Goal: Task Accomplishment & Management: Manage account settings

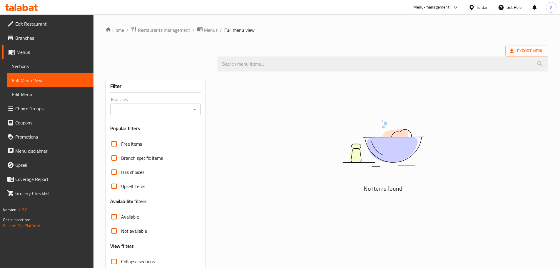
click at [473, 9] on icon at bounding box center [472, 7] width 6 height 6
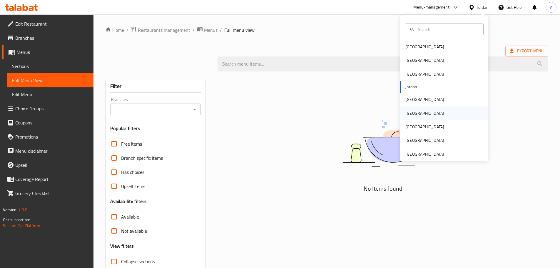
click at [412, 111] on div "[GEOGRAPHIC_DATA]" at bounding box center [425, 113] width 48 height 14
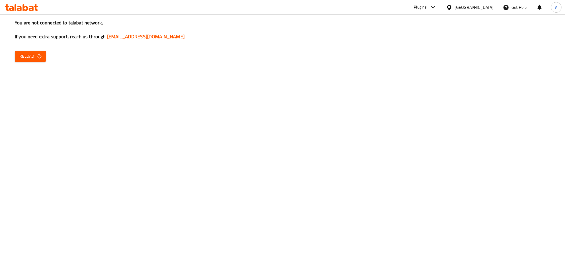
click at [30, 58] on span "Reload" at bounding box center [30, 56] width 22 height 7
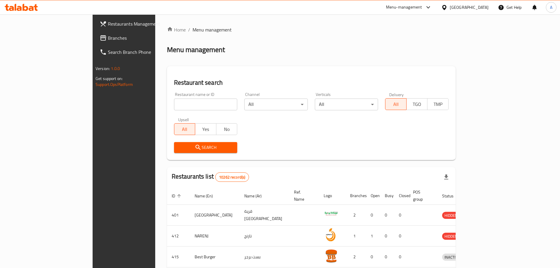
click at [108, 35] on span "Branches" at bounding box center [145, 37] width 74 height 7
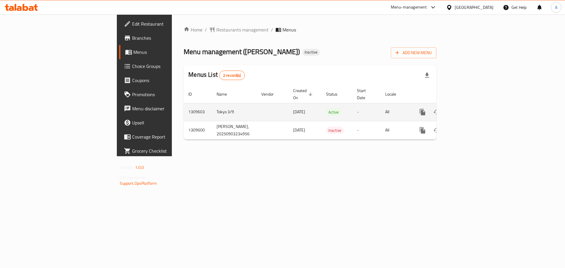
click at [472, 106] on link "enhanced table" at bounding box center [465, 112] width 14 height 14
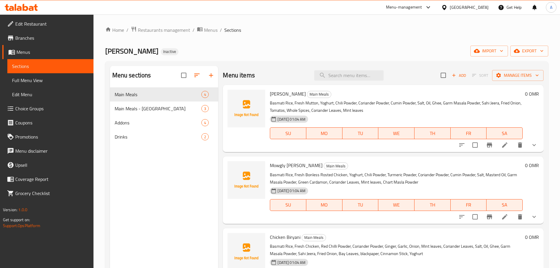
click at [57, 76] on link "Full Menu View" at bounding box center [50, 80] width 86 height 14
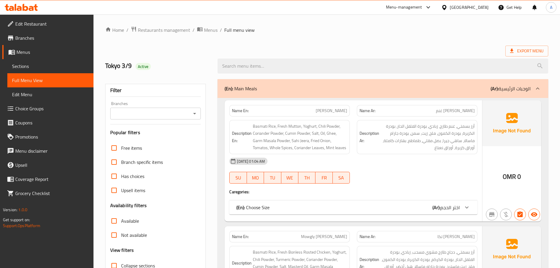
scroll to position [118, 0]
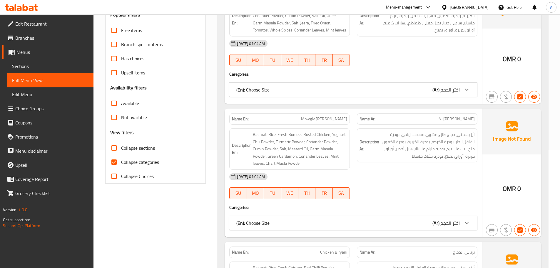
click at [123, 159] on span "Collapse categories" at bounding box center [140, 161] width 38 height 7
click at [121, 159] on input "Collapse categories" at bounding box center [114, 162] width 14 height 14
checkbox input "false"
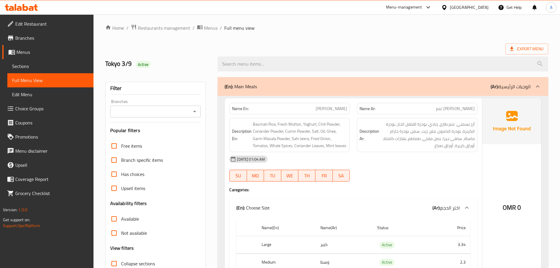
scroll to position [0, 0]
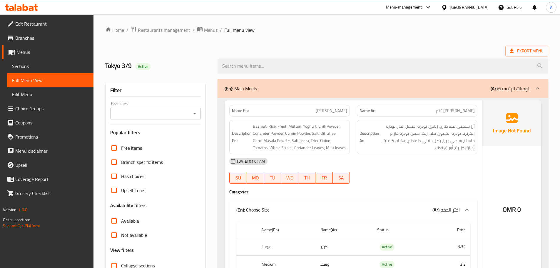
click at [383, 51] on div "Export Menu" at bounding box center [326, 51] width 443 height 11
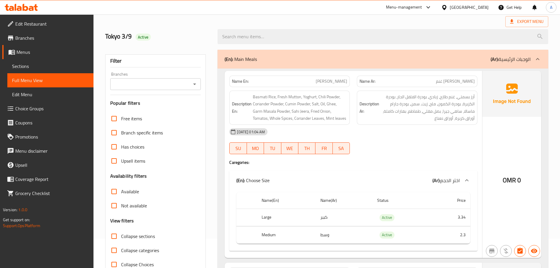
drag, startPoint x: 114, startPoint y: 219, endPoint x: 101, endPoint y: 189, distance: 32.1
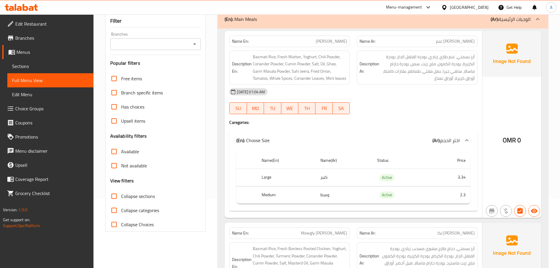
scroll to position [59, 0]
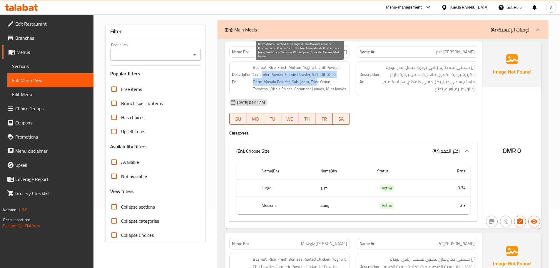
drag, startPoint x: 263, startPoint y: 75, endPoint x: 346, endPoint y: 91, distance: 85.1
click at [316, 82] on span "Basmati Rice, Fresh Mutton, Yoghurt, Chili Powder, Coriander Powder, Cumin Powd…" at bounding box center [300, 78] width 94 height 29
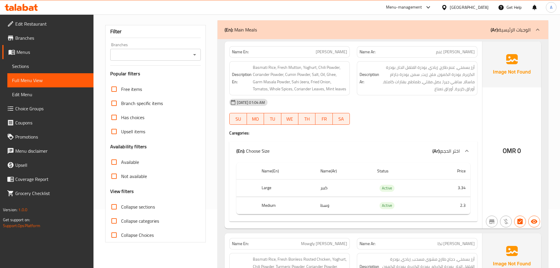
click at [362, 96] on div "04-09-2025 01:04 AM" at bounding box center [353, 102] width 255 height 14
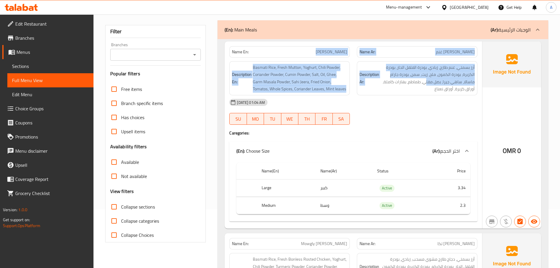
drag, startPoint x: 295, startPoint y: 45, endPoint x: 434, endPoint y: 87, distance: 145.5
click at [433, 86] on div "Name En: Mowgli Mutton Biryani Name Ar: برياني موغلي غنم Description En: Basmat…" at bounding box center [354, 134] width 258 height 187
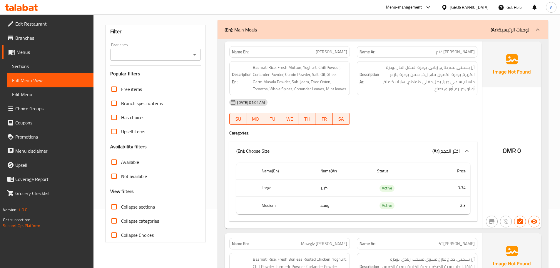
click at [450, 132] on h4 "Caregories:" at bounding box center [353, 133] width 248 height 6
drag, startPoint x: 328, startPoint y: 60, endPoint x: 420, endPoint y: 102, distance: 101.3
click at [377, 72] on div "Name En: Mowgli Mutton Biryani Name Ar: برياني موغلي غنم Description En: Basmat…" at bounding box center [354, 134] width 258 height 187
click at [438, 93] on div "Description Ar: أرز بسمتي، غنم طازج، زبادي، بودرة الفلفل الحار، بودرة الكزبرة، …" at bounding box center [417, 78] width 121 height 34
drag, startPoint x: 305, startPoint y: 54, endPoint x: 362, endPoint y: 63, distance: 57.4
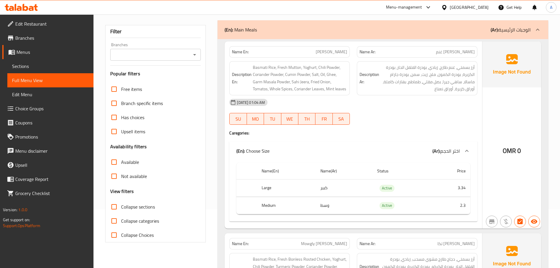
click at [342, 59] on div "Name En: Mowgli Mutton Biryani Name Ar: برياني موغلي غنم Description En: Basmat…" at bounding box center [354, 134] width 258 height 187
click at [396, 103] on div "04-09-2025 01:04 AM" at bounding box center [353, 102] width 255 height 14
drag, startPoint x: 268, startPoint y: 190, endPoint x: 277, endPoint y: 201, distance: 15.2
click at [276, 190] on th "Large" at bounding box center [286, 187] width 59 height 17
drag, startPoint x: 273, startPoint y: 204, endPoint x: 276, endPoint y: 204, distance: 3.2
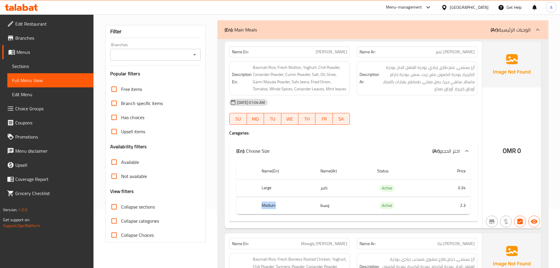
click at [276, 204] on th "Medium" at bounding box center [286, 205] width 59 height 17
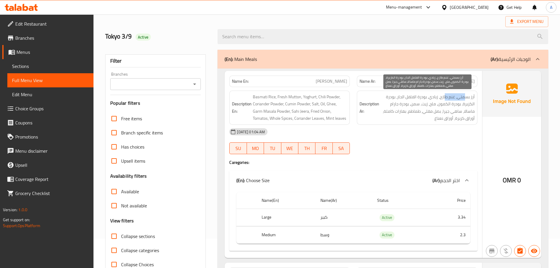
drag, startPoint x: 465, startPoint y: 98, endPoint x: 439, endPoint y: 99, distance: 25.9
click at [439, 99] on span "أرز بسمتي، غنم طازج، زبادي، بودرة الفلفل الحار، بودرة الكزبرة، بودرة الكمون، مل…" at bounding box center [427, 107] width 94 height 29
click at [437, 98] on span "أرز بسمتي، غنم طازج، زبادي، بودرة الفلفل الحار، بودرة الكزبرة، بودرة الكمون، مل…" at bounding box center [427, 107] width 94 height 29
click at [424, 98] on span "أرز بسمتي، غنم طازج، زبادي، بودرة الفلفل الحار، بودرة الكزبرة، بودرة الكمون، مل…" at bounding box center [427, 107] width 94 height 29
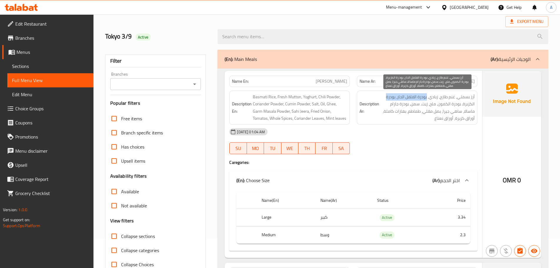
drag, startPoint x: 424, startPoint y: 98, endPoint x: 392, endPoint y: 97, distance: 31.8
click at [392, 97] on span "أرز بسمتي، غنم طازج، زبادي، بودرة الفلفل الحار، بودرة الكزبرة، بودرة الكمون، مل…" at bounding box center [427, 107] width 94 height 29
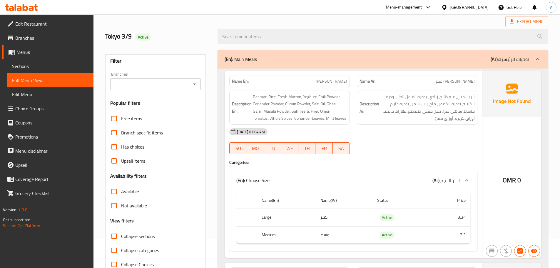
click at [387, 137] on div "04-09-2025 01:04 AM" at bounding box center [353, 132] width 255 height 14
click at [29, 64] on span "Sections" at bounding box center [50, 66] width 77 height 7
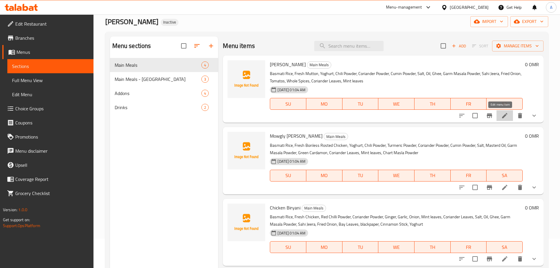
click at [502, 116] on icon at bounding box center [504, 115] width 5 height 5
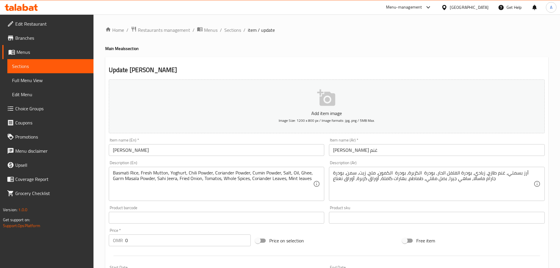
drag, startPoint x: 158, startPoint y: 71, endPoint x: 171, endPoint y: 71, distance: 13.2
click at [164, 71] on h2 "Update Mowgli Mutton Biryani" at bounding box center [327, 70] width 436 height 9
drag, startPoint x: 184, startPoint y: 68, endPoint x: 216, endPoint y: 55, distance: 34.5
click at [186, 68] on h2 "Update Mowgli Mutton Biryani" at bounding box center [327, 70] width 436 height 9
click at [234, 32] on span "Sections" at bounding box center [232, 29] width 17 height 7
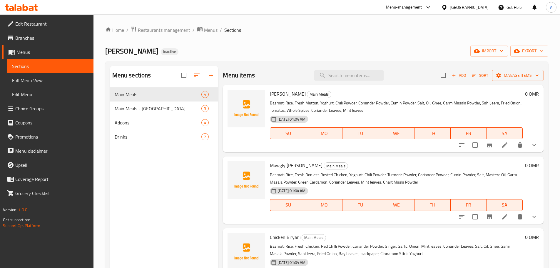
click at [506, 216] on li at bounding box center [505, 216] width 16 height 11
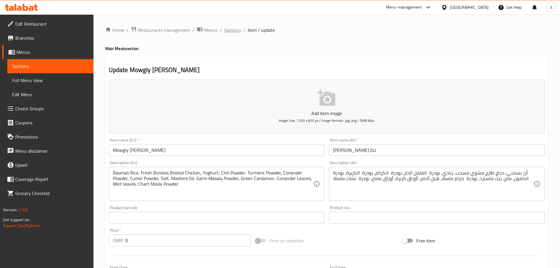
click at [230, 33] on span "Sections" at bounding box center [232, 29] width 17 height 7
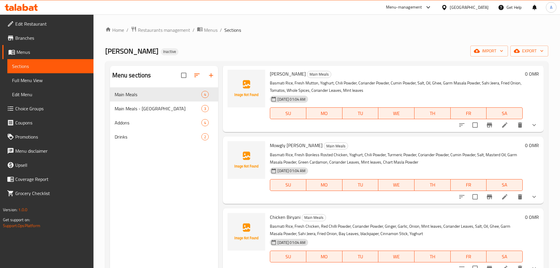
scroll to position [33, 0]
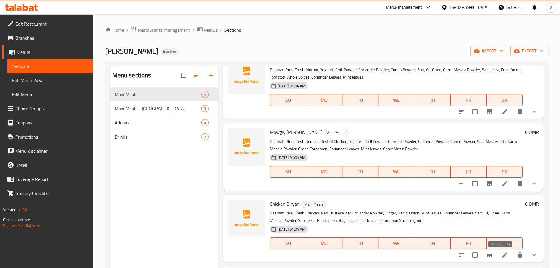
click at [501, 255] on icon at bounding box center [504, 254] width 7 height 7
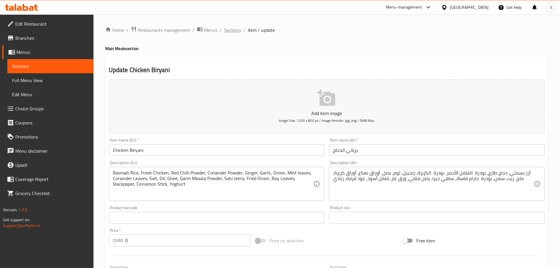
click at [232, 26] on span "Sections" at bounding box center [232, 29] width 17 height 7
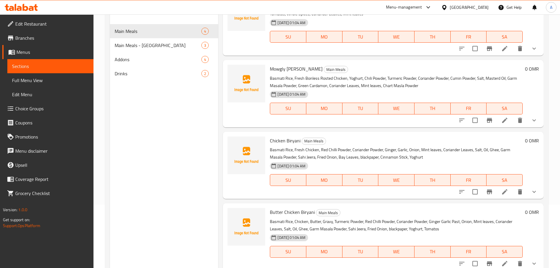
scroll to position [82, 0]
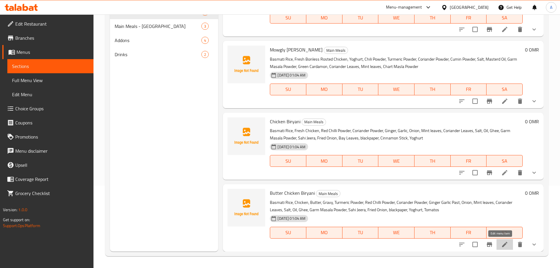
click at [501, 246] on icon at bounding box center [504, 244] width 7 height 7
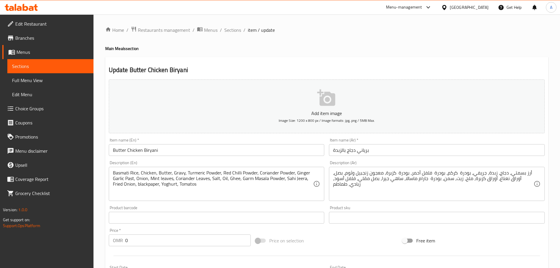
click at [348, 49] on h4 "Main Meals section" at bounding box center [326, 49] width 443 height 6
click at [233, 32] on span "Sections" at bounding box center [232, 29] width 17 height 7
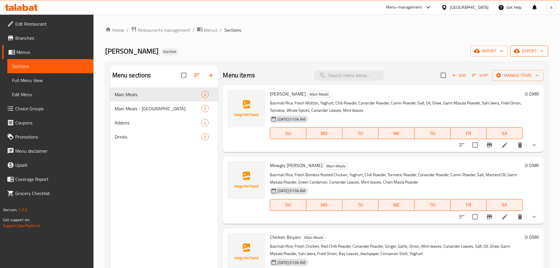
click at [529, 47] on span "export" at bounding box center [529, 50] width 29 height 7
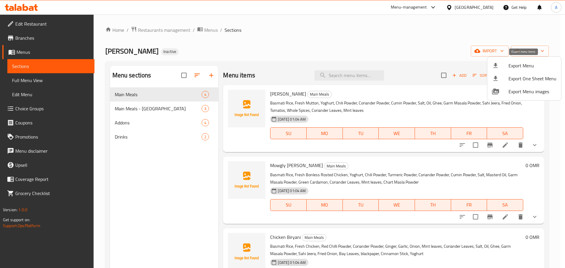
click at [513, 63] on span "Export Menu" at bounding box center [532, 65] width 48 height 7
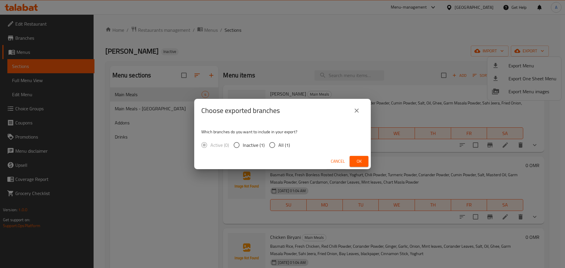
click at [276, 145] on input "All (1)" at bounding box center [272, 145] width 12 height 12
radio input "true"
drag, startPoint x: 361, startPoint y: 162, endPoint x: 365, endPoint y: 162, distance: 4.4
click at [361, 162] on span "Ok" at bounding box center [358, 161] width 9 height 7
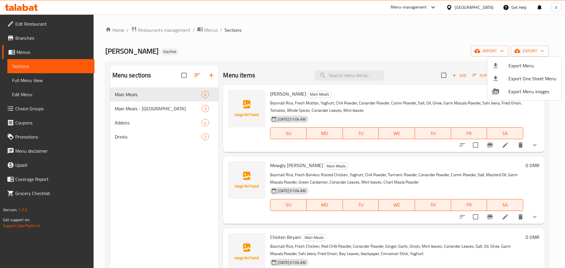
drag, startPoint x: 280, startPoint y: 89, endPoint x: 280, endPoint y: 92, distance: 3.2
click at [280, 92] on div at bounding box center [282, 134] width 565 height 268
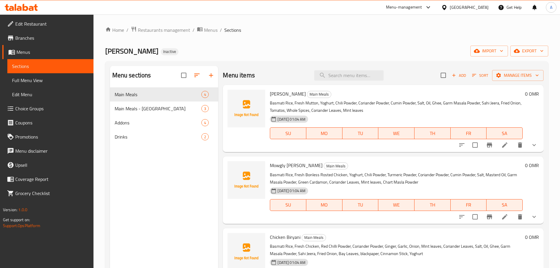
drag, startPoint x: 280, startPoint y: 92, endPoint x: 347, endPoint y: 56, distance: 76.6
click at [306, 95] on span "Mowgli Mutton Biryani" at bounding box center [288, 93] width 36 height 9
click at [352, 50] on div "Mowgli Biryani Inactive import export" at bounding box center [326, 51] width 443 height 11
click at [45, 77] on span "Full Menu View" at bounding box center [50, 80] width 77 height 7
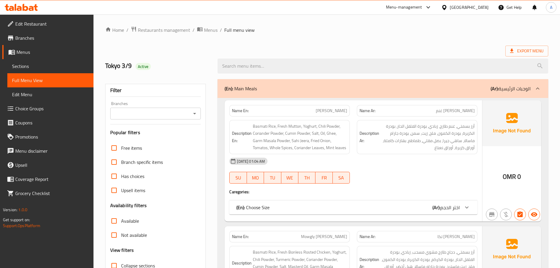
scroll to position [88, 0]
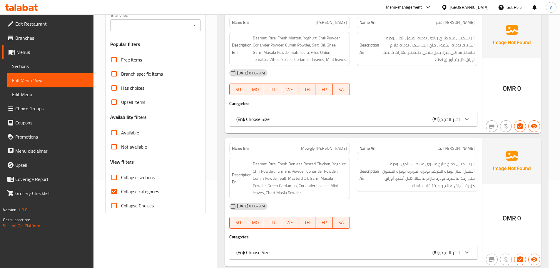
click at [136, 193] on span "Collapse categories" at bounding box center [140, 191] width 38 height 7
click at [121, 193] on input "Collapse categories" at bounding box center [114, 191] width 14 height 14
checkbox input "false"
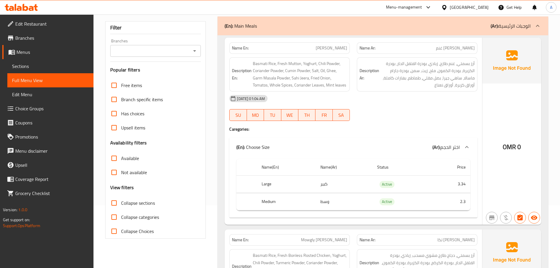
scroll to position [59, 0]
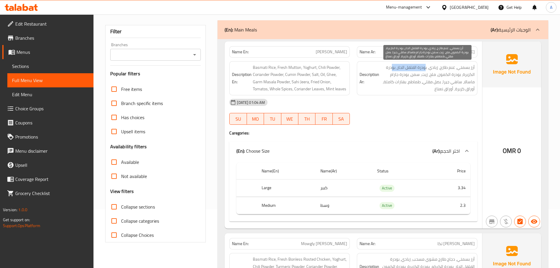
click at [391, 65] on span "أرز بسمتي، غنم طازج، زبادي، بودرة الفلفل الحار، بودرة الكزبرة، بودرة الكمون، مل…" at bounding box center [427, 78] width 94 height 29
click at [469, 75] on span "أرز بسمتي، غنم طازج، زبادي، بودرة الفلفل الحار، بودرة الكزبرة، بودرة الكمون، مل…" at bounding box center [427, 78] width 94 height 29
drag, startPoint x: 469, startPoint y: 75, endPoint x: 454, endPoint y: 74, distance: 15.3
click at [454, 74] on span "أرز بسمتي، غنم طازج، زبادي، بودرة الفلفل الحار، بودرة الكزبرة، بودرة الكمون، مل…" at bounding box center [427, 78] width 94 height 29
drag, startPoint x: 436, startPoint y: 73, endPoint x: 425, endPoint y: 74, distance: 10.9
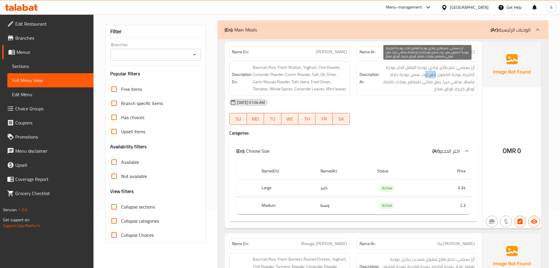
click at [425, 74] on span "أرز بسمتي، غنم طازج، زبادي، بودرة الفلفل الحار، بودرة الكزبرة، بودرة الكمون، مل…" at bounding box center [427, 78] width 94 height 29
click at [418, 74] on span "أرز بسمتي، غنم طازج، زبادي، بودرة الفلفل الحار، بودرة الكزبرة، بودرة الكمون، مل…" at bounding box center [427, 78] width 94 height 29
click at [406, 75] on span "أرز بسمتي، غنم طازج، زبادي، بودرة الفلفل الحار، بودرة الكزبرة، بودرة الكمون، مل…" at bounding box center [427, 78] width 94 height 29
drag, startPoint x: 406, startPoint y: 75, endPoint x: 395, endPoint y: 74, distance: 10.3
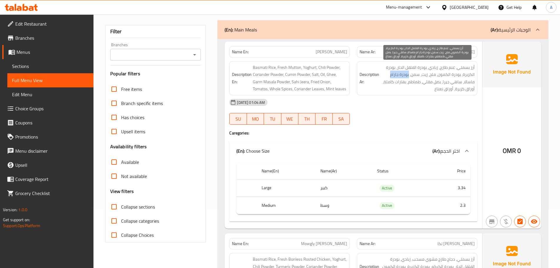
click at [395, 74] on span "أرز بسمتي، غنم طازج، زبادي، بودرة الفلفل الحار، بودرة الكزبرة، بودرة الكمون، مل…" at bounding box center [427, 78] width 94 height 29
drag, startPoint x: 456, startPoint y: 81, endPoint x: 447, endPoint y: 80, distance: 8.8
click at [447, 80] on span "أرز بسمتي، غنم طازج، زبادي، بودرة الفلفل الحار، بودرة الكزبرة، بودرة الكمون، مل…" at bounding box center [427, 78] width 94 height 29
drag, startPoint x: 441, startPoint y: 80, endPoint x: 433, endPoint y: 80, distance: 7.6
click at [433, 80] on span "أرز بسمتي، غنم طازج، زبادي، بودرة الفلفل الحار، بودرة الكزبرة، بودرة الكمون، مل…" at bounding box center [427, 78] width 94 height 29
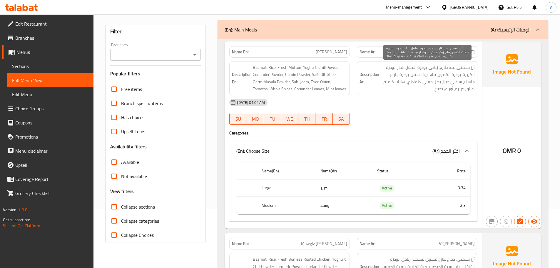
click at [415, 81] on span "أرز بسمتي، غنم طازج، زبادي، بودرة الفلفل الحار، بودرة الكزبرة، بودرة الكمون، مل…" at bounding box center [427, 78] width 94 height 29
drag, startPoint x: 406, startPoint y: 82, endPoint x: 389, endPoint y: 81, distance: 16.8
click at [389, 81] on span "أرز بسمتي، غنم طازج، زبادي، بودرة الفلفل الحار، بودرة الكزبرة، بودرة الكمون، مل…" at bounding box center [427, 78] width 94 height 29
click at [420, 103] on div "04-09-2025 01:04 AM" at bounding box center [353, 102] width 255 height 14
drag, startPoint x: 472, startPoint y: 88, endPoint x: 441, endPoint y: 88, distance: 30.9
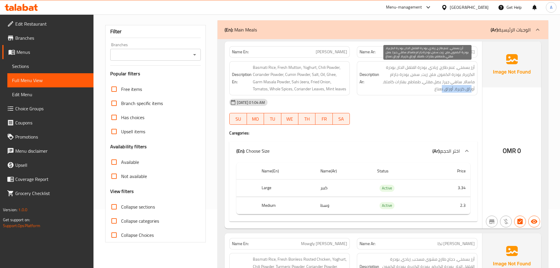
click at [441, 88] on span "أرز بسمتي، غنم طازج، زبادي، بودرة الفلفل الحار، بودرة الكزبرة، بودرة الكمون، مل…" at bounding box center [427, 78] width 94 height 29
click at [433, 89] on span "أرز بسمتي، غنم طازج، زبادي، بودرة الفلفل الحار، بودرة الكزبرة، بودرة الكمون، مل…" at bounding box center [427, 78] width 94 height 29
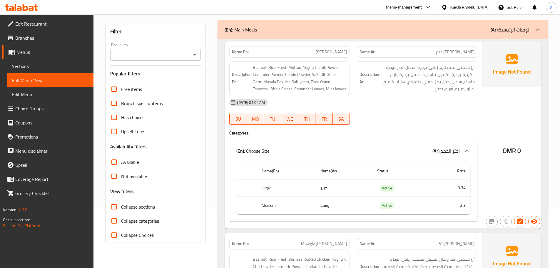
click at [417, 106] on div "04-09-2025 01:04 AM" at bounding box center [353, 102] width 255 height 14
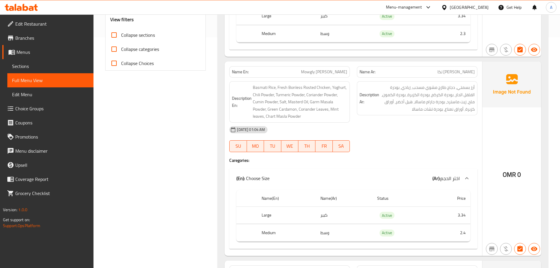
scroll to position [265, 0]
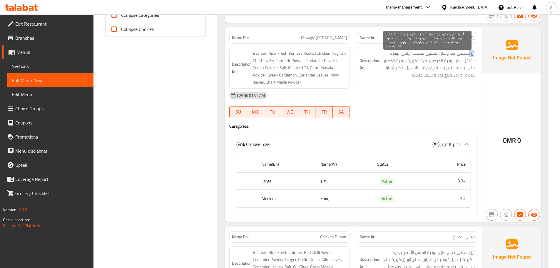
drag, startPoint x: 474, startPoint y: 53, endPoint x: 467, endPoint y: 55, distance: 7.2
click at [467, 55] on span "أرز بسمتي، دجاج طازج مشوي مسحب، زبادي، بودرة الفلفل الحار، بودرة الكركم، بودرة …" at bounding box center [427, 64] width 94 height 29
click at [451, 54] on span "أرز بسمتي، دجاج طازج مشوي مسحب، زبادي، بودرة الفلفل الحار، بودرة الكركم، بودرة …" at bounding box center [427, 64] width 94 height 29
drag, startPoint x: 451, startPoint y: 54, endPoint x: 424, endPoint y: 53, distance: 27.1
click at [424, 53] on span "أرز بسمتي، دجاج طازج مشوي مسحب، زبادي، بودرة الفلفل الحار، بودرة الكركم، بودرة …" at bounding box center [427, 64] width 94 height 29
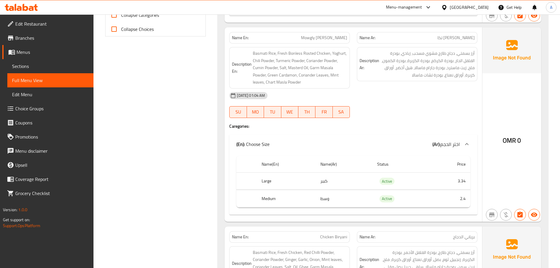
click at [425, 97] on div "04-09-2025 01:04 AM" at bounding box center [353, 96] width 255 height 14
click at [414, 101] on div "04-09-2025 01:04 AM" at bounding box center [353, 96] width 255 height 14
click at [270, 83] on span "Basmati Rice, Fresh Bonless Rosted Chicken, Yoghurt, Chili Powder, Turmeric Pow…" at bounding box center [300, 68] width 94 height 36
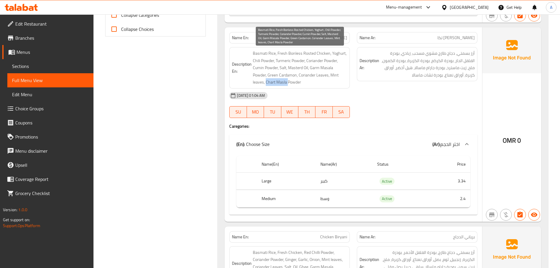
drag, startPoint x: 270, startPoint y: 83, endPoint x: 292, endPoint y: 87, distance: 22.4
click at [289, 85] on span "Basmati Rice, Fresh Bonless Rosted Chicken, Yoghurt, Chili Powder, Turmeric Pow…" at bounding box center [300, 68] width 94 height 36
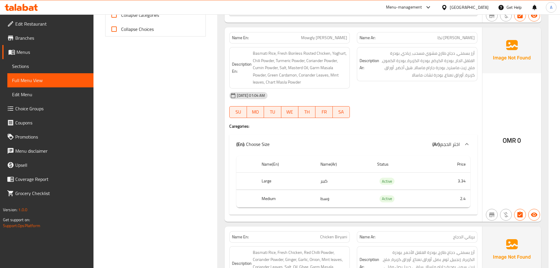
click at [394, 104] on div "04-09-2025 01:04 AM SU MO TU WE TH FR SA" at bounding box center [353, 105] width 255 height 33
click at [438, 77] on span "أرز بسمتي، دجاج طازج مشوي مسحب، زبادي، بودرة الفلفل الحار، بودرة الكركم، بودرة …" at bounding box center [427, 64] width 94 height 29
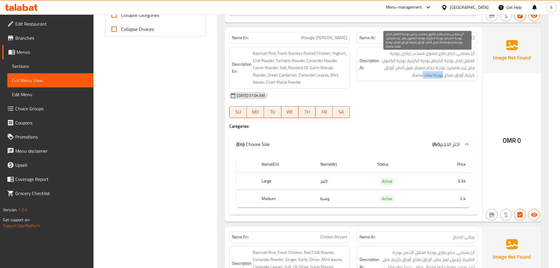
drag, startPoint x: 438, startPoint y: 77, endPoint x: 421, endPoint y: 77, distance: 17.6
click at [421, 77] on span "أرز بسمتي، دجاج طازج مشوي مسحب، زبادي، بودرة الفلفل الحار، بودرة الكركم، بودرة …" at bounding box center [427, 64] width 94 height 29
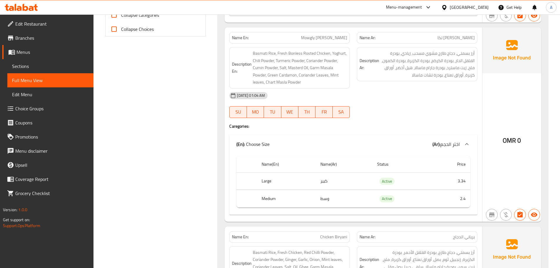
drag, startPoint x: 421, startPoint y: 106, endPoint x: 420, endPoint y: 112, distance: 5.9
click at [421, 106] on div "04-09-2025 01:04 AM SU MO TU WE TH FR SA" at bounding box center [353, 105] width 255 height 33
drag, startPoint x: 515, startPoint y: 141, endPoint x: 505, endPoint y: 144, distance: 10.5
click at [505, 144] on span "OMR" at bounding box center [509, 140] width 13 height 11
click at [515, 141] on span "OMR" at bounding box center [509, 140] width 13 height 11
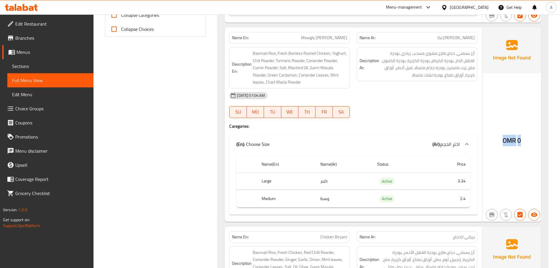
drag, startPoint x: 515, startPoint y: 141, endPoint x: 505, endPoint y: 141, distance: 10.6
click at [505, 141] on span "OMR" at bounding box center [509, 140] width 13 height 11
click at [510, 142] on span "OMR" at bounding box center [509, 140] width 13 height 11
drag, startPoint x: 516, startPoint y: 141, endPoint x: 504, endPoint y: 141, distance: 12.1
click at [504, 141] on div "OMR 0" at bounding box center [512, 140] width 18 height 9
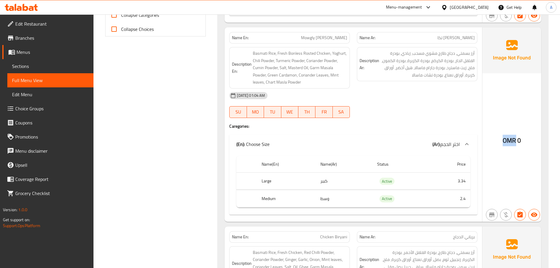
copy span "OMR"
click at [418, 111] on div "04-09-2025 01:04 AM SU MO TU WE TH FR SA" at bounding box center [353, 105] width 255 height 33
click at [381, 135] on div "(En): Choose Size (Ar): اختر الحجم" at bounding box center [353, 144] width 248 height 19
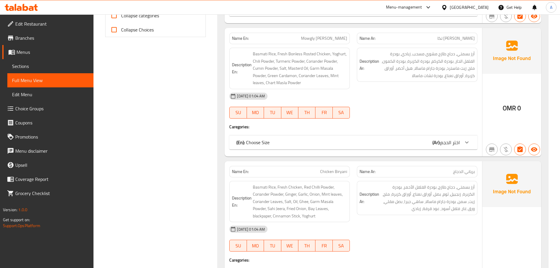
scroll to position [232, 0]
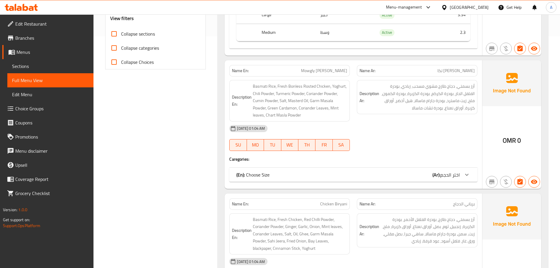
click at [431, 174] on div "(En): Choose Size (Ar): اختر الحجم" at bounding box center [347, 174] width 223 height 7
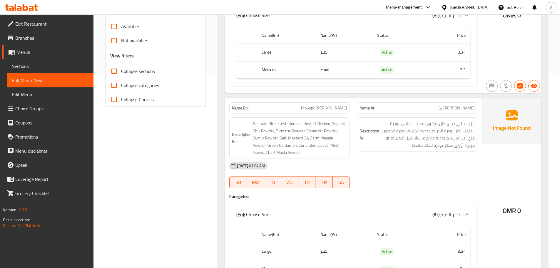
scroll to position [208, 0]
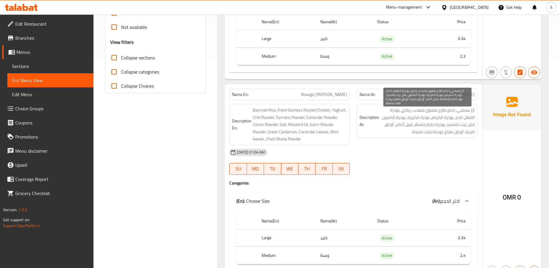
click at [439, 132] on span "أرز بسمتي، دجاج طازج مشوي مسحب، زبادي، بودرة الفلفل الحار، بودرة الكركم، بودرة …" at bounding box center [427, 120] width 94 height 29
drag, startPoint x: 434, startPoint y: 132, endPoint x: 411, endPoint y: 132, distance: 22.9
click at [411, 132] on span "أرز بسمتي، دجاج طازج مشوي مسحب، زبادي، بودرة الفلفل الحار، بودرة الكركم، بودرة …" at bounding box center [427, 120] width 94 height 29
copy div "بودرة تشات ماسالا"
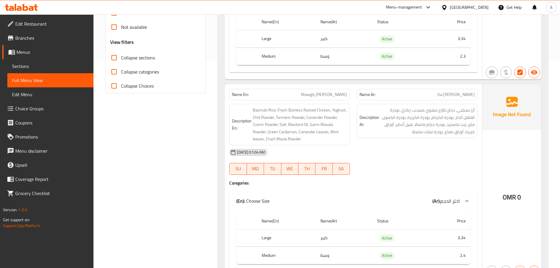
click at [415, 156] on div "04-09-2025 01:04 AM" at bounding box center [353, 152] width 255 height 14
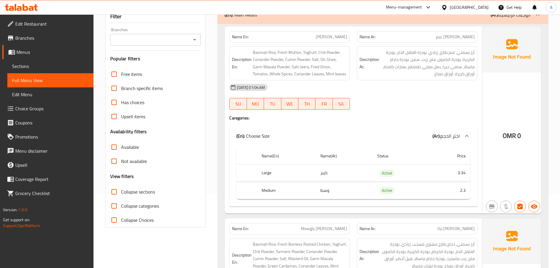
scroll to position [61, 0]
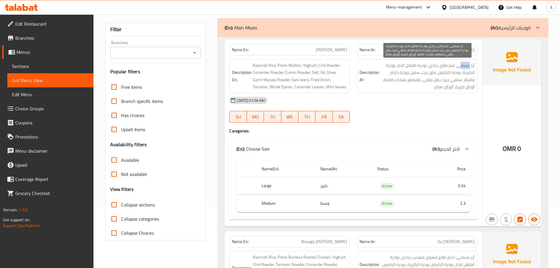
drag, startPoint x: 470, startPoint y: 64, endPoint x: 460, endPoint y: 67, distance: 9.6
click at [460, 67] on span "أرز بسمتي، غنم طازج، زبادي، بودرة الفلفل الحار، بودرة الكزبرة، بودرة الكمون، مل…" at bounding box center [427, 76] width 94 height 29
click at [450, 65] on span "أرز بسمتي، غنم طازج، زبادي، بودرة الفلفل الحار، بودرة الكزبرة، بودرة الكمون، مل…" at bounding box center [427, 76] width 94 height 29
drag, startPoint x: 450, startPoint y: 65, endPoint x: 447, endPoint y: 66, distance: 3.2
click at [447, 66] on span "أرز بسمتي، غنم طازج، زبادي، بودرة الفلفل الحار، بودرة الكزبرة، بودرة الكمون، مل…" at bounding box center [427, 76] width 94 height 29
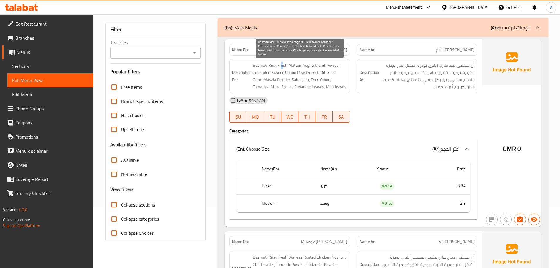
click at [282, 65] on span "Basmati Rice, Fresh Mutton, Yoghurt, Chili Powder, Coriander Powder, Cumin Powd…" at bounding box center [300, 76] width 94 height 29
drag, startPoint x: 282, startPoint y: 65, endPoint x: 291, endPoint y: 64, distance: 9.7
click at [291, 64] on span "Basmati Rice, Fresh Mutton, Yoghurt, Chili Powder, Coriander Powder, Cumin Powd…" at bounding box center [300, 76] width 94 height 29
click at [292, 64] on span "Basmati Rice, Fresh Mutton, Yoghurt, Chili Powder, Coriander Powder, Cumin Powd…" at bounding box center [300, 76] width 94 height 29
drag, startPoint x: 292, startPoint y: 64, endPoint x: 280, endPoint y: 66, distance: 12.3
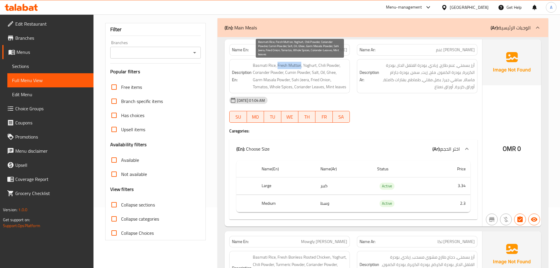
click at [280, 66] on span "Basmati Rice, Fresh Mutton, Yoghurt, Chili Powder, Coriander Powder, Cumin Powd…" at bounding box center [300, 76] width 94 height 29
click at [288, 66] on span "Basmati Rice, Fresh Mutton, Yoghurt, Chili Powder, Coriander Powder, Cumin Powd…" at bounding box center [300, 76] width 94 height 29
click at [283, 65] on span "Basmati Rice, Fresh Mutton, Yoghurt, Chili Powder, Coriander Powder, Cumin Powd…" at bounding box center [300, 76] width 94 height 29
drag, startPoint x: 283, startPoint y: 65, endPoint x: 288, endPoint y: 65, distance: 5.3
click at [288, 65] on span "Basmati Rice, Fresh Mutton, Yoghurt, Chili Powder, Coriander Powder, Cumin Powd…" at bounding box center [300, 76] width 94 height 29
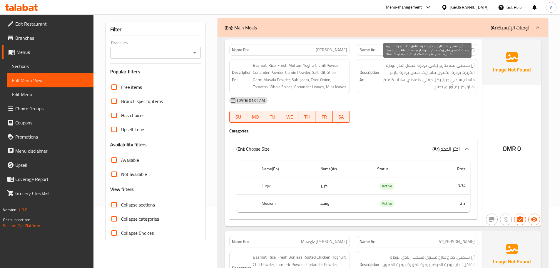
click at [453, 65] on span "أرز بسمتي، غنم طازج، زبادي، بودرة الفلفل الحار، بودرة الكزبرة، بودرة الكمون، مل…" at bounding box center [427, 76] width 94 height 29
drag, startPoint x: 453, startPoint y: 65, endPoint x: 446, endPoint y: 66, distance: 7.4
click at [446, 66] on span "أرز بسمتي، غنم طازج، زبادي، بودرة الفلفل الحار، بودرة الكزبرة، بودرة الكمون، مل…" at bounding box center [427, 76] width 94 height 29
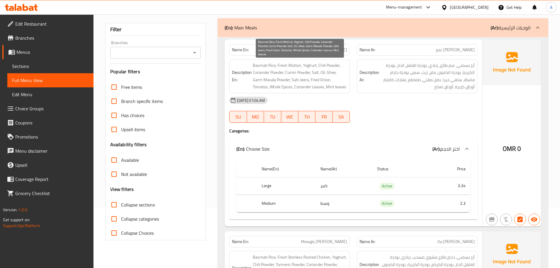
click at [298, 66] on span "Basmati Rice, Fresh Mutton, Yoghurt, Chili Powder, Coriander Powder, Cumin Powd…" at bounding box center [300, 76] width 94 height 29
copy span "Mutton"
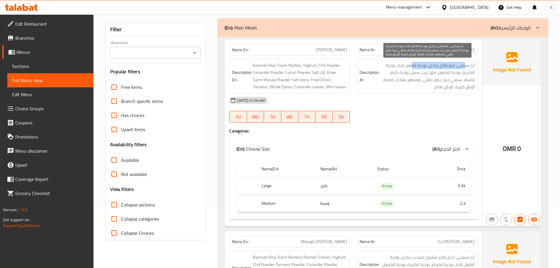
drag, startPoint x: 460, startPoint y: 65, endPoint x: 435, endPoint y: 100, distance: 43.3
click at [411, 65] on span "أرز بسمتي، غنم طازج، زبادي، بودرة الفلفل الحار، بودرة الكزبرة، بودرة الكمون، مل…" at bounding box center [427, 76] width 94 height 29
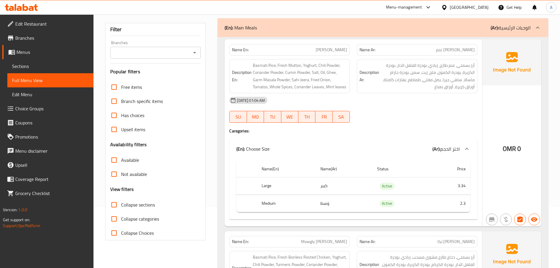
click at [442, 103] on div "04-09-2025 01:04 AM" at bounding box center [353, 100] width 255 height 14
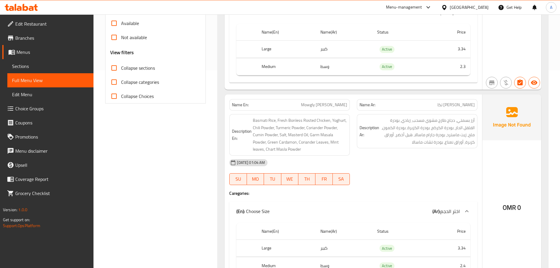
scroll to position [208, 0]
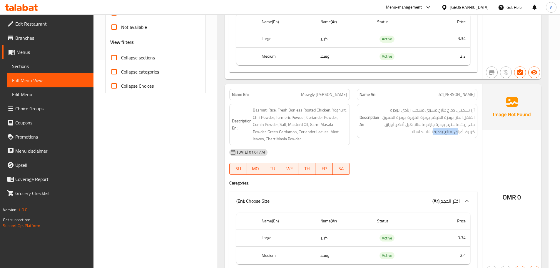
click at [411, 138] on div "Description Ar: أرز بسمتي، دجاج طازج مشوي مسحب، زبادي، بودرة الفلفل الحار، بودر…" at bounding box center [417, 121] width 121 height 34
click at [419, 164] on div "04-09-2025 01:04 AM SU MO TU WE TH FR SA" at bounding box center [353, 161] width 255 height 33
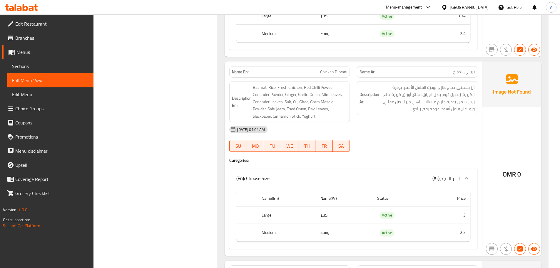
scroll to position [443, 0]
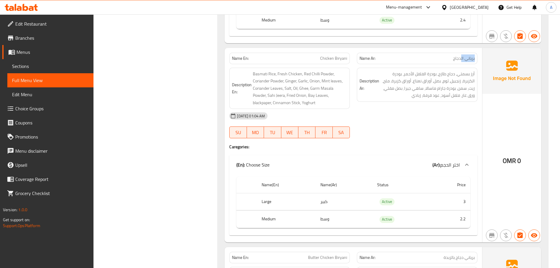
drag, startPoint x: 455, startPoint y: 56, endPoint x: 386, endPoint y: 76, distance: 72.1
click at [387, 57] on p "Name Ar: برياني الدجاج" at bounding box center [417, 58] width 115 height 6
drag, startPoint x: 408, startPoint y: 123, endPoint x: 440, endPoint y: 126, distance: 32.2
click at [415, 123] on div "04-09-2025 01:04 AM SU MO TU WE TH FR SA" at bounding box center [353, 125] width 255 height 33
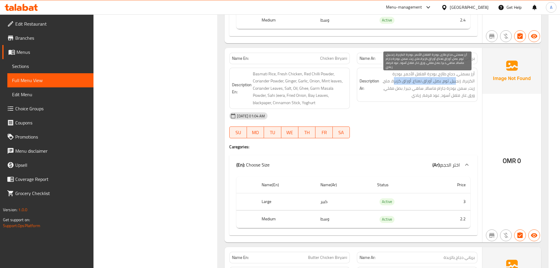
drag, startPoint x: 456, startPoint y: 81, endPoint x: 393, endPoint y: 81, distance: 62.6
click at [393, 81] on span "أرز بسمتي، دجاج طازج، بودرة الفلفل الأحمر، بودرة الكزبرة، زنجبيل، ثوم، بصل، أور…" at bounding box center [427, 84] width 94 height 29
drag, startPoint x: 450, startPoint y: 88, endPoint x: 430, endPoint y: 88, distance: 19.7
click at [430, 88] on span "أرز بسمتي، دجاج طازج، بودرة الفلفل الأحمر، بودرة الكزبرة، زنجبيل، ثوم، بصل، أور…" at bounding box center [427, 84] width 94 height 29
click at [395, 88] on span "أرز بسمتي، دجاج طازج، بودرة الفلفل الأحمر، بودرة الكزبرة، زنجبيل، ثوم، بصل، أور…" at bounding box center [427, 84] width 94 height 29
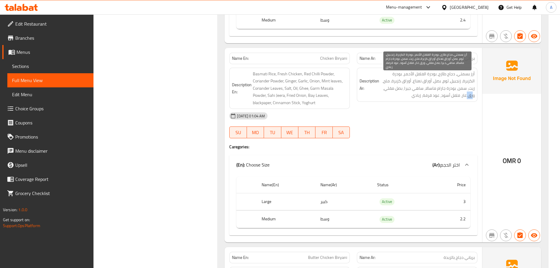
drag, startPoint x: 472, startPoint y: 97, endPoint x: 467, endPoint y: 97, distance: 5.3
click at [467, 97] on span "أرز بسمتي، دجاج طازج، بودرة الفلفل الأحمر، بودرة الكزبرة، زنجبيل، ثوم، بصل، أور…" at bounding box center [427, 84] width 94 height 29
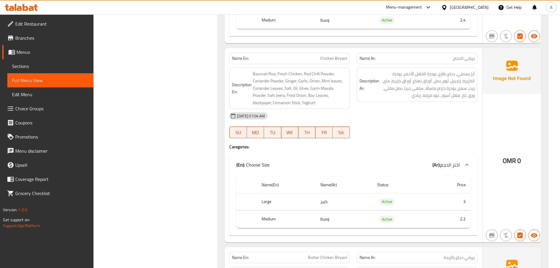
click at [464, 111] on div "04-09-2025 01:04 AM" at bounding box center [353, 116] width 255 height 14
drag, startPoint x: 451, startPoint y: 94, endPoint x: 448, endPoint y: 94, distance: 3.2
click at [449, 94] on span "أرز بسمتي، دجاج طازج، بودرة الفلفل الأحمر، بودرة الكزبرة، زنجبيل، ثوم، بصل، أور…" at bounding box center [427, 84] width 94 height 29
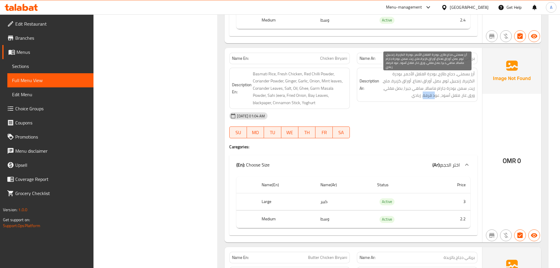
drag, startPoint x: 436, startPoint y: 94, endPoint x: 425, endPoint y: 103, distance: 14.0
click at [423, 94] on span "أرز بسمتي، دجاج طازج، بودرة الفلفل الأحمر، بودرة الكزبرة، زنجبيل، ثوم، بصل، أور…" at bounding box center [427, 84] width 94 height 29
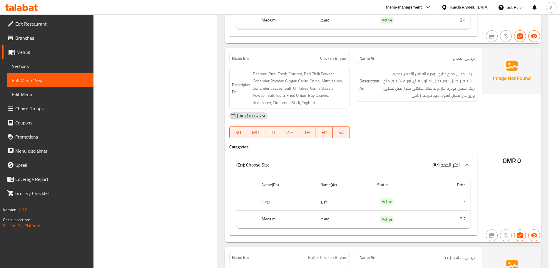
click at [430, 113] on div "04-09-2025 01:04 AM" at bounding box center [353, 116] width 255 height 14
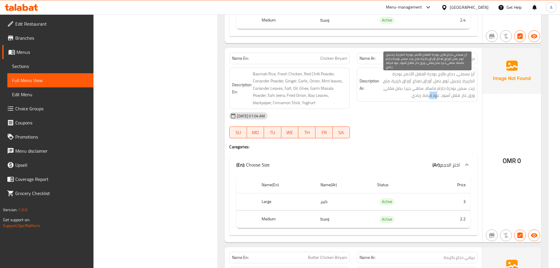
drag, startPoint x: 433, startPoint y: 94, endPoint x: 429, endPoint y: 94, distance: 4.7
click at [430, 94] on span "أرز بسمتي، دجاج طازج، بودرة الفلفل الأحمر، بودرة الكزبرة، زنجبيل، ثوم، بصل، أور…" at bounding box center [427, 84] width 94 height 29
click at [413, 94] on span "أرز بسمتي، دجاج طازج، بودرة الفلفل الأحمر، بودرة الكزبرة، زنجبيل، ثوم، بصل، أور…" at bounding box center [427, 84] width 94 height 29
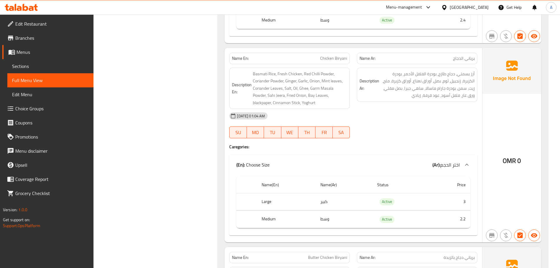
drag, startPoint x: 416, startPoint y: 118, endPoint x: 394, endPoint y: 121, distance: 22.2
click at [414, 119] on div "04-09-2025 01:04 AM" at bounding box center [353, 116] width 255 height 14
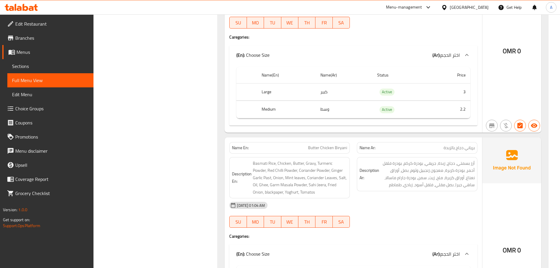
scroll to position [590, 0]
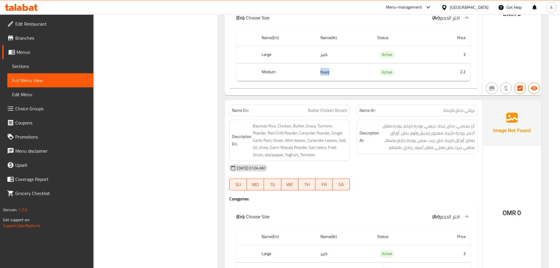
drag, startPoint x: 308, startPoint y: 70, endPoint x: 322, endPoint y: 74, distance: 13.9
click at [322, 74] on tr "Medium وسط Active 2.2" at bounding box center [353, 72] width 234 height 17
drag, startPoint x: 317, startPoint y: 53, endPoint x: 348, endPoint y: 64, distance: 33.3
click at [339, 59] on td "كبير" at bounding box center [344, 54] width 57 height 17
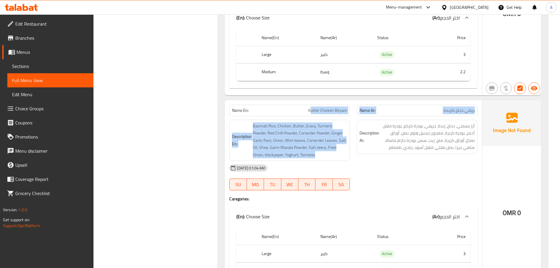
drag, startPoint x: 362, startPoint y: 120, endPoint x: 367, endPoint y: 124, distance: 6.4
click at [365, 122] on div "Name En: Butter Chicken Biryani Name Ar: برياني دجاج بالزبدة Description En: Ba…" at bounding box center [354, 197] width 258 height 194
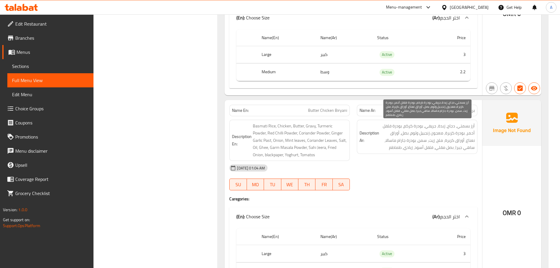
drag, startPoint x: 413, startPoint y: 147, endPoint x: 405, endPoint y: 145, distance: 8.8
click at [413, 147] on span "أرز بسمتي، دجاج، زبدة، جريفي، بودرة كركم، بودرة فلفل أحمر، بودرة كزبرة، معجون ز…" at bounding box center [427, 136] width 94 height 29
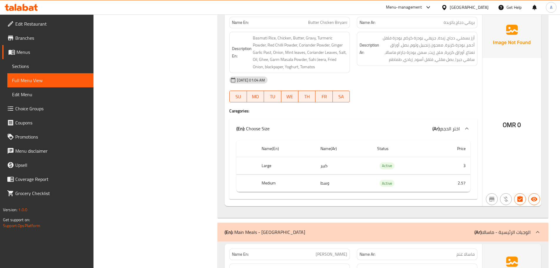
scroll to position [678, 0]
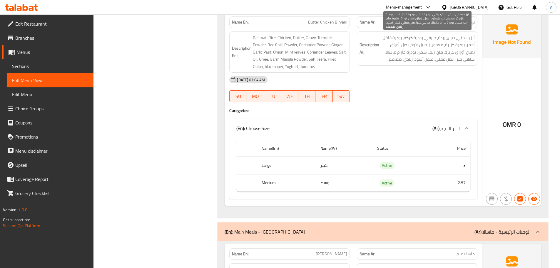
click at [400, 38] on span "أرز بسمتي، دجاج، زبدة، جريفي، بودرة كركم، بودرة فلفل أحمر، بودرة كزبرة، معجون ز…" at bounding box center [427, 48] width 94 height 29
drag, startPoint x: 400, startPoint y: 38, endPoint x: 472, endPoint y: 44, distance: 72.0
click at [472, 44] on span "أرز بسمتي، دجاج، زبدة، جريفي، بودرة كركم، بودرة فلفل أحمر، بودرة كزبرة، معجون ز…" at bounding box center [427, 48] width 94 height 29
copy span "بودرة فلفل أحمر"
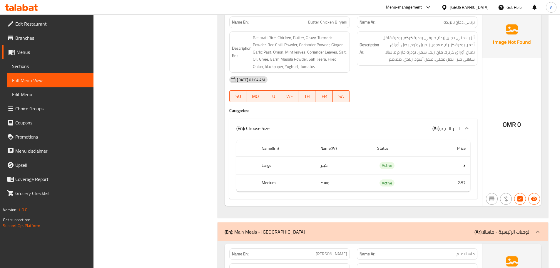
click at [435, 90] on div "04-09-2025 01:04 AM SU MO TU WE TH FR SA" at bounding box center [353, 89] width 255 height 33
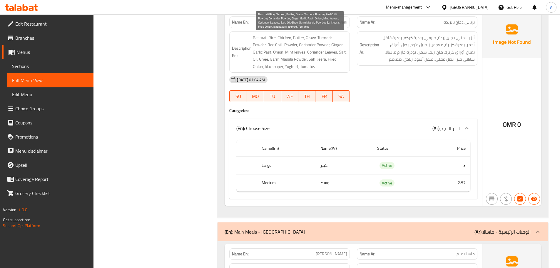
click at [255, 45] on span "Basmati Rice, Chicken, Butter, Gravy, Turmeric Powder, Red Chilli Powder, Coria…" at bounding box center [300, 52] width 94 height 36
drag, startPoint x: 255, startPoint y: 45, endPoint x: 272, endPoint y: 45, distance: 17.6
click at [272, 45] on span "Basmati Rice, Chicken, Butter, Gravy, Turmeric Powder, Red Chilli Powder, Coria…" at bounding box center [300, 52] width 94 height 36
copy span "Red Chilli Powder"
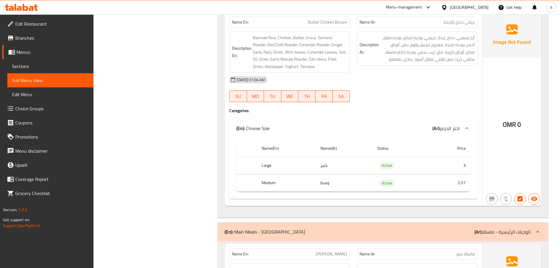
click at [315, 24] on span "Butter Chicken Biryani" at bounding box center [327, 22] width 39 height 6
drag, startPoint x: 315, startPoint y: 24, endPoint x: 337, endPoint y: 22, distance: 21.5
click at [337, 22] on span "Butter Chicken Biryani" at bounding box center [327, 22] width 39 height 6
copy span "Butter Chicken Biryani"
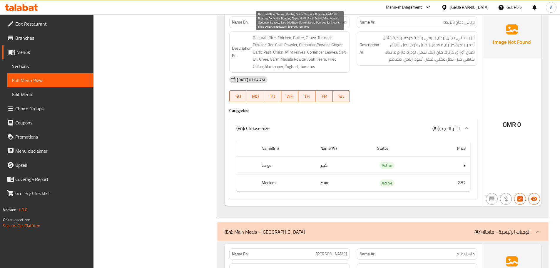
click at [255, 46] on span "Basmati Rice, Chicken, Butter, Gravy, Turmeric Powder, Red Chilli Powder, Coria…" at bounding box center [300, 52] width 94 height 36
drag, startPoint x: 255, startPoint y: 46, endPoint x: 271, endPoint y: 51, distance: 16.8
click at [273, 48] on span "Basmati Rice, Chicken, Butter, Gravy, Turmeric Powder, Red Chilli Powder, Coria…" at bounding box center [300, 52] width 94 height 36
copy span "Red Chilli Powder"
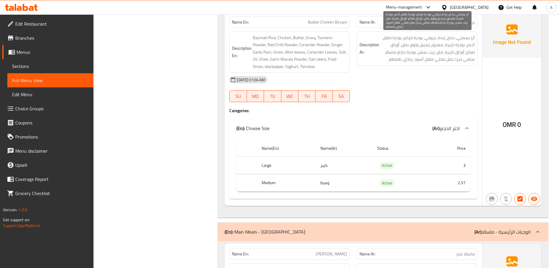
click at [396, 38] on span "أرز بسمتي، دجاج، زبدة، جريفي، بودرة كركم، بودرة فلفل أحمر، بودرة كزبرة، معجون ز…" at bounding box center [427, 48] width 94 height 29
drag, startPoint x: 396, startPoint y: 38, endPoint x: 473, endPoint y: 46, distance: 77.2
click at [473, 46] on span "أرز بسمتي، دجاج، زبدة، جريفي، بودرة كركم، بودرة فلفل أحمر، بودرة كزبرة، معجون ز…" at bounding box center [427, 48] width 94 height 29
copy span "بودرة فلفل أحمر"
click at [471, 45] on span "أرز بسمتي، دجاج، زبدة، جريفي، بودرة كركم، بودرة فلفل أحمر، بودرة كزبرة، معجون ز…" at bounding box center [427, 48] width 94 height 29
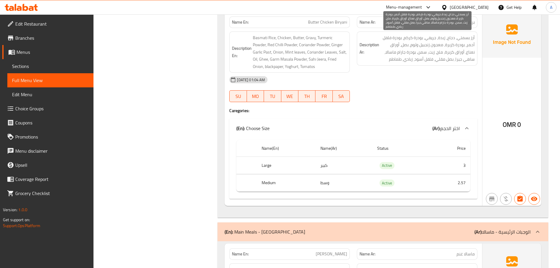
click at [461, 44] on span "أرز بسمتي، دجاج، زبدة، جريفي، بودرة كركم، بودرة فلفل أحمر، بودرة كزبرة، معجون ز…" at bounding box center [427, 48] width 94 height 29
drag, startPoint x: 461, startPoint y: 44, endPoint x: 445, endPoint y: 50, distance: 17.0
click at [445, 50] on span "أرز بسمتي، دجاج، زبدة، جريفي، بودرة كركم، بودرة فلفل أحمر، بودرة كزبرة، معجون ز…" at bounding box center [427, 48] width 94 height 29
click at [435, 45] on span "أرز بسمتي، دجاج، زبدة، جريفي، بودرة كركم، بودرة فلفل أحمر، بودرة كزبرة، معجون ز…" at bounding box center [427, 48] width 94 height 29
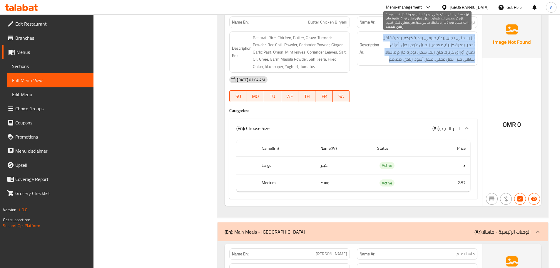
drag, startPoint x: 435, startPoint y: 45, endPoint x: 428, endPoint y: 57, distance: 13.5
click at [435, 46] on span "أرز بسمتي، دجاج، زبدة، جريفي، بودرة كركم، بودرة فلفل أحمر، بودرة كزبرة، معجون ز…" at bounding box center [427, 48] width 94 height 29
click at [427, 59] on span "أرز بسمتي، دجاج، زبدة، جريفي، بودرة كركم، بودرة فلفل أحمر، بودرة كزبرة، معجون ز…" at bounding box center [427, 48] width 94 height 29
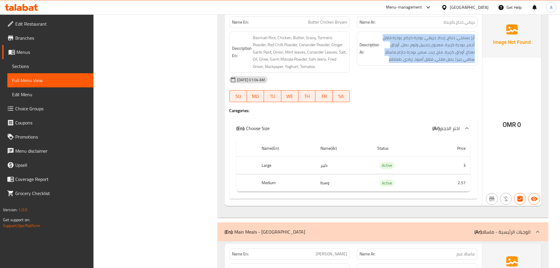
click at [411, 69] on div "Description Ar: أرز بسمتي، دجاج، زبدة، جريفي، بودرة كركم، بودرة فلفل أحمر، بودر…" at bounding box center [417, 52] width 128 height 49
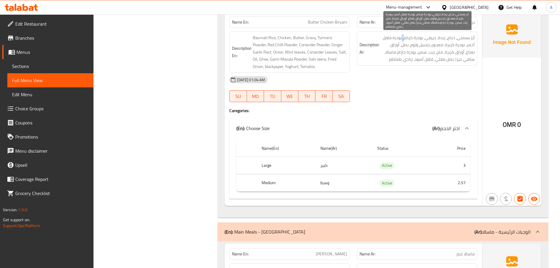
click at [398, 41] on span "أرز بسمتي، دجاج، زبدة، جريفي، بودرة كركم، بودرة فلفل أحمر، بودرة كزبرة، معجون ز…" at bounding box center [427, 48] width 94 height 29
click at [473, 52] on span "أرز بسمتي، دجاج، زبدة، جريفي، بودرة كركم، بودرة فلفل أحمر، بودرة كزبرة، معجون ز…" at bounding box center [427, 48] width 94 height 29
click at [455, 56] on span "أرز بسمتي، دجاج، زبدة، جريفي، بودرة كركم، بودرة فلفل أحمر، بودرة كزبرة، معجون ز…" at bounding box center [427, 48] width 94 height 29
drag, startPoint x: 443, startPoint y: 52, endPoint x: 435, endPoint y: 54, distance: 7.4
click at [436, 54] on span "أرز بسمتي، دجاج، زبدة، جريفي، بودرة كركم، بودرة فلفل أحمر، بودرة كزبرة، معجون ز…" at bounding box center [427, 48] width 94 height 29
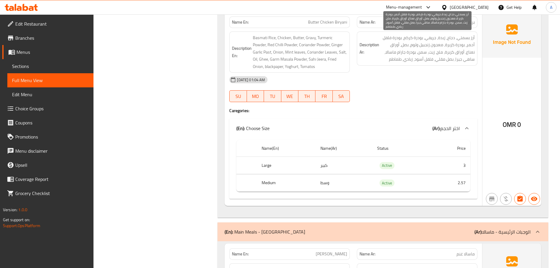
click at [424, 53] on span "أرز بسمتي، دجاج، زبدة، جريفي، بودرة كركم، بودرة فلفل أحمر، بودرة كزبرة، معجون ز…" at bounding box center [427, 48] width 94 height 29
click at [429, 53] on span "أرز بسمتي، دجاج، زبدة، جريفي، بودرة كركم، بودرة فلفل أحمر، بودرة كزبرة، معجون ز…" at bounding box center [427, 48] width 94 height 29
click at [439, 54] on span "أرز بسمتي، دجاج، زبدة، جريفي، بودرة كركم، بودرة فلفل أحمر، بودرة كزبرة، معجون ز…" at bounding box center [427, 48] width 94 height 29
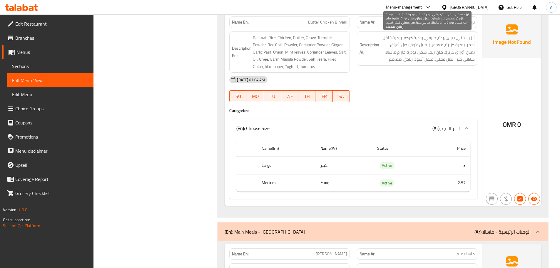
click at [412, 54] on span "أرز بسمتي، دجاج، زبدة، جريفي، بودرة كركم، بودرة فلفل أحمر، بودرة كزبرة، معجون ز…" at bounding box center [427, 48] width 94 height 29
drag, startPoint x: 412, startPoint y: 54, endPoint x: 398, endPoint y: 52, distance: 14.6
click at [398, 52] on span "أرز بسمتي، دجاج، زبدة، جريفي، بودرة كركم، بودرة فلفل أحمر، بودرة كزبرة، معجون ز…" at bounding box center [427, 48] width 94 height 29
drag, startPoint x: 465, startPoint y: 59, endPoint x: 392, endPoint y: 59, distance: 72.6
click at [392, 59] on span "أرز بسمتي، دجاج، زبدة، جريفي، بودرة كركم، بودرة فلفل أحمر، بودرة كزبرة، معجون ز…" at bounding box center [427, 48] width 94 height 29
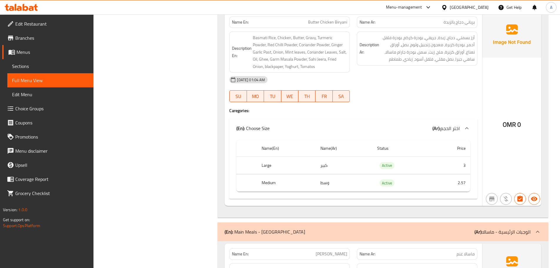
click at [394, 83] on div "04-09-2025 01:04 AM" at bounding box center [353, 80] width 255 height 14
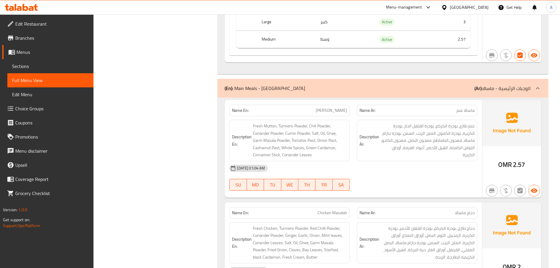
scroll to position [855, 0]
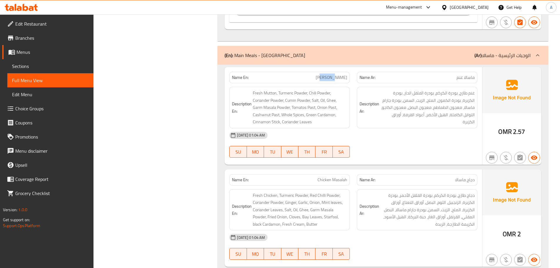
drag, startPoint x: 327, startPoint y: 76, endPoint x: 429, endPoint y: 135, distance: 117.9
click at [356, 85] on div "Name En: Mutton Masalah Name Ar: ماسالا غنم Description En: Fresh Mutton, Turme…" at bounding box center [354, 116] width 258 height 98
click at [432, 138] on div "04-09-2025 01:04 AM" at bounding box center [353, 135] width 255 height 14
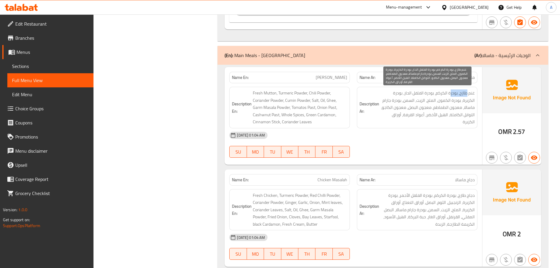
drag, startPoint x: 456, startPoint y: 94, endPoint x: 441, endPoint y: 140, distance: 48.2
click at [450, 99] on span "غنم طازج، بودرة الكركم، بودرة الفلفل الحار، بودرة الكزبرة، بودرة الكمون، الملح،…" at bounding box center [427, 107] width 94 height 36
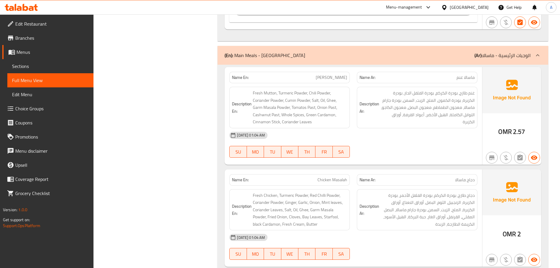
click at [440, 142] on div "04-09-2025 01:04 AM" at bounding box center [353, 135] width 255 height 14
click at [466, 90] on span "غنم طازج، بودرة الكركم، بودرة الفلفل الحار، بودرة الكزبرة، بودرة الكمون، الملح،…" at bounding box center [427, 107] width 94 height 36
click at [451, 130] on div "04-09-2025 01:04 AM" at bounding box center [353, 135] width 255 height 14
click at [442, 132] on div "04-09-2025 01:04 AM" at bounding box center [353, 135] width 255 height 14
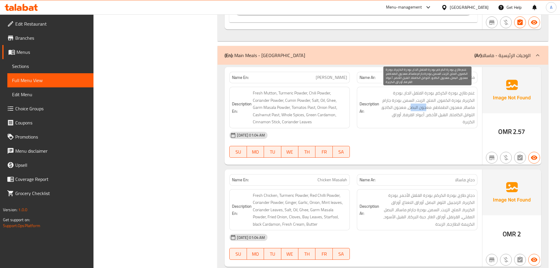
drag, startPoint x: 427, startPoint y: 109, endPoint x: 412, endPoint y: 106, distance: 15.3
click at [412, 106] on span "غنم طازج، بودرة الكركم، بودرة الفلفل الحار، بودرة الكزبرة، بودرة الكمون، الملح،…" at bounding box center [427, 107] width 94 height 36
drag, startPoint x: 400, startPoint y: 107, endPoint x: 386, endPoint y: 107, distance: 13.8
click at [386, 107] on span "غنم طازج، بودرة الكركم، بودرة الفلفل الحار، بودرة الكزبرة، بودرة الكمون، الملح،…" at bounding box center [427, 107] width 94 height 36
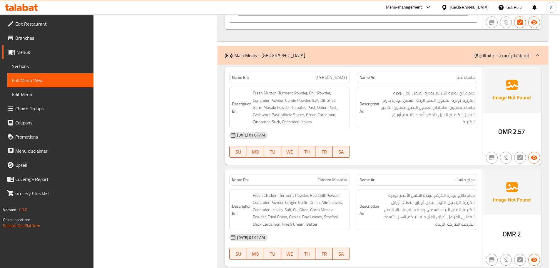
click at [406, 138] on div "04-09-2025 01:04 AM" at bounding box center [353, 135] width 255 height 14
click at [398, 105] on span "غنم طازج، بودرة الكركم، بودرة الفلفل الحار، بودرة الكزبرة، بودرة الكمون، الملح،…" at bounding box center [427, 107] width 94 height 36
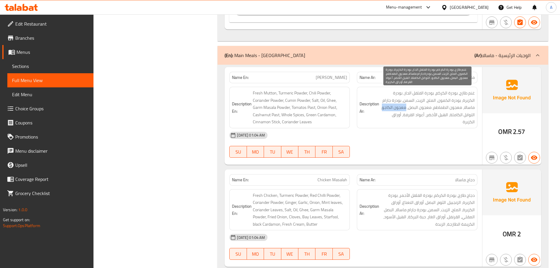
drag, startPoint x: 398, startPoint y: 105, endPoint x: 392, endPoint y: 106, distance: 6.5
click at [392, 106] on span "غنم طازج، بودرة الكركم، بودرة الفلفل الحار، بودرة الكزبرة، بودرة الكمون، الملح،…" at bounding box center [427, 107] width 94 height 36
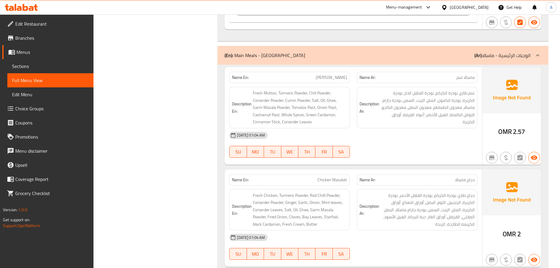
click at [412, 141] on div "04-09-2025 01:04 AM" at bounding box center [353, 135] width 255 height 14
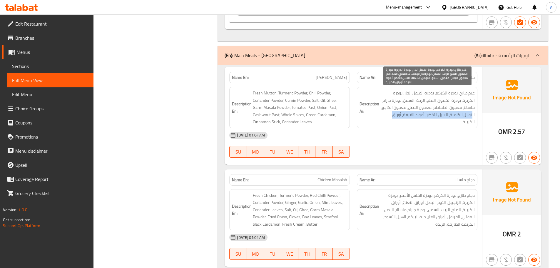
drag, startPoint x: 473, startPoint y: 115, endPoint x: 393, endPoint y: 116, distance: 79.7
click at [393, 116] on span "غنم طازج، بودرة الكركم، بودرة الفلفل الحار، بودرة الكزبرة، بودرة الكمون، الملح،…" at bounding box center [427, 107] width 94 height 36
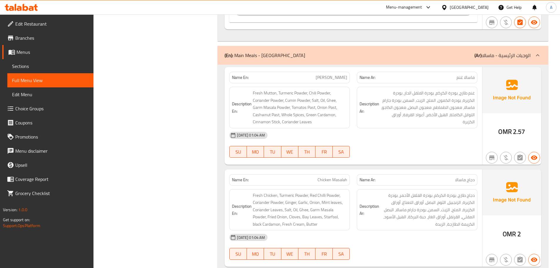
click at [414, 143] on div "04-09-2025 01:04 AM SU MO TU WE TH FR SA" at bounding box center [353, 144] width 255 height 33
drag, startPoint x: 283, startPoint y: 118, endPoint x: 383, endPoint y: 138, distance: 102.1
click at [336, 136] on div "Name En: Mutton Masalah Name Ar: ماسالا غنم Description En: Fresh Mutton, Turme…" at bounding box center [354, 116] width 258 height 98
click at [383, 138] on div "04-09-2025 01:04 AM" at bounding box center [353, 135] width 255 height 14
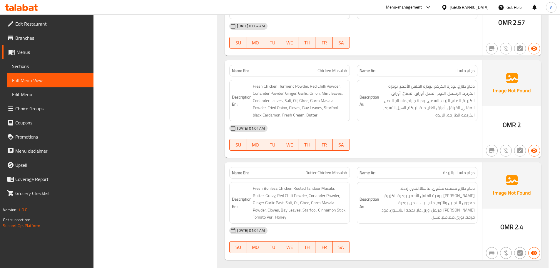
scroll to position [967, 0]
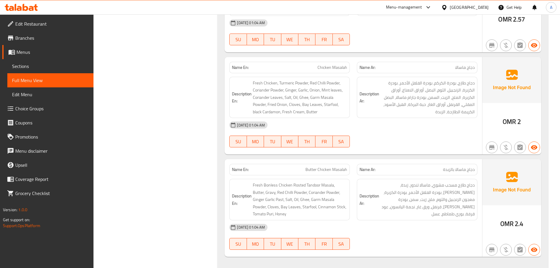
click at [435, 136] on div "04-09-2025 01:04 AM SU MO TU WE TH FR SA" at bounding box center [353, 134] width 255 height 33
drag, startPoint x: 311, startPoint y: 66, endPoint x: 351, endPoint y: 80, distance: 42.4
click at [348, 73] on div "Name En: Chicken Masalah" at bounding box center [289, 67] width 121 height 11
click at [376, 123] on div "04-09-2025 01:04 AM" at bounding box center [353, 125] width 255 height 14
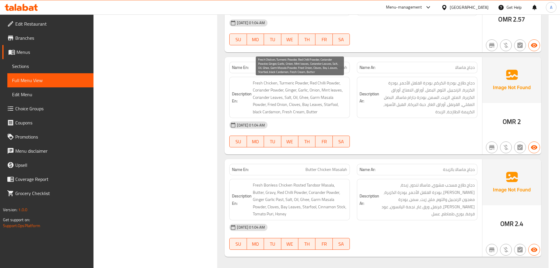
click at [312, 83] on span "Fresh Chicken, Turmeric Powder, Red Chilli Powder, Coriander Powder, Ginger, Ga…" at bounding box center [300, 97] width 94 height 36
drag, startPoint x: 312, startPoint y: 83, endPoint x: 332, endPoint y: 83, distance: 19.7
click at [332, 83] on span "Fresh Chicken, Turmeric Powder, Red Chilli Powder, Coriander Powder, Ginger, Ga…" at bounding box center [300, 97] width 94 height 36
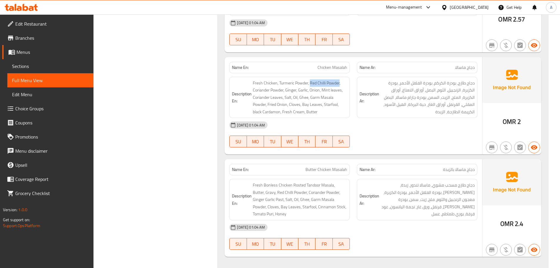
copy span "Red Chilli Powder"
click at [326, 65] on span "Chicken Masalah" at bounding box center [333, 67] width 30 height 6
drag, startPoint x: 326, startPoint y: 65, endPoint x: 344, endPoint y: 66, distance: 18.5
click at [344, 66] on span "Chicken Masalah" at bounding box center [333, 67] width 30 height 6
copy span "Chicken Masalah"
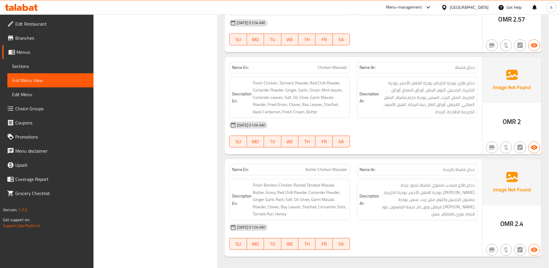
click at [385, 146] on div at bounding box center [417, 147] width 128 height 7
click at [321, 69] on span "Chicken Masalah" at bounding box center [333, 67] width 30 height 6
drag, startPoint x: 321, startPoint y: 69, endPoint x: 343, endPoint y: 68, distance: 21.5
click at [343, 68] on span "Chicken Masalah" at bounding box center [333, 67] width 30 height 6
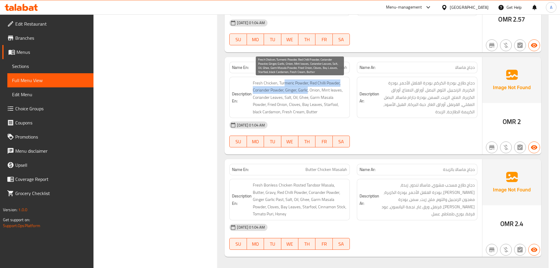
drag, startPoint x: 286, startPoint y: 84, endPoint x: 392, endPoint y: 109, distance: 109.1
click at [319, 97] on span "Fresh Chicken, Turmeric Powder, Red Chilli Powder, Coriander Powder, Ginger, Ga…" at bounding box center [300, 97] width 94 height 36
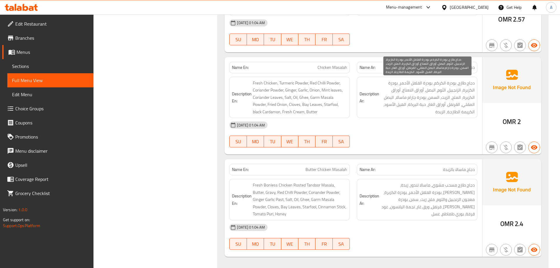
click at [436, 106] on span "دجاج طازج، بودرة الكركم، بودرة الفلفل الأحمر، بودرة الكزبرة، الزنجبيل، الثوم، ا…" at bounding box center [427, 97] width 94 height 36
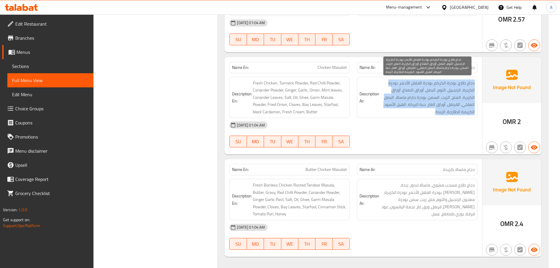
click at [436, 106] on span "دجاج طازج، بودرة الكركم، بودرة الفلفل الأحمر، بودرة الكزبرة، الزنجبيل، الثوم، ا…" at bounding box center [427, 97] width 94 height 36
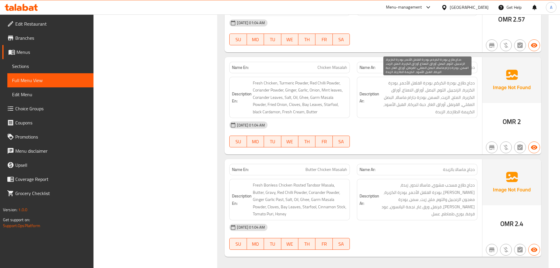
click at [427, 132] on div "04-09-2025 01:04 AM" at bounding box center [353, 125] width 255 height 14
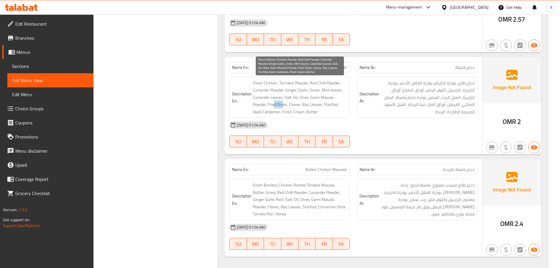
drag, startPoint x: 312, startPoint y: 114, endPoint x: 356, endPoint y: 121, distance: 44.7
click at [326, 118] on div "Name En: Chicken Masalah Name Ar: دجاج ماسالا Description En: Fresh Chicken, Tu…" at bounding box center [354, 106] width 258 height 98
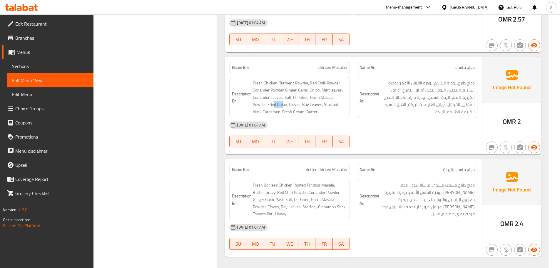
click at [395, 121] on div "04-09-2025 01:04 AM" at bounding box center [353, 125] width 255 height 14
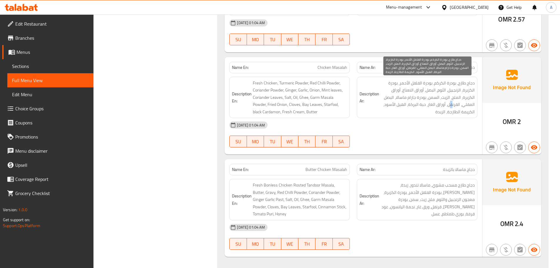
drag, startPoint x: 447, startPoint y: 107, endPoint x: 438, endPoint y: 131, distance: 25.8
click at [443, 109] on span "دجاج طازج، بودرة الكركم، بودرة الفلفل الأحمر، بودرة الكزبرة، الزنجبيل، الثوم، ا…" at bounding box center [427, 97] width 94 height 36
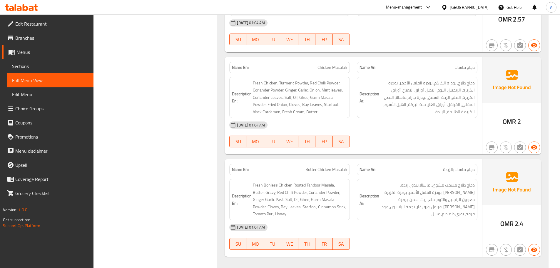
click at [436, 137] on div "04-09-2025 01:04 AM SU MO TU WE TH FR SA" at bounding box center [353, 134] width 255 height 33
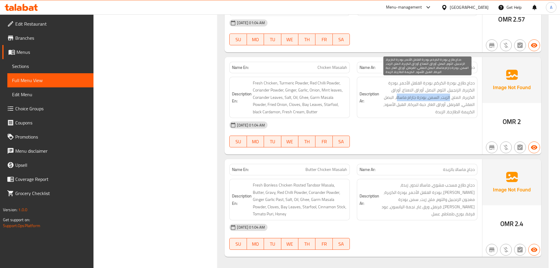
drag, startPoint x: 447, startPoint y: 98, endPoint x: 398, endPoint y: 101, distance: 49.5
click at [398, 101] on span "دجاج طازج، بودرة الكركم، بودرة الفلفل الأحمر، بودرة الكزبرة، الزنجبيل، الثوم، ا…" at bounding box center [427, 97] width 94 height 36
click at [391, 99] on span "دجاج طازج، بودرة الكركم، بودرة الفلفل الأحمر، بودرة الكزبرة، الزنجبيل، الثوم، ا…" at bounding box center [427, 97] width 94 height 36
click at [456, 107] on span "دجاج طازج، بودرة الكركم، بودرة الفلفل الأحمر، بودرة الكزبرة، الزنجبيل، الثوم، ا…" at bounding box center [427, 97] width 94 height 36
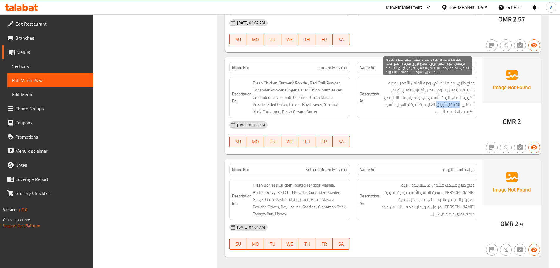
drag, startPoint x: 456, startPoint y: 107, endPoint x: 438, endPoint y: 107, distance: 17.6
click at [438, 107] on span "دجاج طازج، بودرة الكركم، بودرة الفلفل الأحمر، بودرة الكزبرة، الزنجبيل، الثوم، ا…" at bounding box center [427, 97] width 94 height 36
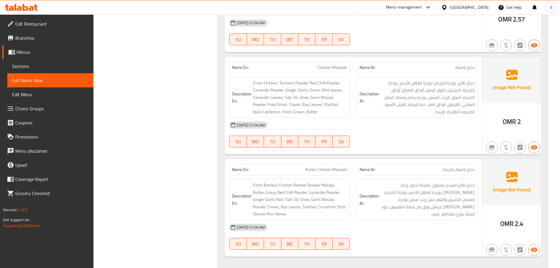
click at [434, 123] on div "04-09-2025 01:04 AM" at bounding box center [353, 125] width 255 height 14
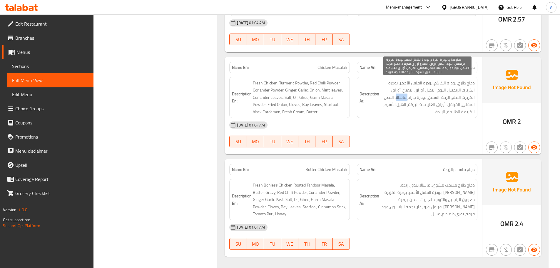
click at [397, 95] on span "دجاج طازج، بودرة الكركم، بودرة الفلفل الأحمر، بودرة الكزبرة، الزنجبيل، الثوم، ا…" at bounding box center [427, 97] width 94 height 36
click at [391, 97] on span "دجاج طازج، بودرة الكركم، بودرة الفلفل الأحمر، بودرة الكزبرة، الزنجبيل، الثوم، ا…" at bounding box center [427, 97] width 94 height 36
click at [390, 97] on span "دجاج طازج، بودرة الكركم، بودرة الفلفل الأحمر، بودرة الكزبرة، الزنجبيل، الثوم، ا…" at bounding box center [427, 97] width 94 height 36
click at [454, 104] on span "دجاج طازج، بودرة الكركم، بودرة الفلفل الأحمر، بودرة الكزبرة، الزنجبيل، الثوم، ا…" at bounding box center [427, 97] width 94 height 36
drag, startPoint x: 454, startPoint y: 104, endPoint x: 422, endPoint y: 101, distance: 31.6
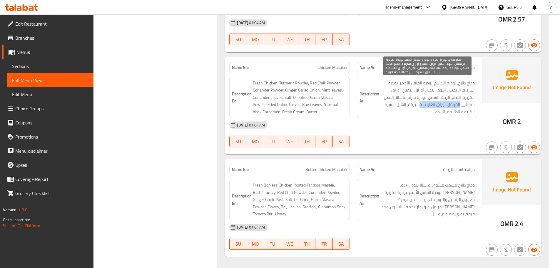
click at [422, 101] on span "دجاج طازج، بودرة الكركم، بودرة الفلفل الأحمر، بودرة الكزبرة، الزنجبيل، الثوم، ا…" at bounding box center [427, 97] width 94 height 36
click at [420, 104] on span "دجاج طازج، بودرة الكركم، بودرة الفلفل الأحمر، بودرة الكزبرة، الزنجبيل، الثوم، ا…" at bounding box center [427, 97] width 94 height 36
drag, startPoint x: 420, startPoint y: 104, endPoint x: 416, endPoint y: 105, distance: 3.9
click at [416, 105] on span "دجاج طازج، بودرة الكركم، بودرة الفلفل الأحمر، بودرة الكزبرة، الزنجبيل، الثوم، ا…" at bounding box center [427, 97] width 94 height 36
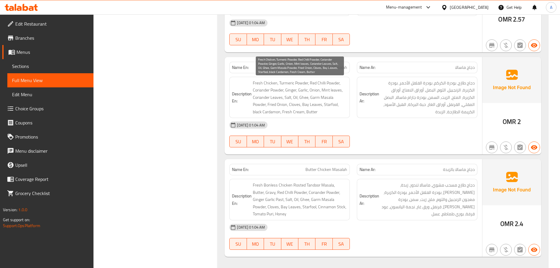
click at [331, 104] on span "Fresh Chicken, Turmeric Powder, Red Chilli Powder, Coriander Powder, Ginger, Ga…" at bounding box center [300, 97] width 94 height 36
drag, startPoint x: 331, startPoint y: 104, endPoint x: 468, endPoint y: 106, distance: 137.0
click at [331, 104] on span "Fresh Chicken, Turmeric Powder, Red Chilli Powder, Coriander Powder, Ginger, Ga…" at bounding box center [300, 97] width 94 height 36
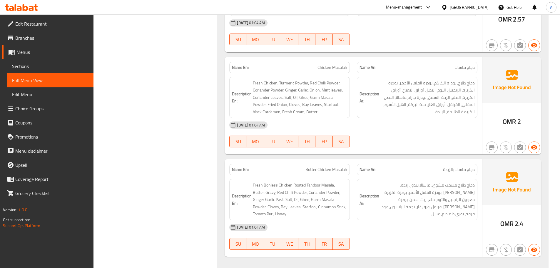
click at [409, 138] on div "04-09-2025 01:04 AM SU MO TU WE TH FR SA" at bounding box center [353, 134] width 255 height 33
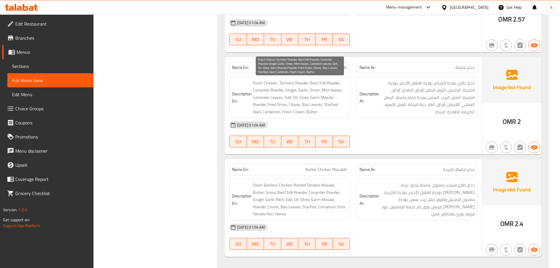
click at [333, 104] on span "Fresh Chicken, Turmeric Powder, Red Chilli Powder, Coriander Powder, Ginger, Ga…" at bounding box center [300, 97] width 94 height 36
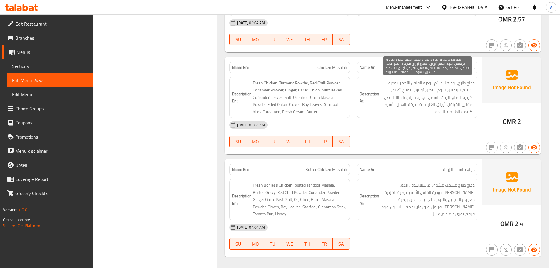
click at [414, 108] on span "دجاج طازج، بودرة الكركم، بودرة الفلفل الأحمر، بودرة الكزبرة، الزنجبيل، الثوم، ا…" at bounding box center [427, 97] width 94 height 36
drag, startPoint x: 414, startPoint y: 108, endPoint x: 423, endPoint y: 107, distance: 8.9
click at [424, 106] on span "دجاج طازج، بودرة الكركم، بودرة الفلفل الأحمر، بودرة الكزبرة، الزنجبيل، الثوم، ا…" at bounding box center [427, 97] width 94 height 36
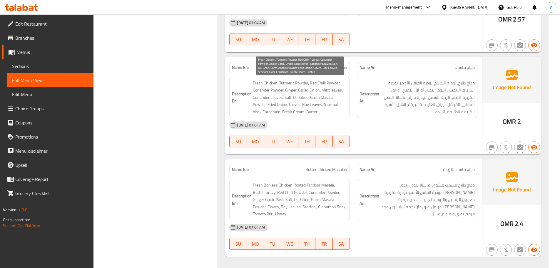
click at [332, 103] on span "Fresh Chicken, Turmeric Powder, Red Chilli Powder, Coriander Powder, Ginger, Ga…" at bounding box center [300, 97] width 94 height 36
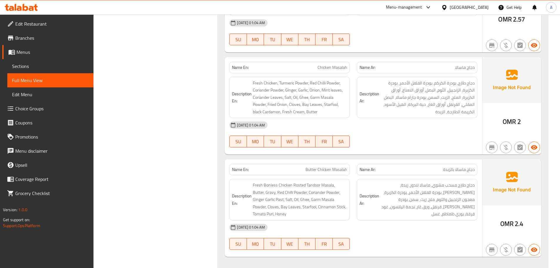
click at [392, 128] on div "04-09-2025 01:04 AM" at bounding box center [353, 125] width 255 height 14
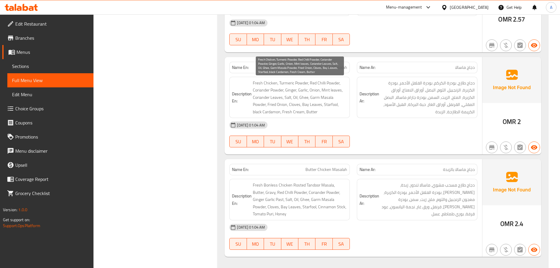
click at [330, 104] on span "Fresh Chicken, Turmeric Powder, Red Chilli Powder, Coriander Powder, Ginger, Ga…" at bounding box center [300, 97] width 94 height 36
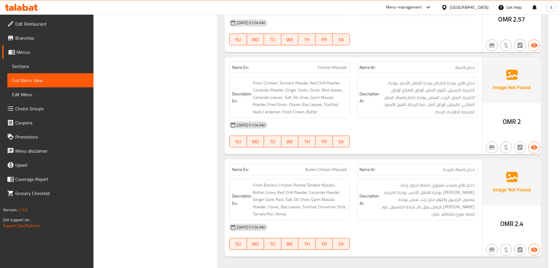
click at [440, 128] on div "04-09-2025 01:04 AM" at bounding box center [353, 125] width 255 height 14
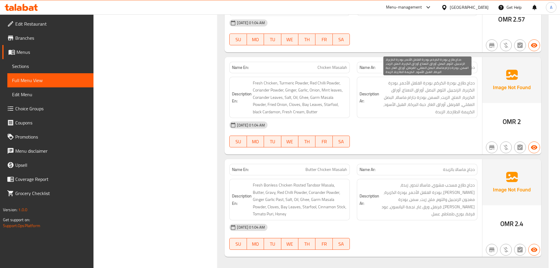
click at [424, 106] on span "دجاج طازج، بودرة الكركم، بودرة الفلفل الأحمر، بودرة الكزبرة، الزنجبيل، الثوم، ا…" at bounding box center [427, 97] width 94 height 36
drag, startPoint x: 424, startPoint y: 106, endPoint x: 415, endPoint y: 106, distance: 9.7
click at [415, 106] on span "دجاج طازج، بودرة الكركم، بودرة الفلفل الأحمر، بودرة الكزبرة، الزنجبيل، الثوم، ا…" at bounding box center [427, 97] width 94 height 36
click at [417, 139] on div "04-09-2025 01:04 AM SU MO TU WE TH FR SA" at bounding box center [353, 134] width 255 height 33
click at [422, 105] on span "دجاج طازج، بودرة الكركم، بودرة الفلفل الأحمر، بودرة الكزبرة، الزنجبيل، الثوم، ا…" at bounding box center [427, 97] width 94 height 36
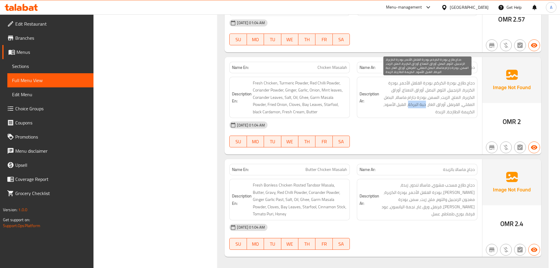
drag, startPoint x: 422, startPoint y: 105, endPoint x: 414, endPoint y: 106, distance: 7.4
click at [415, 106] on span "دجاج طازج، بودرة الكركم، بودرة الفلفل الأحمر، بودرة الكزبرة، الزنجبيل، الثوم، ا…" at bounding box center [427, 97] width 94 height 36
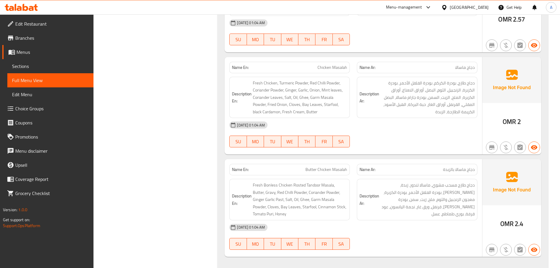
click at [435, 158] on div "Name En: Mutton Masalah Name Ar: ماسالا غنم Description En: Fresh Mutton, Turme…" at bounding box center [383, 110] width 331 height 316
click at [418, 131] on div "04-09-2025 01:04 AM" at bounding box center [353, 125] width 255 height 14
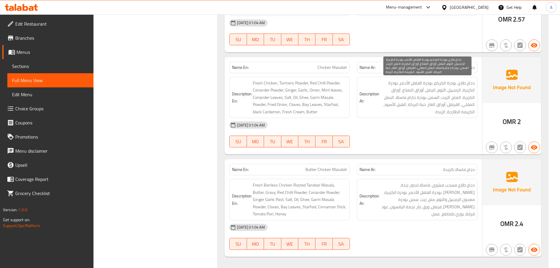
click at [423, 105] on span "دجاج طازج، بودرة الكركم، بودرة الفلفل الأحمر، بودرة الكزبرة، الزنجبيل، الثوم، ا…" at bounding box center [427, 97] width 94 height 36
drag, startPoint x: 423, startPoint y: 105, endPoint x: 414, endPoint y: 106, distance: 9.8
click at [414, 106] on span "دجاج طازج، بودرة الكركم، بودرة الفلفل الأحمر، بودرة الكزبرة، الزنجبيل، الثوم، ا…" at bounding box center [427, 97] width 94 height 36
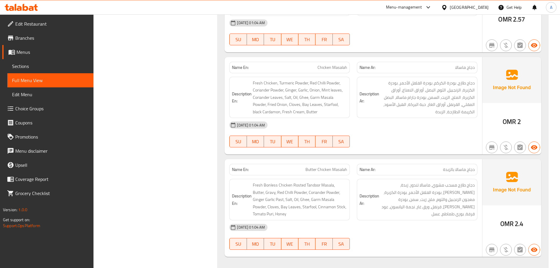
click at [416, 131] on div "04-09-2025 01:04 AM" at bounding box center [353, 125] width 255 height 14
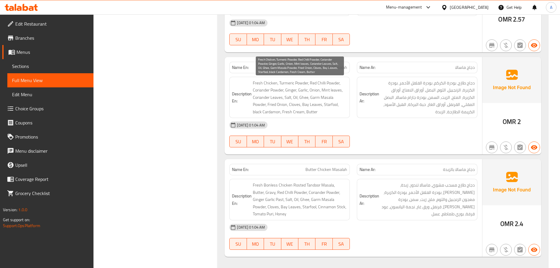
click at [333, 104] on span "Fresh Chicken, Turmeric Powder, Red Chilli Powder, Coriander Powder, Ginger, Ga…" at bounding box center [300, 97] width 94 height 36
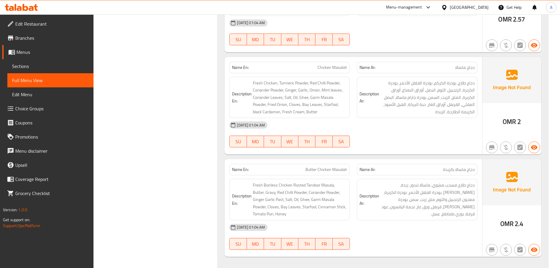
drag, startPoint x: 388, startPoint y: 127, endPoint x: 230, endPoint y: 43, distance: 179.0
click at [388, 126] on div "04-09-2025 01:04 AM" at bounding box center [353, 125] width 255 height 14
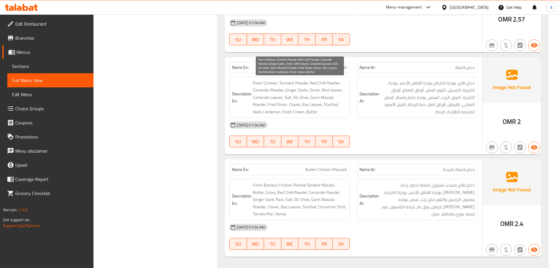
click at [330, 104] on span "Fresh Chicken, Turmeric Powder, Red Chilli Powder, Coriander Powder, Ginger, Ga…" at bounding box center [300, 97] width 94 height 36
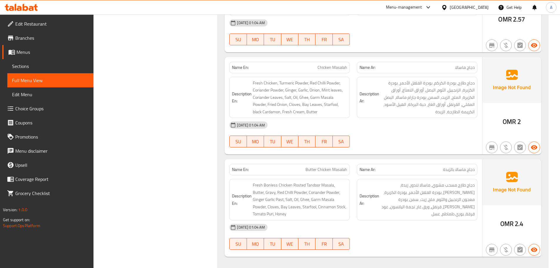
click at [388, 131] on div "04-09-2025 01:04 AM" at bounding box center [353, 125] width 255 height 14
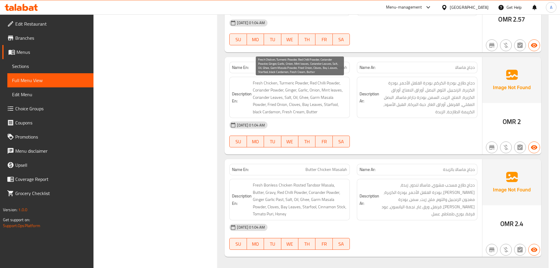
click at [326, 105] on span "Fresh Chicken, Turmeric Powder, Red Chilli Powder, Coriander Powder, Ginger, Ga…" at bounding box center [300, 97] width 94 height 36
drag, startPoint x: 326, startPoint y: 105, endPoint x: 330, endPoint y: 124, distance: 19.7
click at [326, 106] on span "Fresh Chicken, Turmeric Powder, Red Chilli Powder, Coriander Powder, Ginger, Ga…" at bounding box center [300, 97] width 94 height 36
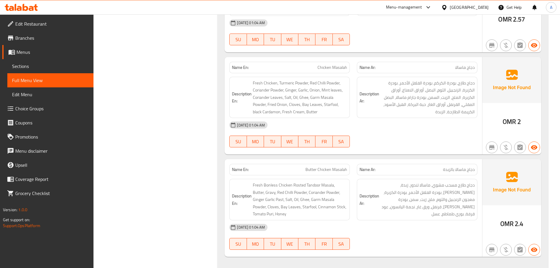
click at [395, 136] on div "04-09-2025 01:04 AM SU MO TU WE TH FR SA" at bounding box center [353, 134] width 255 height 33
click at [326, 67] on span "Chicken Masalah" at bounding box center [333, 67] width 30 height 6
drag, startPoint x: 326, startPoint y: 67, endPoint x: 341, endPoint y: 68, distance: 15.0
click at [341, 68] on span "Chicken Masalah" at bounding box center [333, 67] width 30 height 6
click at [433, 136] on div "04-09-2025 01:04 AM SU MO TU WE TH FR SA" at bounding box center [353, 134] width 255 height 33
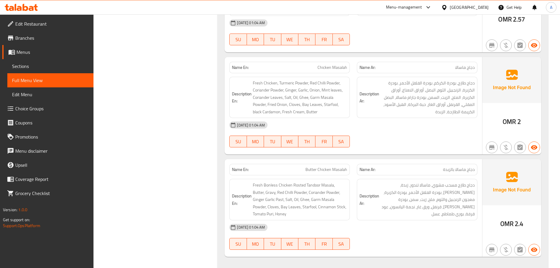
click at [311, 170] on span "Butter Chicken Masalah" at bounding box center [327, 169] width 42 height 6
drag, startPoint x: 311, startPoint y: 170, endPoint x: 331, endPoint y: 168, distance: 19.4
click at [331, 168] on span "Butter Chicken Masalah" at bounding box center [327, 169] width 42 height 6
click at [309, 170] on span "Butter Chicken Masalah" at bounding box center [327, 169] width 42 height 6
drag, startPoint x: 309, startPoint y: 170, endPoint x: 336, endPoint y: 170, distance: 27.4
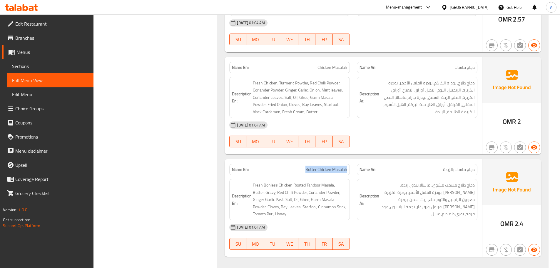
click at [336, 170] on span "Butter Chicken Masalah" at bounding box center [327, 169] width 42 height 6
click at [385, 143] on div "04-09-2025 01:04 AM SU MO TU WE TH FR SA" at bounding box center [353, 134] width 255 height 33
drag, startPoint x: 319, startPoint y: 110, endPoint x: 375, endPoint y: 129, distance: 58.8
click at [350, 120] on div "Name En: Chicken Masalah Name Ar: دجاج ماسالا Description En: Fresh Chicken, Tu…" at bounding box center [354, 106] width 258 height 98
drag, startPoint x: 380, startPoint y: 132, endPoint x: 373, endPoint y: 142, distance: 12.3
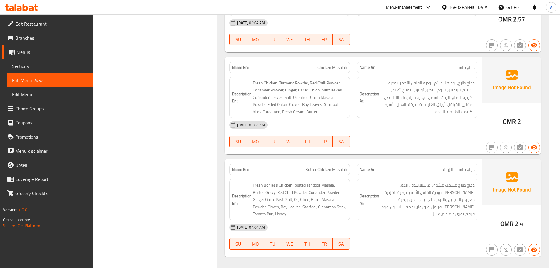
click at [380, 132] on div "04-09-2025 01:04 AM" at bounding box center [353, 125] width 255 height 14
click at [391, 147] on div at bounding box center [417, 147] width 128 height 7
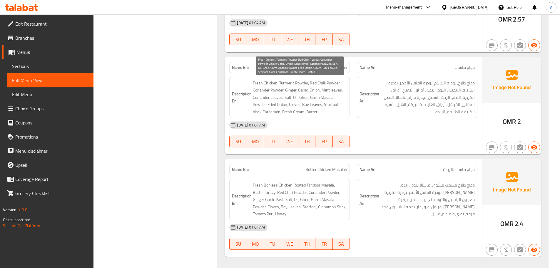
drag, startPoint x: 277, startPoint y: 100, endPoint x: 393, endPoint y: 138, distance: 122.0
click at [363, 123] on div "Name En: Chicken Masalah Name Ar: دجاج ماسالا Description En: Fresh Chicken, Tu…" at bounding box center [354, 106] width 258 height 98
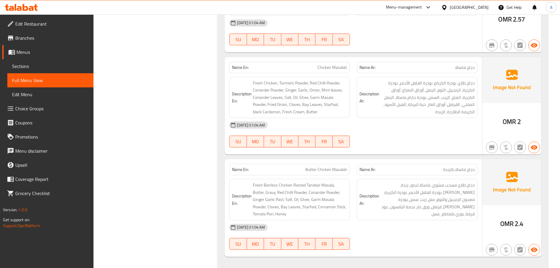
click at [401, 143] on div "04-09-2025 01:04 AM SU MO TU WE TH FR SA" at bounding box center [353, 134] width 255 height 33
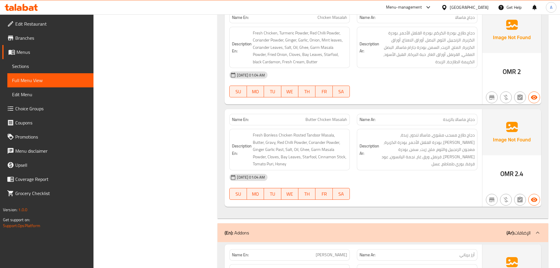
scroll to position [1055, 0]
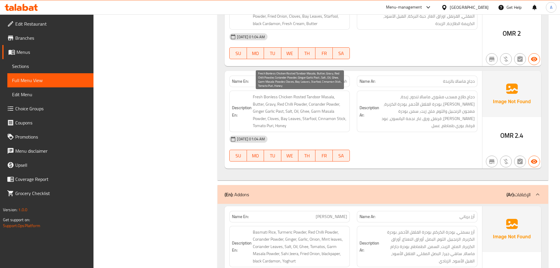
drag, startPoint x: 283, startPoint y: 112, endPoint x: 402, endPoint y: 144, distance: 122.6
click at [333, 126] on span "Fresh Bonless Chicken Rosted Tandoor Masala, Butter, Gravy, Red Chilli Powder, …" at bounding box center [300, 111] width 94 height 36
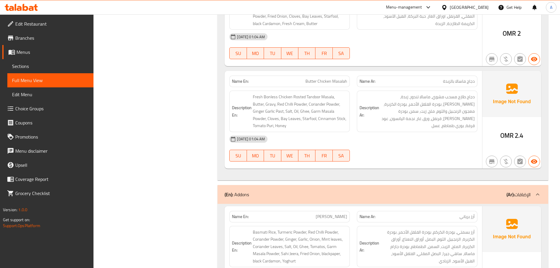
click at [403, 144] on div "04-09-2025 01:04 AM" at bounding box center [353, 139] width 255 height 14
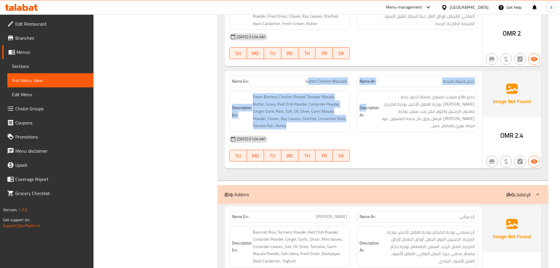
drag, startPoint x: 310, startPoint y: 84, endPoint x: 403, endPoint y: 121, distance: 99.9
click at [377, 92] on div "Name En: Butter Chicken Masalah Name Ar: دجاج ماسالا بالزبدة Description En: Fr…" at bounding box center [354, 120] width 258 height 98
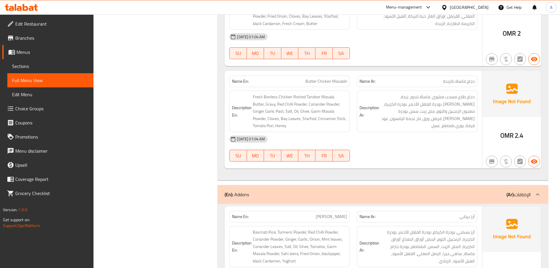
click at [413, 146] on div "04-09-2025 01:04 AM SU MO TU WE TH FR SA" at bounding box center [353, 148] width 255 height 33
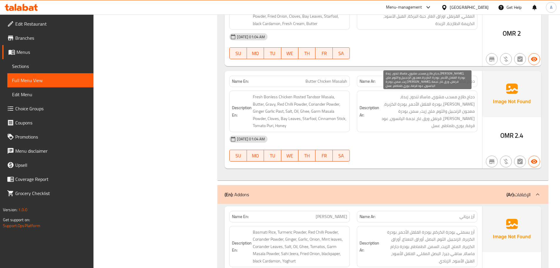
click at [403, 96] on span "دجاج طازج مسحب مشوي، ماسالا تندور، زبدة، جريفي، بودرة الفلفل الأحمر، بودرة الكز…" at bounding box center [427, 111] width 94 height 36
drag, startPoint x: 403, startPoint y: 96, endPoint x: 395, endPoint y: 96, distance: 7.4
click at [395, 96] on span "دجاج طازج مسحب مشوي، ماسالا تندور، زبدة، جريفي، بودرة الفلفل الأحمر، بودرة الكز…" at bounding box center [427, 111] width 94 height 36
drag, startPoint x: 468, startPoint y: 103, endPoint x: 432, endPoint y: 102, distance: 36.5
click at [432, 102] on span "دجاج طازج مسحب مشوي، ماسالا تندور، زبدة، جريفي، بودرة الفلفل الأحمر، بودرة الكز…" at bounding box center [427, 111] width 94 height 36
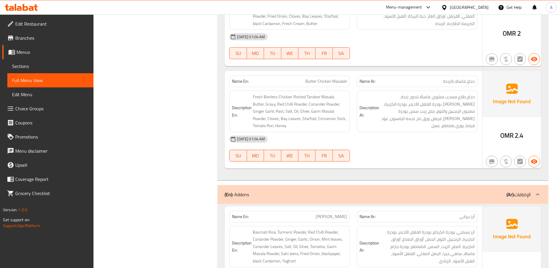
click at [438, 125] on div "Description Ar: دجاج طازج مسحب مشوي، ماسالا تندور، زبدة، جريفي، بودرة الفلفل ال…" at bounding box center [417, 111] width 128 height 49
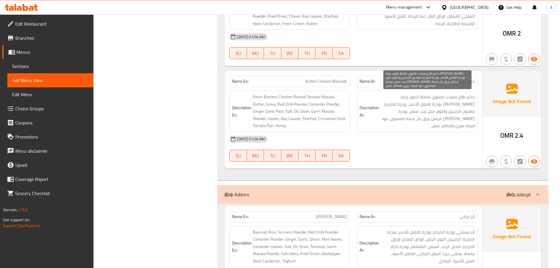
click at [445, 106] on span "دجاج طازج مسحب مشوي، ماسالا تندور، زبدة، جريفي، بودرة الفلفل الأحمر، بودرة الكز…" at bounding box center [427, 111] width 94 height 36
drag, startPoint x: 445, startPoint y: 106, endPoint x: 460, endPoint y: 106, distance: 15.0
click at [460, 106] on span "دجاج طازج مسحب مشوي، ماسالا تندور، زبدة، جريفي، بودرة الفلفل الأحمر، بودرة الكز…" at bounding box center [427, 111] width 94 height 36
click at [429, 105] on span "دجاج طازج مسحب مشوي، ماسالا تندور، زبدة، جريفي، بودرة الفلفل الأحمر، بودرة الكز…" at bounding box center [427, 111] width 94 height 36
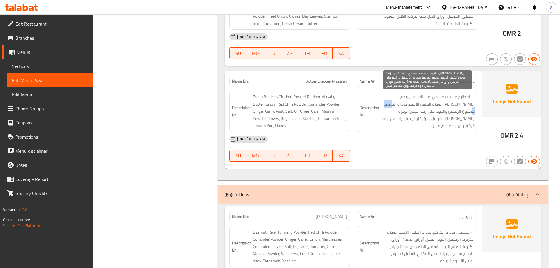
drag, startPoint x: 410, startPoint y: 103, endPoint x: 399, endPoint y: 103, distance: 11.2
click at [399, 103] on span "دجاج طازج مسحب مشوي، ماسالا تندور، زبدة، جريفي، بودرة الفلفل الأحمر، بودرة الكز…" at bounding box center [427, 111] width 94 height 36
drag, startPoint x: 456, startPoint y: 111, endPoint x: 410, endPoint y: 139, distance: 53.7
click at [392, 115] on span "دجاج طازج مسحب مشوي، ماسالا تندور، زبدة، جريفي، بودرة الفلفل الأحمر، بودرة الكز…" at bounding box center [427, 111] width 94 height 36
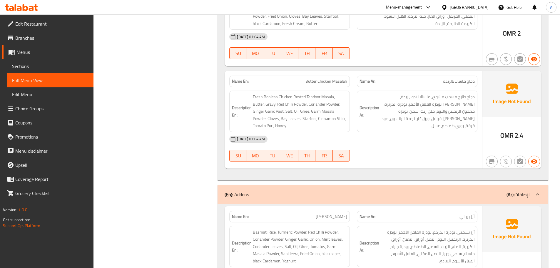
click at [410, 139] on div "04-09-2025 01:04 AM" at bounding box center [353, 139] width 255 height 14
click at [308, 81] on span "Butter Chicken Masalah" at bounding box center [327, 81] width 42 height 6
drag, startPoint x: 308, startPoint y: 81, endPoint x: 348, endPoint y: 81, distance: 39.1
click at [348, 81] on div "Name En: Butter Chicken Masalah" at bounding box center [289, 81] width 121 height 11
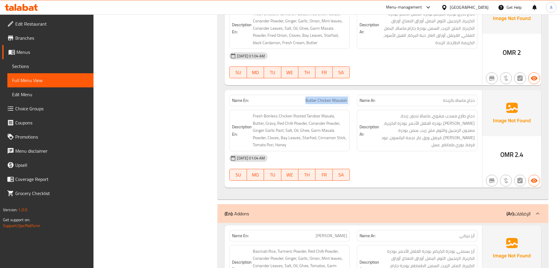
scroll to position [1026, 0]
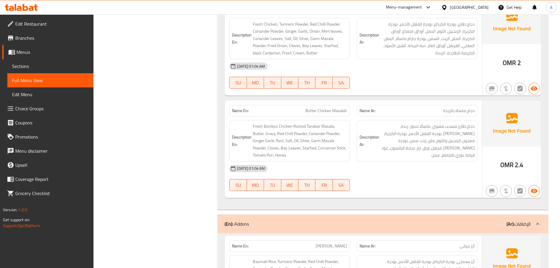
click at [385, 184] on div "04-09-2025 01:04 AM SU MO TU WE TH FR SA" at bounding box center [353, 177] width 255 height 33
click at [309, 110] on span "Butter Chicken Masalah" at bounding box center [327, 111] width 42 height 6
drag, startPoint x: 309, startPoint y: 110, endPoint x: 336, endPoint y: 112, distance: 26.5
click at [336, 112] on span "Butter Chicken Masalah" at bounding box center [327, 111] width 42 height 6
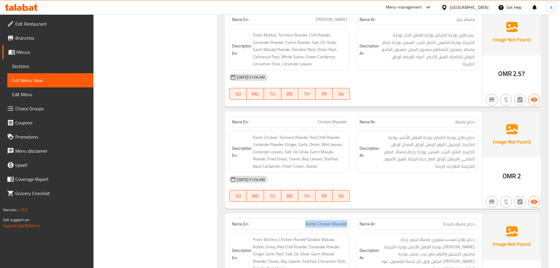
scroll to position [908, 0]
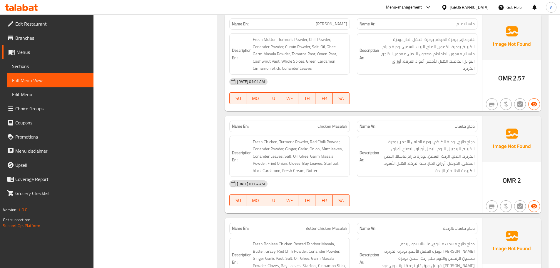
click at [325, 127] on span "Chicken Masalah" at bounding box center [333, 126] width 30 height 6
drag, startPoint x: 325, startPoint y: 127, endPoint x: 338, endPoint y: 129, distance: 13.0
click at [337, 127] on span "Chicken Masalah" at bounding box center [333, 126] width 30 height 6
click at [361, 184] on div "04-09-2025 01:04 AM" at bounding box center [353, 184] width 255 height 14
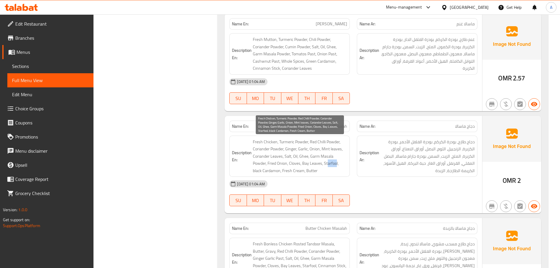
click at [337, 164] on span "Fresh Chicken, Turmeric Powder, Red Chilli Powder, Coriander Powder, Ginger, Ga…" at bounding box center [300, 156] width 94 height 36
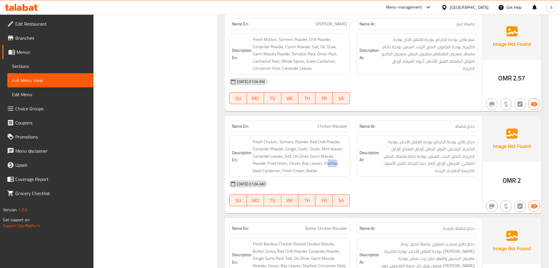
scroll to position [997, 0]
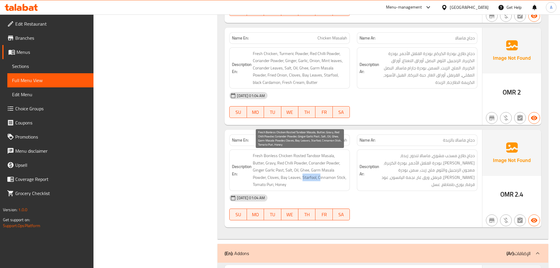
drag, startPoint x: 290, startPoint y: 177, endPoint x: 310, endPoint y: 179, distance: 20.2
click at [308, 179] on span "Fresh Bonless Chicken Rosted Tandoor Masala, Butter, Gravy, Red Chilli Powder, …" at bounding box center [300, 170] width 94 height 36
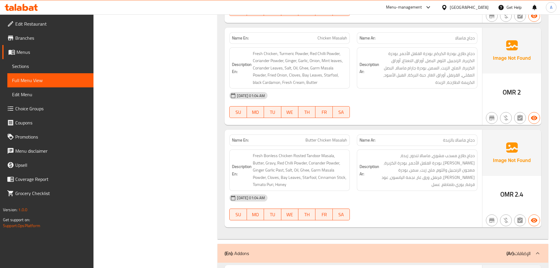
click at [370, 138] on strong "Name Ar:" at bounding box center [368, 140] width 16 height 6
click at [392, 115] on div at bounding box center [417, 117] width 128 height 7
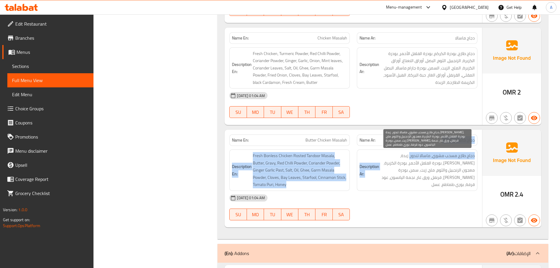
drag, startPoint x: 415, startPoint y: 157, endPoint x: 431, endPoint y: 169, distance: 19.6
click at [428, 166] on div "Name En: Butter Chicken Masalah Name Ar: دجاج ماسالا بالزبدة Description En: Fr…" at bounding box center [354, 179] width 258 height 98
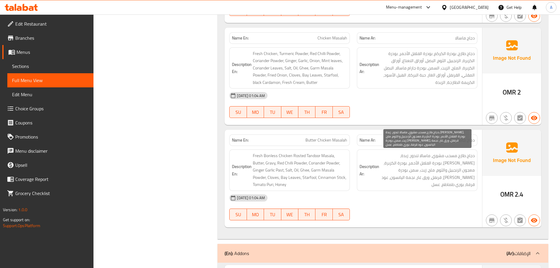
drag, startPoint x: 431, startPoint y: 169, endPoint x: 431, endPoint y: 174, distance: 5.0
click at [431, 169] on span "دجاج طازج مسحب مشوي، ماسالا تندور، زبدة، جريفي، بودرة الفلفل الأحمر، بودرة الكز…" at bounding box center [427, 170] width 94 height 36
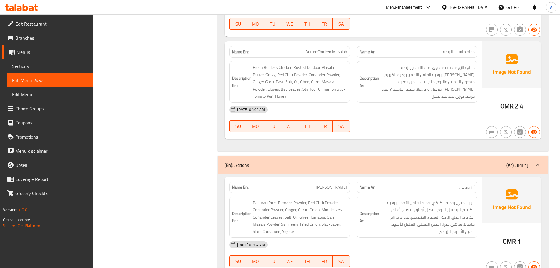
click at [407, 213] on span "أرز بسمتي، بودرة الكركم، بودرة الفلفل الأحمر، بودرة الكزبرة، الزنجبيل، الثوم، ا…" at bounding box center [427, 217] width 94 height 36
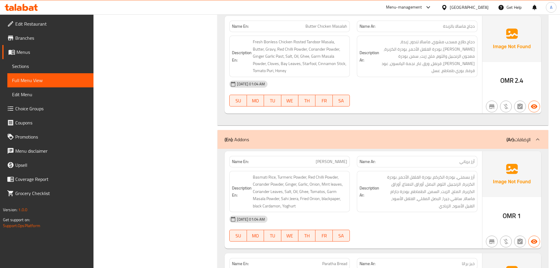
scroll to position [1144, 0]
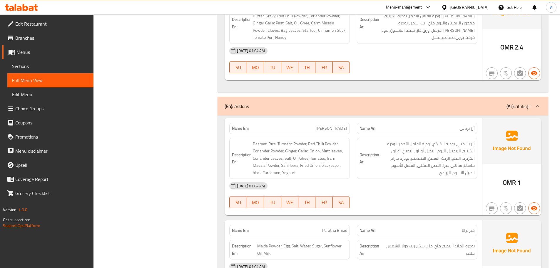
drag, startPoint x: 420, startPoint y: 181, endPoint x: 312, endPoint y: 140, distance: 115.1
click at [417, 180] on div "04-09-2025 01:04 AM" at bounding box center [353, 186] width 255 height 14
click at [348, 137] on div "Name En: Biryani Rice Name Ar: أرز برياني Description En: Basmati Rice, Turmeri…" at bounding box center [354, 167] width 258 height 98
click at [397, 206] on div at bounding box center [417, 208] width 128 height 7
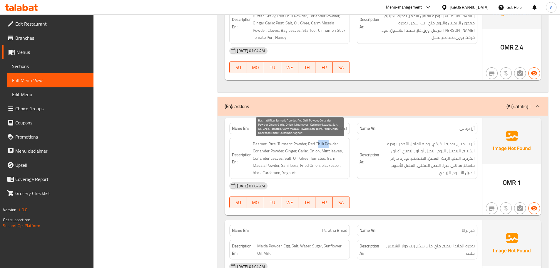
drag, startPoint x: 360, startPoint y: 132, endPoint x: 365, endPoint y: 134, distance: 5.7
click at [362, 133] on div "Name En: Biryani Rice Name Ar: أرز برياني Description En: Basmati Rice, Turmeri…" at bounding box center [354, 167] width 258 height 98
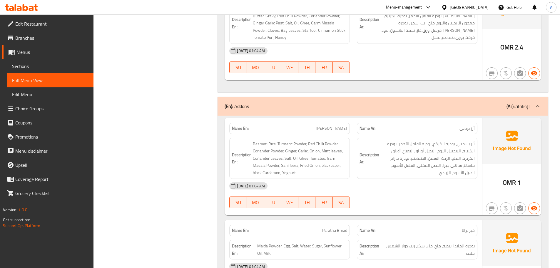
drag, startPoint x: 388, startPoint y: 174, endPoint x: 399, endPoint y: 176, distance: 10.4
click at [395, 175] on span "أرز بسمتي، بودرة الكركم، بودرة الفلفل الأحمر، بودرة الكزبرة، الزنجبيل، الثوم، ا…" at bounding box center [427, 158] width 94 height 36
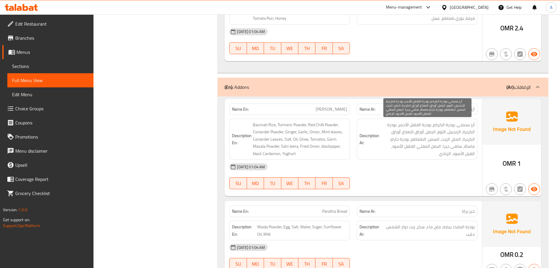
scroll to position [1173, 0]
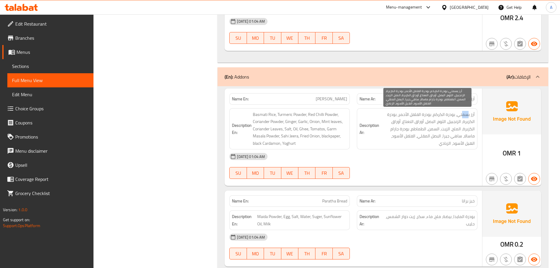
drag, startPoint x: 469, startPoint y: 114, endPoint x: 463, endPoint y: 114, distance: 6.2
click at [463, 114] on span "أرز بسمتي، بودرة الكركم، بودرة الفلفل الأحمر، بودرة الكزبرة، الزنجبيل، الثوم، ا…" at bounding box center [427, 129] width 94 height 36
drag, startPoint x: 445, startPoint y: 113, endPoint x: 436, endPoint y: 113, distance: 8.5
click at [437, 113] on span "أرز بسمتي، بودرة الكركم، بودرة الفلفل الأحمر، بودرة الكزبرة، الزنجبيل، الثوم، ا…" at bounding box center [427, 129] width 94 height 36
drag, startPoint x: 424, startPoint y: 113, endPoint x: 401, endPoint y: 117, distance: 23.6
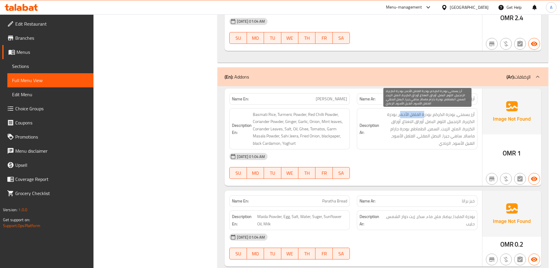
click at [401, 116] on span "أرز بسمتي، بودرة الكركم، بودرة الفلفل الأحمر، بودرة الكزبرة، الزنجبيل، الثوم، ا…" at bounding box center [427, 129] width 94 height 36
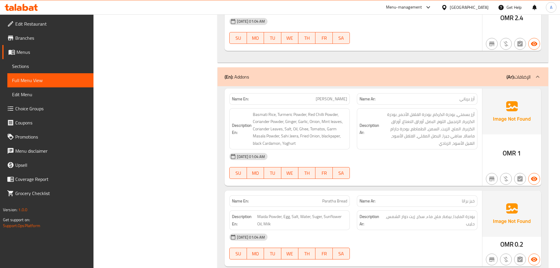
click at [398, 147] on div "Description Ar: أرز بسمتي، بودرة الكركم، بودرة الفلفل الأحمر، بودرة الكزبرة، ال…" at bounding box center [417, 128] width 121 height 41
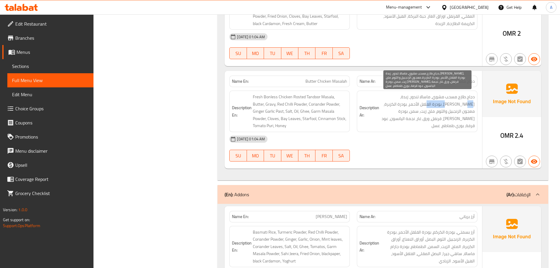
drag, startPoint x: 464, startPoint y: 105, endPoint x: 441, endPoint y: 122, distance: 28.5
click at [445, 104] on span "دجاج طازج مسحب مشوي، ماسالا تندور، زبدة، جريفي، بودرة الفلفل الأحمر، بودرة الكز…" at bounding box center [427, 111] width 94 height 36
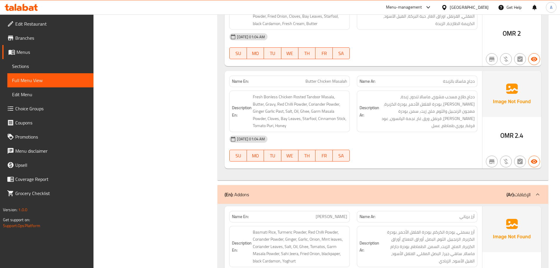
click at [435, 134] on div "04-09-2025 01:04 AM" at bounding box center [353, 139] width 255 height 14
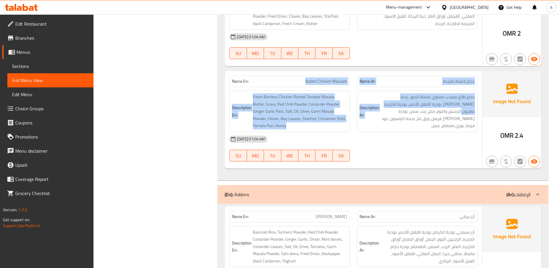
drag, startPoint x: 296, startPoint y: 78, endPoint x: 430, endPoint y: 143, distance: 148.6
click at [398, 106] on div "Name En: Butter Chicken Masalah Name Ar: دجاج ماسالا بالزبدة Description En: Fr…" at bounding box center [354, 120] width 258 height 98
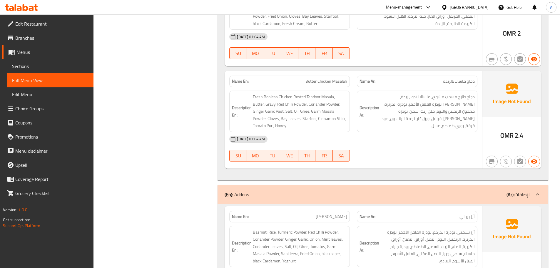
click at [430, 144] on div "04-09-2025 01:04 AM" at bounding box center [353, 139] width 255 height 14
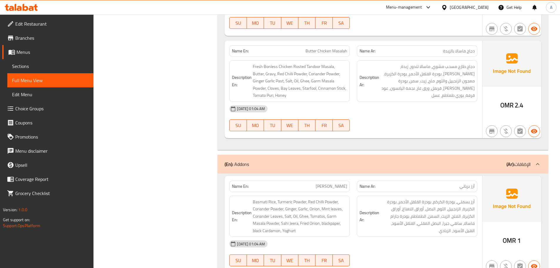
scroll to position [1114, 0]
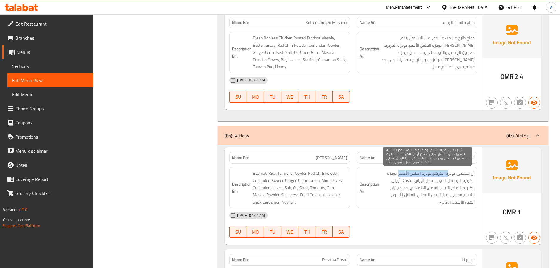
drag, startPoint x: 446, startPoint y: 173, endPoint x: 399, endPoint y: 176, distance: 46.8
click at [399, 176] on span "أرز بسمتي، بودرة الكركم، بودرة الفلفل الأحمر، بودرة الكزبرة، الزنجبيل، الثوم، ا…" at bounding box center [427, 188] width 94 height 36
click at [424, 208] on div "04-09-2025 01:04 AM" at bounding box center [353, 215] width 255 height 14
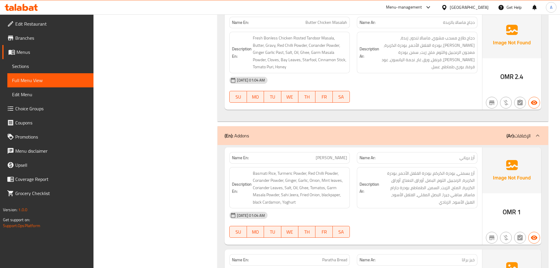
click at [330, 158] on span "Biryani Rice" at bounding box center [331, 158] width 31 height 6
drag, startPoint x: 330, startPoint y: 158, endPoint x: 351, endPoint y: 160, distance: 21.3
click at [351, 160] on div "Name En: Biryani Rice" at bounding box center [290, 157] width 128 height 19
click at [382, 217] on div "04-09-2025 01:04 AM" at bounding box center [353, 215] width 255 height 14
drag, startPoint x: 322, startPoint y: 160, endPoint x: 360, endPoint y: 163, distance: 37.4
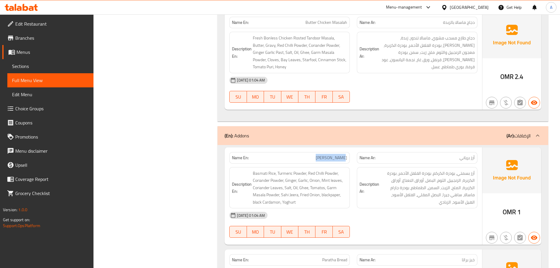
click at [358, 161] on div "Name En: Biryani Rice Name Ar: أرز برياني" at bounding box center [353, 157] width 255 height 19
click at [385, 208] on div "Description Ar: أرز بسمتي، بودرة الكركم، بودرة الفلفل الأحمر، بودرة الكزبرة، ال…" at bounding box center [417, 187] width 121 height 41
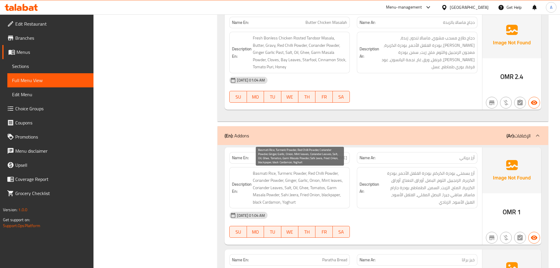
click at [310, 170] on span "Basmati Rice, Turmeric Powder, Red Chilli Powder, Coriander Powder, Ginger, Gar…" at bounding box center [300, 188] width 94 height 36
drag, startPoint x: 310, startPoint y: 170, endPoint x: 327, endPoint y: 172, distance: 17.2
click at [327, 172] on span "Basmati Rice, Turmeric Powder, Red Chilli Powder, Coriander Powder, Ginger, Gar…" at bounding box center [300, 188] width 94 height 36
click at [308, 175] on span "Basmati Rice, Turmeric Powder, Red Chilli Powder, Coriander Powder, Ginger, Gar…" at bounding box center [300, 188] width 94 height 36
drag, startPoint x: 308, startPoint y: 175, endPoint x: 328, endPoint y: 174, distance: 20.0
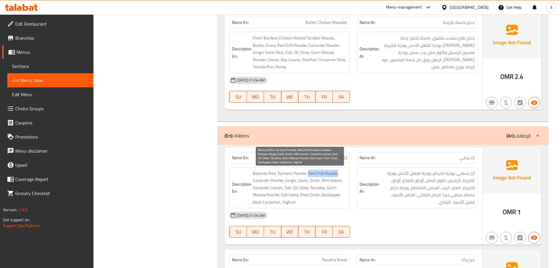
click at [328, 174] on span "Basmati Rice, Turmeric Powder, Red Chilli Powder, Coriander Powder, Ginger, Gar…" at bounding box center [300, 188] width 94 height 36
click at [312, 173] on span "Basmati Rice, Turmeric Powder, Red Chilli Powder, Coriander Powder, Ginger, Gar…" at bounding box center [300, 188] width 94 height 36
drag, startPoint x: 312, startPoint y: 173, endPoint x: 328, endPoint y: 173, distance: 16.2
click at [328, 173] on span "Basmati Rice, Turmeric Powder, Red Chilli Powder, Coriander Powder, Ginger, Gar…" at bounding box center [300, 188] width 94 height 36
click at [320, 192] on span "Basmati Rice, Turmeric Powder, Red Chilli Powder, Coriander Powder, Ginger, Gar…" at bounding box center [300, 188] width 94 height 36
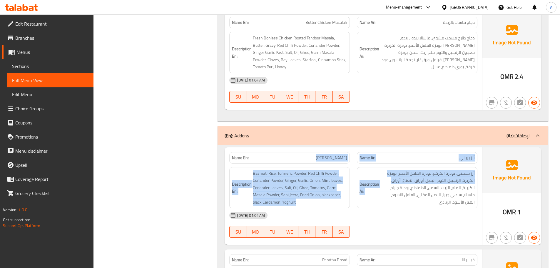
drag, startPoint x: 329, startPoint y: 160, endPoint x: 405, endPoint y: 193, distance: 82.4
click at [397, 188] on div "Name En: Biryani Rice Name Ar: أرز برياني Description En: Basmati Rice, Turmeri…" at bounding box center [354, 196] width 258 height 98
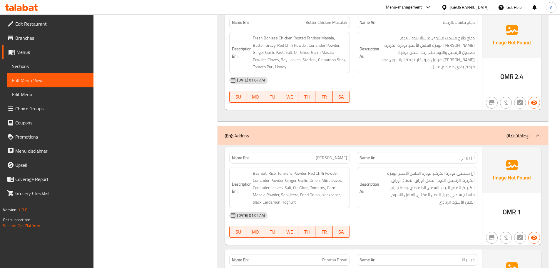
click at [420, 211] on div "04-09-2025 01:04 AM" at bounding box center [353, 215] width 255 height 14
click at [330, 158] on span "Biryani Rice" at bounding box center [331, 158] width 31 height 6
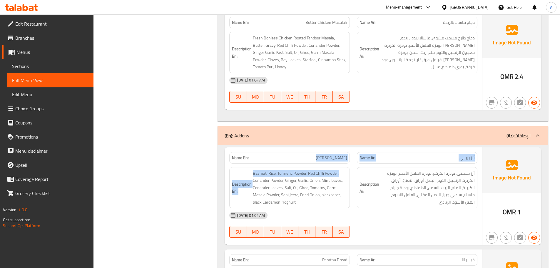
drag, startPoint x: 330, startPoint y: 158, endPoint x: 345, endPoint y: 165, distance: 16.2
click at [344, 164] on div "Name En: Biryani Rice Name Ar: أرز برياني Description En: Basmati Rice, Turmeri…" at bounding box center [354, 196] width 258 height 98
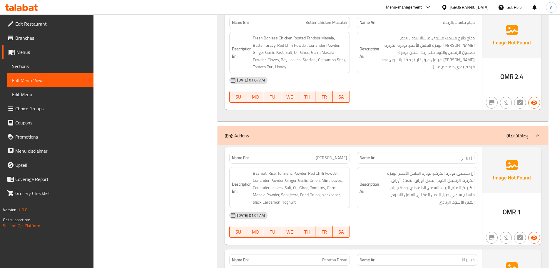
click at [387, 234] on div "04-09-2025 01:04 AM SU MO TU WE TH FR SA" at bounding box center [353, 224] width 255 height 33
click at [333, 157] on span "Biryani Rice" at bounding box center [331, 158] width 31 height 6
drag, startPoint x: 338, startPoint y: 156, endPoint x: 347, endPoint y: 163, distance: 11.8
click at [345, 157] on span "Biryani Rice" at bounding box center [331, 158] width 31 height 6
click at [331, 160] on span "Biryani Rice" at bounding box center [331, 158] width 31 height 6
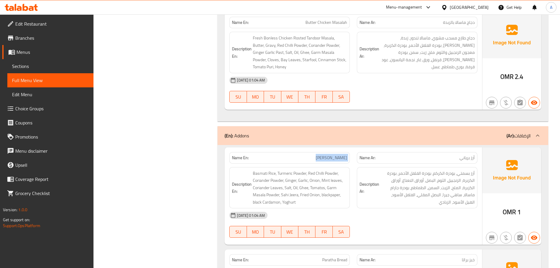
drag, startPoint x: 331, startPoint y: 160, endPoint x: 380, endPoint y: 229, distance: 84.7
click at [349, 161] on div "Name En: Biryani Rice" at bounding box center [289, 157] width 121 height 11
drag, startPoint x: 383, startPoint y: 237, endPoint x: 335, endPoint y: 264, distance: 54.5
click at [373, 243] on div "Name En: Biryani Rice Name Ar: أرز برياني Description En: Basmati Rice, Turmeri…" at bounding box center [354, 196] width 258 height 98
drag, startPoint x: 406, startPoint y: 211, endPoint x: 375, endPoint y: 205, distance: 30.9
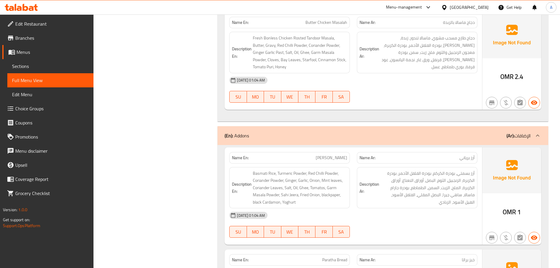
click at [403, 212] on div "04-09-2025 01:04 AM" at bounding box center [353, 215] width 255 height 14
click at [331, 159] on span "Biryani Rice" at bounding box center [331, 158] width 31 height 6
drag, startPoint x: 331, startPoint y: 159, endPoint x: 345, endPoint y: 159, distance: 14.4
click at [345, 159] on span "Biryani Rice" at bounding box center [331, 158] width 31 height 6
click at [375, 216] on div "04-09-2025 01:04 AM" at bounding box center [353, 215] width 255 height 14
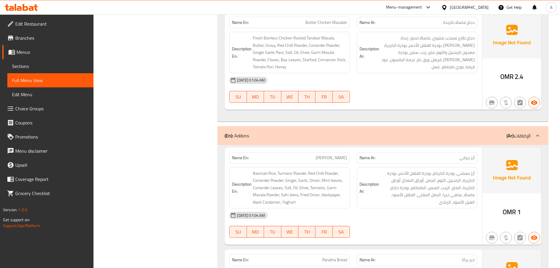
click at [27, 64] on span "Sections" at bounding box center [50, 66] width 77 height 7
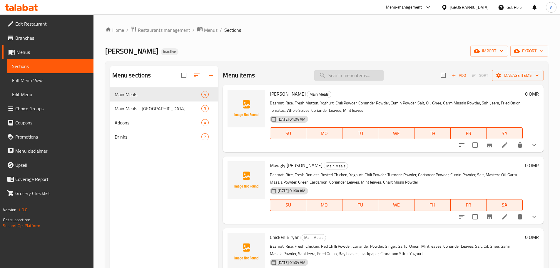
click at [353, 75] on input "search" at bounding box center [348, 75] width 69 height 10
paste input "Biryani Rice"
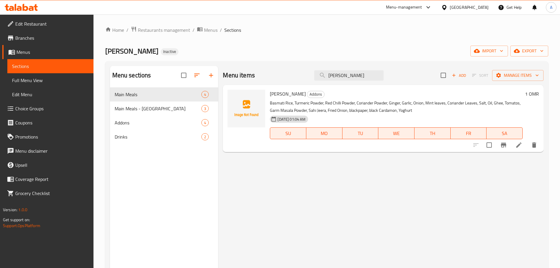
type input "Biryani Rice"
click at [520, 144] on icon at bounding box center [518, 144] width 7 height 7
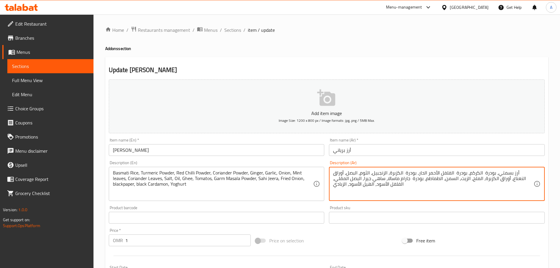
type textarea "أرز بسمتي، بودرة الكركم، بودرة الفلفل الأحمر الحار، بودرة الكزبرة، الزنجبيل، ال…"
click at [424, 153] on input "أرز برياني" at bounding box center [437, 150] width 216 height 12
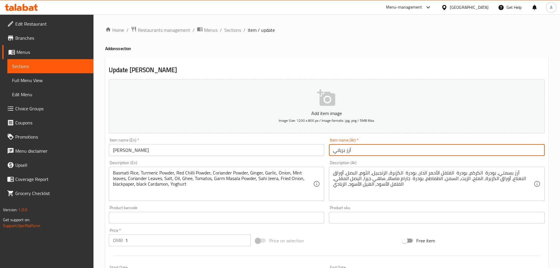
click at [35, 79] on span "Full Menu View" at bounding box center [50, 80] width 77 height 7
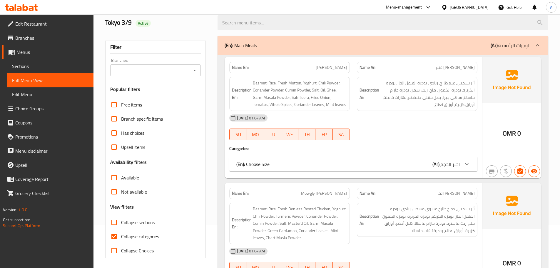
scroll to position [147, 0]
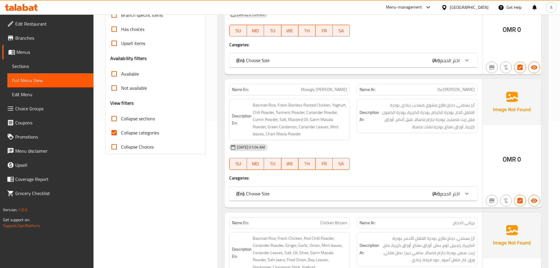
click at [131, 136] on span "Collapse categories" at bounding box center [140, 132] width 38 height 7
click at [121, 136] on input "Collapse categories" at bounding box center [114, 133] width 14 height 14
checkbox input "false"
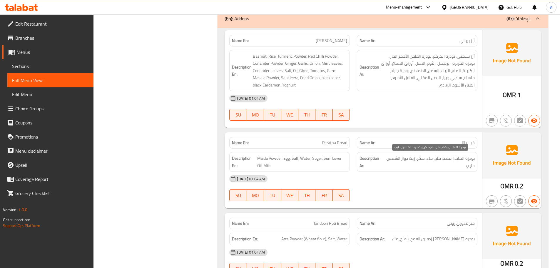
scroll to position [1255, 0]
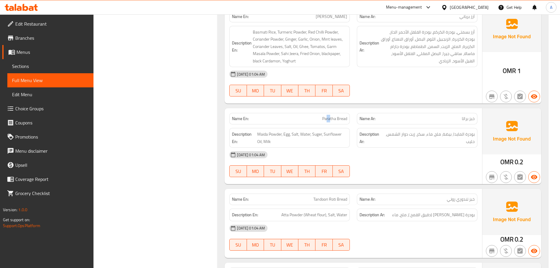
drag, startPoint x: 326, startPoint y: 116, endPoint x: 360, endPoint y: 127, distance: 36.3
click at [351, 123] on div "Name En: Paratha Bread" at bounding box center [290, 118] width 128 height 19
click at [393, 147] on div "Description Ar: بودرة المايدا، بيضة، ملح، ماء، سكر، زيت دوار الشمس، حليب" at bounding box center [417, 138] width 121 height 20
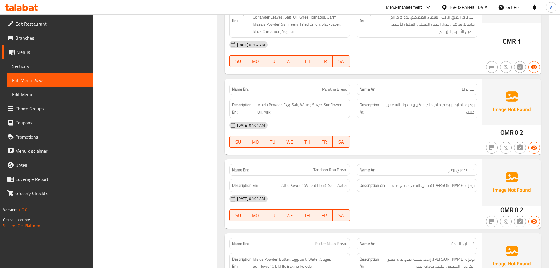
scroll to position [1343, 0]
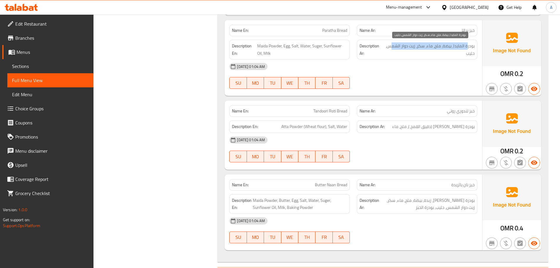
drag, startPoint x: 464, startPoint y: 44, endPoint x: 392, endPoint y: 48, distance: 71.9
click at [392, 48] on span "بودرة المايدا، بيضة، ملح، ماء، سكر، زيت دوار الشمس، حليب" at bounding box center [429, 49] width 91 height 14
click at [405, 71] on div "04-09-2025 01:04 AM" at bounding box center [353, 66] width 255 height 14
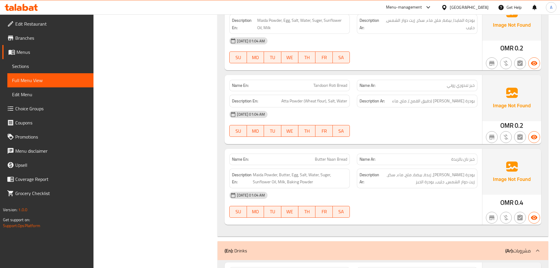
scroll to position [1402, 0]
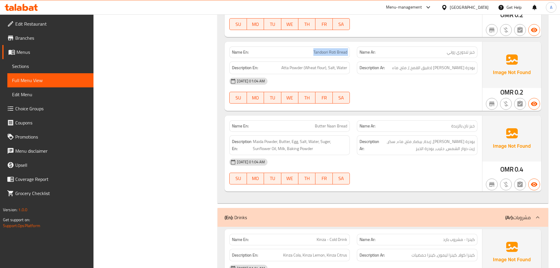
drag, startPoint x: 300, startPoint y: 55, endPoint x: 393, endPoint y: 76, distance: 95.9
click at [384, 65] on div "Name En: Tandoori Roti Bread Name Ar: خبز تندوري روتي Description En: Atta Powd…" at bounding box center [354, 76] width 258 height 69
click at [403, 91] on div "04-09-2025 01:04 AM SU MO TU WE TH FR SA" at bounding box center [353, 90] width 255 height 33
click at [470, 66] on span "بودرة عطا (دقيق القمح )، ملح، ماء" at bounding box center [433, 67] width 83 height 7
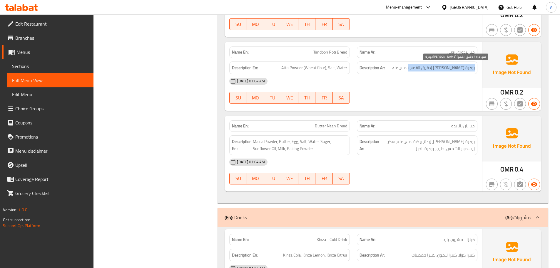
drag, startPoint x: 470, startPoint y: 66, endPoint x: 421, endPoint y: 70, distance: 49.9
click at [421, 70] on span "بودرة عطا (دقيق القمح )، ملح، ماء" at bounding box center [433, 67] width 83 height 7
click at [422, 93] on div "04-09-2025 01:04 AM SU MO TU WE TH FR SA" at bounding box center [353, 90] width 255 height 33
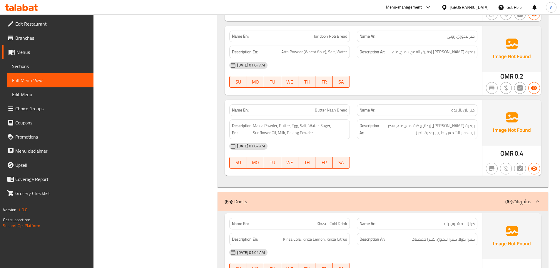
scroll to position [1432, 0]
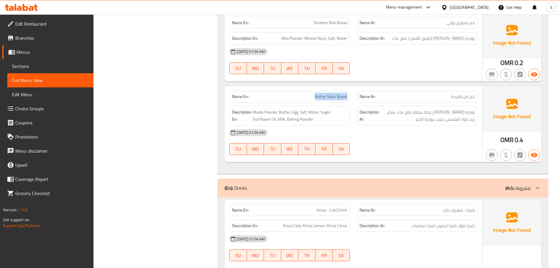
drag, startPoint x: 308, startPoint y: 91, endPoint x: 371, endPoint y: 87, distance: 62.7
click at [355, 93] on div "Name En: Butter Naan Bread Name Ar: خبز نان بالزبدة" at bounding box center [353, 96] width 255 height 19
click at [407, 71] on div at bounding box center [417, 74] width 128 height 7
drag, startPoint x: 469, startPoint y: 93, endPoint x: 456, endPoint y: 100, distance: 14.9
click at [459, 94] on span "خبز نان بالزبدة" at bounding box center [463, 97] width 24 height 6
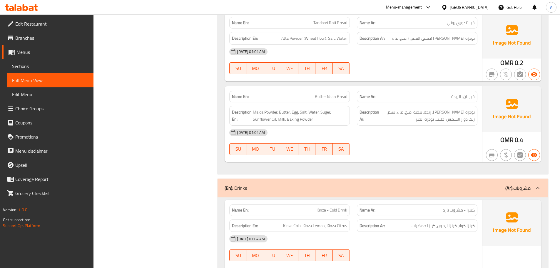
click at [445, 137] on div "04-09-2025 01:04 AM" at bounding box center [353, 133] width 255 height 14
click at [470, 111] on span "بودرة مايدا، زبدة، بيضة، ملح، ماء، سكر، زيت دوار الشمس، حليب، بودرة الخبز" at bounding box center [427, 116] width 94 height 14
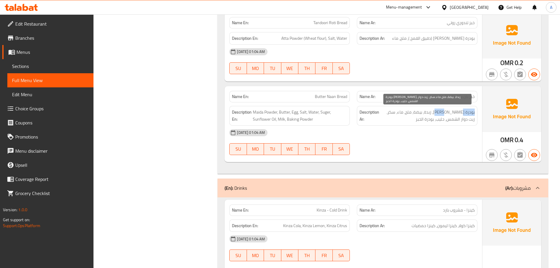
drag, startPoint x: 470, startPoint y: 111, endPoint x: 463, endPoint y: 111, distance: 6.8
click at [463, 111] on span "بودرة مايدا، زبدة، بيضة، ملح، ماء، سكر، زيت دوار الشمس، حليب، بودرة الخبز" at bounding box center [427, 116] width 94 height 14
click at [450, 111] on span "بودرة مايدا، زبدة، بيضة، ملح، ماء، سكر، زيت دوار الشمس، حليب، بودرة الخبز" at bounding box center [427, 116] width 94 height 14
drag, startPoint x: 450, startPoint y: 111, endPoint x: 431, endPoint y: 114, distance: 19.4
click at [431, 114] on span "بودرة مايدا، زبدة، بيضة، ملح، ماء، سكر، زيت دوار الشمس، حليب، بودرة الخبز" at bounding box center [427, 116] width 94 height 14
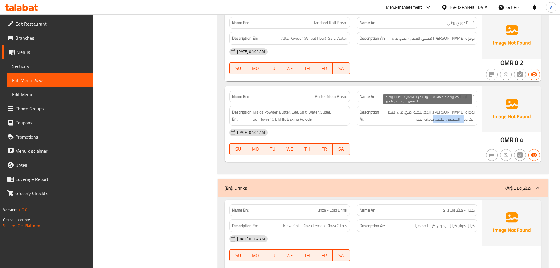
drag, startPoint x: 458, startPoint y: 118, endPoint x: 436, endPoint y: 121, distance: 21.6
click at [436, 121] on span "بودرة مايدا، زبدة، بيضة، ملح، ماء، سكر، زيت دوار الشمس، حليب، بودرة الخبز" at bounding box center [427, 116] width 94 height 14
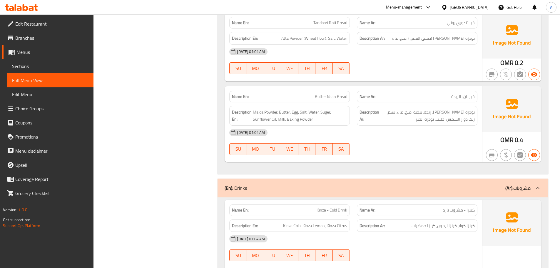
drag, startPoint x: 420, startPoint y: 147, endPoint x: 283, endPoint y: 147, distance: 137.3
click at [401, 147] on div "04-09-2025 01:04 AM SU MO TU WE TH FR SA" at bounding box center [353, 142] width 255 height 33
click at [278, 121] on span "Maida Powder, Butter, Egg, Salt, Water, Suger, Sunflower Oil, Milk, Baking Powd…" at bounding box center [300, 116] width 94 height 14
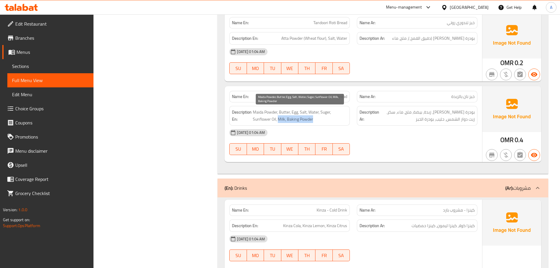
drag, startPoint x: 278, startPoint y: 121, endPoint x: 308, endPoint y: 118, distance: 30.2
click at [308, 118] on span "Maida Powder, Butter, Egg, Salt, Water, Suger, Sunflower Oil, Milk, Baking Powd…" at bounding box center [300, 116] width 94 height 14
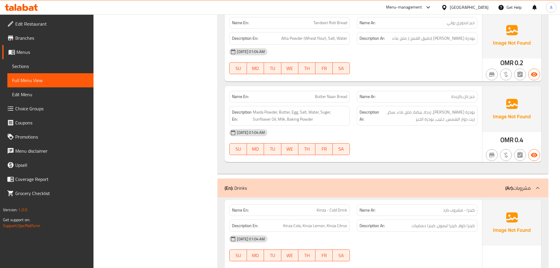
click at [401, 143] on div "04-09-2025 01:04 AM SU MO TU WE TH FR SA" at bounding box center [353, 142] width 255 height 33
drag, startPoint x: 442, startPoint y: 118, endPoint x: 439, endPoint y: 145, distance: 26.7
click at [448, 122] on span "بودرة مايدا، زبدة، بيضة، ملح، ماء، سكر، زيت دوار الشمس، حليب، بودرة الخبز" at bounding box center [427, 116] width 94 height 14
click at [439, 145] on div "04-09-2025 01:04 AM SU MO TU WE TH FR SA" at bounding box center [353, 142] width 255 height 33
drag, startPoint x: 288, startPoint y: 119, endPoint x: 412, endPoint y: 148, distance: 127.7
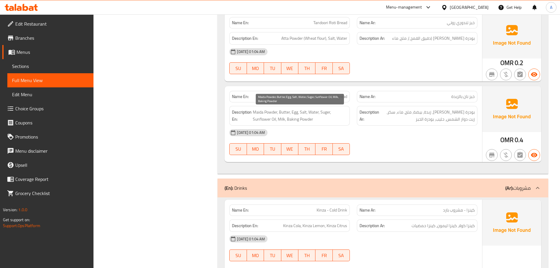
click at [334, 127] on div "Name En: Butter Naan Bread Name Ar: خبز نان بالزبدة Description En: Maida Powde…" at bounding box center [354, 124] width 258 height 76
drag, startPoint x: 437, startPoint y: 151, endPoint x: 292, endPoint y: 122, distance: 147.3
click at [435, 151] on div at bounding box center [417, 154] width 128 height 7
drag, startPoint x: 263, startPoint y: 114, endPoint x: 318, endPoint y: 122, distance: 54.9
click at [316, 121] on span "Maida Powder, Butter, Egg, Salt, Water, Suger, Sunflower Oil, Milk, Baking Powd…" at bounding box center [300, 116] width 94 height 14
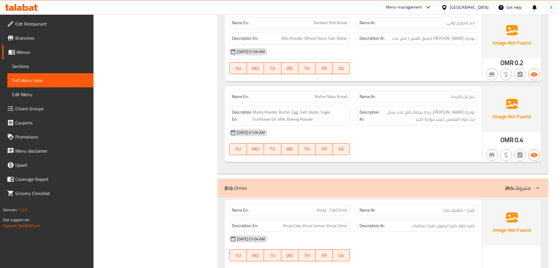
drag, startPoint x: 397, startPoint y: 135, endPoint x: 287, endPoint y: 118, distance: 111.8
click at [396, 135] on div "04-09-2025 01:04 AM" at bounding box center [353, 133] width 255 height 14
click at [295, 119] on span "Maida Powder, Butter, Egg, Salt, Water, Suger, Sunflower Oil, Milk, Baking Powd…" at bounding box center [300, 116] width 94 height 14
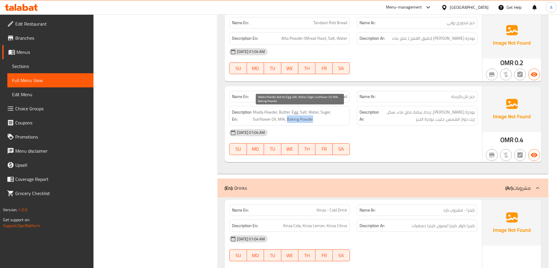
drag, startPoint x: 295, startPoint y: 119, endPoint x: 321, endPoint y: 119, distance: 25.9
click at [321, 119] on span "Maida Powder, Butter, Egg, Salt, Water, Suger, Sunflower Oil, Milk, Baking Powd…" at bounding box center [300, 116] width 94 height 14
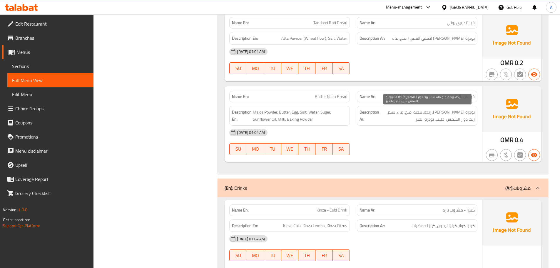
click at [438, 117] on span "بودرة مايدا، زبدة، بيضة، ملح، ماء، سكر، زيت دوار الشمس، حليب، بودرة الخبز" at bounding box center [427, 116] width 94 height 14
click at [441, 116] on span "بودرة مايدا، زبدة، بيضة، ملح، ماء، سكر، زيت دوار الشمس، حليب، بودرة الخبز" at bounding box center [427, 116] width 94 height 14
drag, startPoint x: 424, startPoint y: 138, endPoint x: 330, endPoint y: 101, distance: 101.4
click at [422, 138] on div "04-09-2025 01:04 AM" at bounding box center [353, 133] width 255 height 14
click at [318, 99] on span "Butter Naan Bread" at bounding box center [331, 97] width 32 height 6
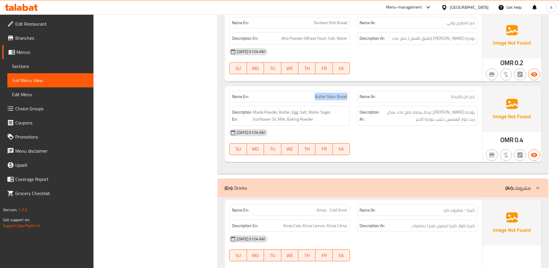
drag, startPoint x: 318, startPoint y: 99, endPoint x: 342, endPoint y: 101, distance: 24.5
click at [342, 101] on div "Name En: Butter Naan Bread" at bounding box center [289, 96] width 121 height 11
click at [31, 61] on link "Sections" at bounding box center [50, 66] width 86 height 14
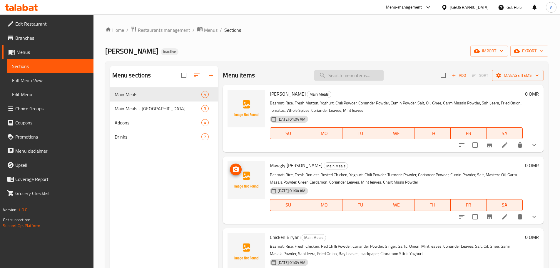
click at [356, 79] on input "search" at bounding box center [348, 75] width 69 height 10
paste input "Butter Naan Bread"
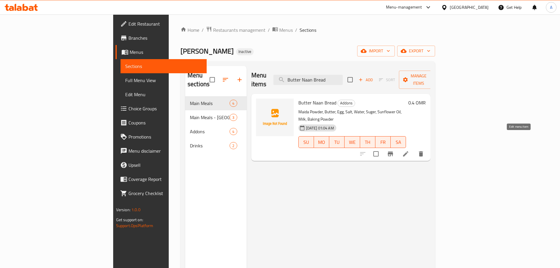
type input "Butter Naan Bread"
click at [409, 150] on icon at bounding box center [405, 153] width 7 height 7
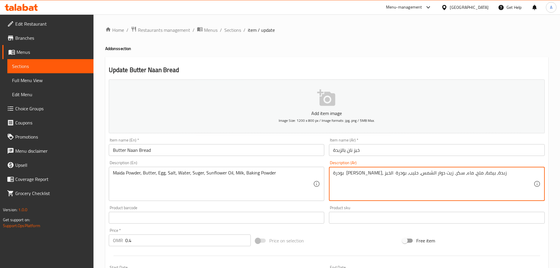
drag, startPoint x: 354, startPoint y: 172, endPoint x: 334, endPoint y: 176, distance: 21.0
type textarea "بودرة مايدا، زبدة، بيضة، ملح، ماء، سكر، زيت دوار الشمس، حليب، بيكنج بودر"
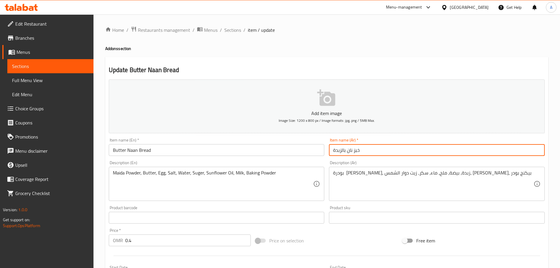
click at [367, 150] on input "خبز نان بالزبدة" at bounding box center [437, 150] width 216 height 12
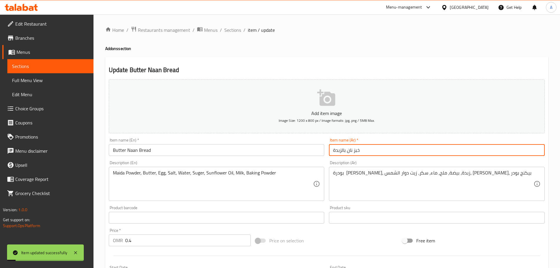
click at [32, 81] on span "Full Menu View" at bounding box center [50, 80] width 77 height 7
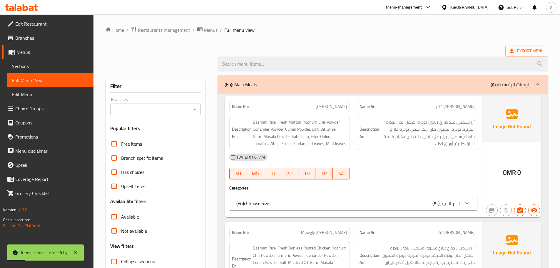
click at [373, 29] on ol "Home / Restaurants management / Menus / Full menu view" at bounding box center [326, 30] width 443 height 8
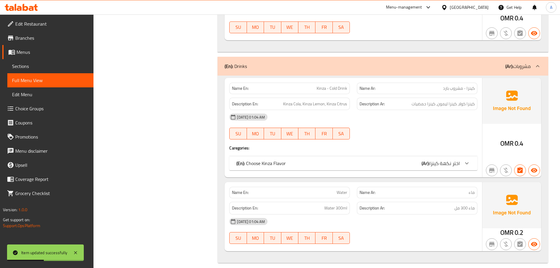
scroll to position [1297, 0]
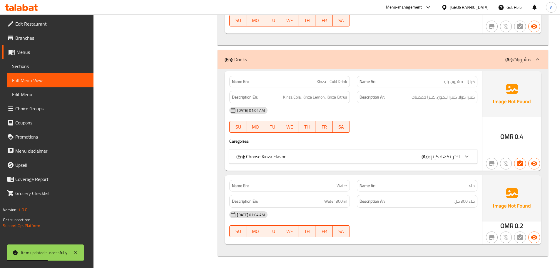
click at [387, 156] on div "(En): Choose Kinza Flavor (Ar): اختر نكهة كينزا" at bounding box center [347, 156] width 223 height 7
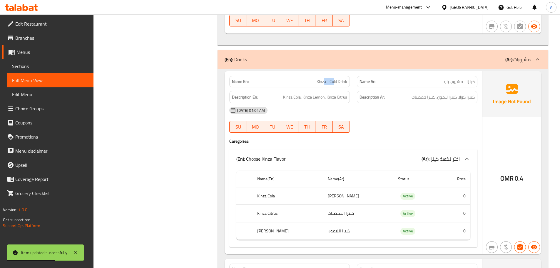
drag, startPoint x: 324, startPoint y: 81, endPoint x: 351, endPoint y: 87, distance: 27.7
click at [349, 85] on div "Name En: Kinza - Cold Drink" at bounding box center [289, 81] width 121 height 11
click at [393, 138] on h4 "Caregories:" at bounding box center [353, 141] width 248 height 6
drag, startPoint x: 317, startPoint y: 196, endPoint x: 336, endPoint y: 197, distance: 18.5
click at [336, 197] on td "كينزا كولا" at bounding box center [358, 195] width 70 height 17
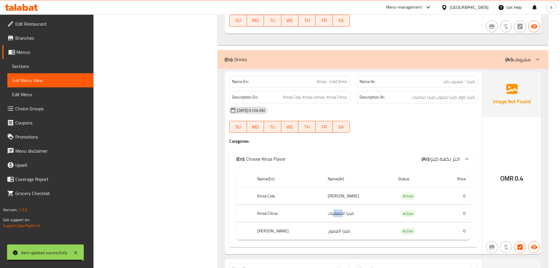
drag, startPoint x: 326, startPoint y: 212, endPoint x: 340, endPoint y: 214, distance: 14.3
click at [338, 214] on td "كينزا الحمضيات" at bounding box center [358, 213] width 70 height 17
click at [330, 233] on td "كينزا الليمون" at bounding box center [358, 230] width 70 height 17
drag, startPoint x: 323, startPoint y: 207, endPoint x: 345, endPoint y: 213, distance: 22.3
click at [343, 212] on td "كينزا الحمضيات" at bounding box center [358, 213] width 70 height 17
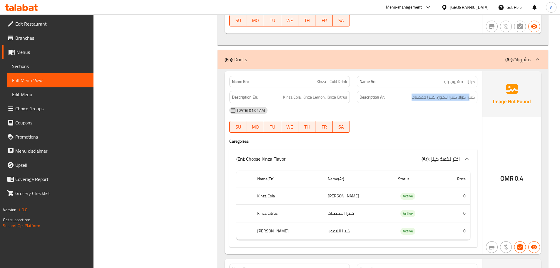
drag, startPoint x: 459, startPoint y: 97, endPoint x: 403, endPoint y: 108, distance: 57.1
click at [406, 104] on div "Name En: Kinza - Cold Drink Name Ar: كينزا - مشروب بارد Description En: Kinza C…" at bounding box center [354, 162] width 258 height 183
click at [409, 145] on div "Name En: Kinza - Cold Drink Name Ar: كينزا - مشروب بارد Description En: Kinza C…" at bounding box center [354, 162] width 258 height 183
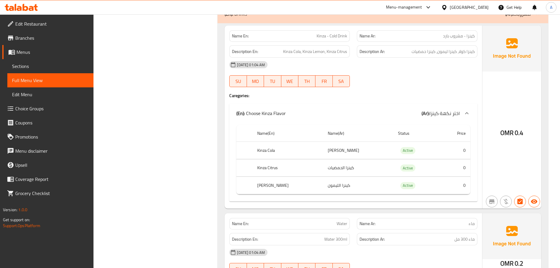
scroll to position [1380, 0]
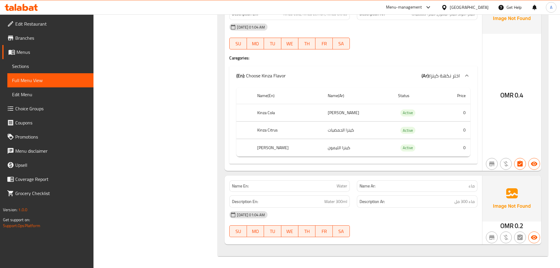
drag, startPoint x: 334, startPoint y: 184, endPoint x: 357, endPoint y: 191, distance: 24.0
click at [355, 189] on div "Name En: Water Name Ar: ماء" at bounding box center [353, 186] width 255 height 19
drag, startPoint x: 325, startPoint y: 206, endPoint x: 380, endPoint y: 210, distance: 55.4
click at [373, 208] on div "Name En: Water Name Ar: ماء Description En: Water 300ml Description Ar: ماء 300…" at bounding box center [354, 210] width 258 height 69
click at [409, 226] on div "04-09-2025 01:04 AM SU MO TU WE TH FR SA" at bounding box center [353, 224] width 255 height 33
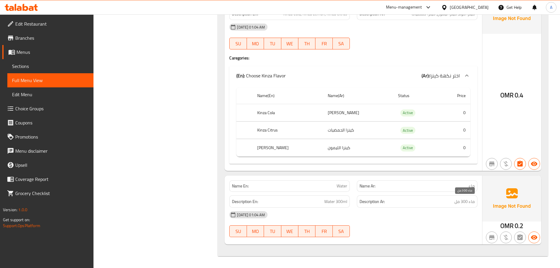
click at [469, 203] on span "ماء 300 مل" at bounding box center [465, 201] width 20 height 7
drag, startPoint x: 469, startPoint y: 203, endPoint x: 314, endPoint y: 197, distance: 155.1
click at [314, 197] on div "Description En: Water 300ml Description Ar: ماء 300 مل" at bounding box center [353, 202] width 255 height 20
click at [393, 223] on div "04-09-2025 01:04 AM SU MO TU WE TH FR SA" at bounding box center [353, 224] width 255 height 33
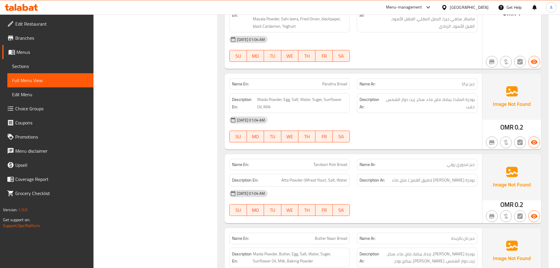
scroll to position [939, 0]
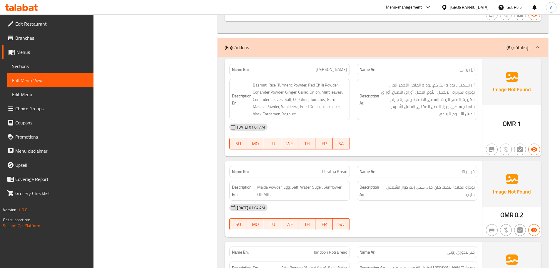
drag, startPoint x: 397, startPoint y: 109, endPoint x: 397, endPoint y: 114, distance: 5.0
click at [397, 112] on span "أرز بسمتي، بودرة الكركم، بودرة الفلفل الأحمر الحار، بودرة الكزبرة، الزنجبيل، ال…" at bounding box center [427, 99] width 94 height 36
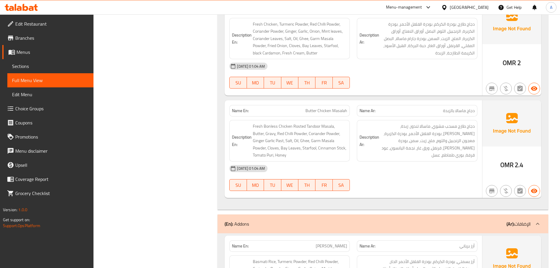
scroll to position [0, 0]
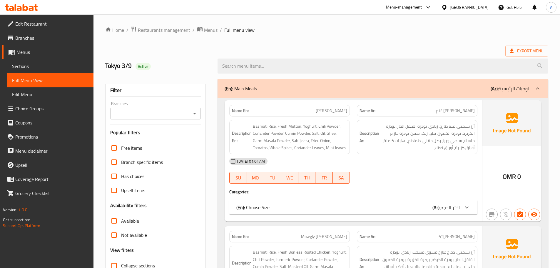
drag, startPoint x: 281, startPoint y: 51, endPoint x: 123, endPoint y: 76, distance: 160.2
click at [281, 51] on div "Export Menu" at bounding box center [326, 51] width 443 height 11
click at [27, 64] on span "Sections" at bounding box center [50, 66] width 77 height 7
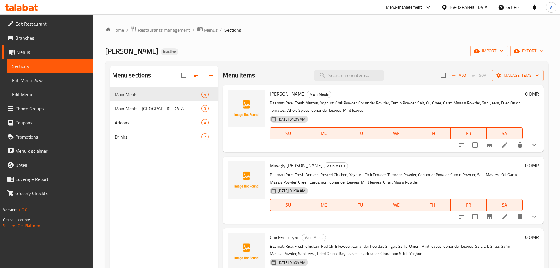
click at [380, 52] on div "Mowgli Biryani Inactive import export" at bounding box center [326, 51] width 443 height 11
click at [46, 22] on span "Edit Restaurant" at bounding box center [52, 23] width 74 height 7
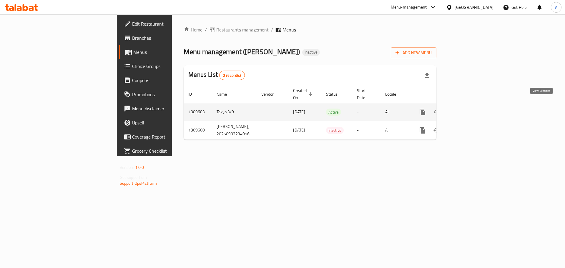
click at [472, 105] on link "enhanced table" at bounding box center [465, 112] width 14 height 14
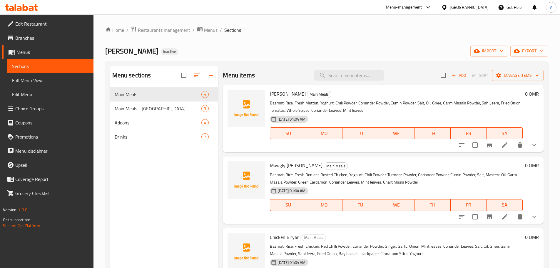
click at [347, 64] on div "Menu sections Main Meals 4 Main Meals - Masala 3 Addons 4 Drinks 2 Menu items A…" at bounding box center [326, 199] width 443 height 277
click at [345, 75] on input "search" at bounding box center [348, 75] width 69 height 10
paste input "Butter Chicken Biryani"
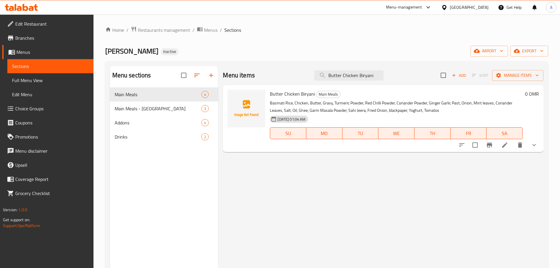
type input "Butter Chicken Biryani"
click at [508, 146] on icon at bounding box center [504, 144] width 7 height 7
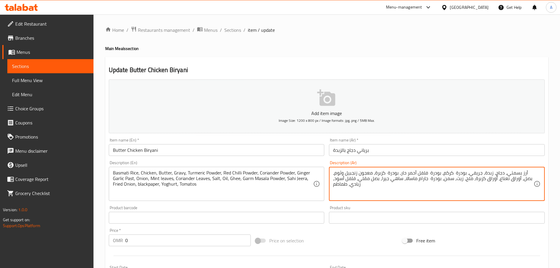
type textarea "أرز بسمتي، دجاج، زبدة، جريفي، بودرة كركم، بودرة فلفل أحمر حار، بودرة كزبرة، معج…"
click at [409, 152] on input "برياني دجاج بالزبدة" at bounding box center [437, 150] width 216 height 12
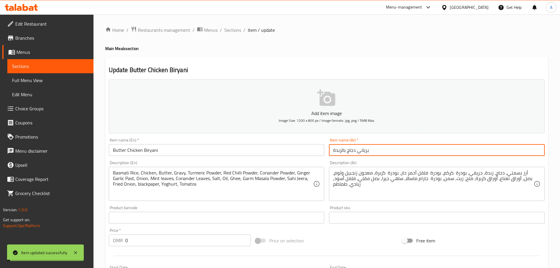
click at [233, 32] on span "Sections" at bounding box center [232, 29] width 17 height 7
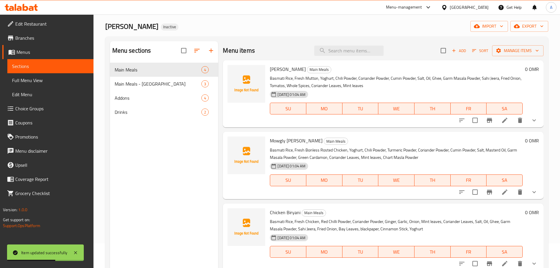
scroll to position [24, 0]
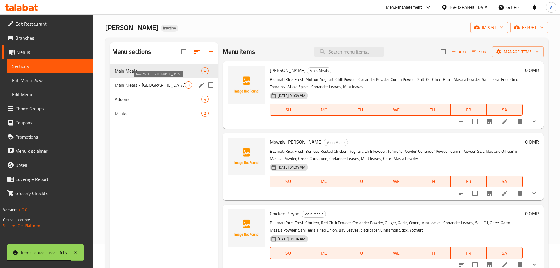
drag, startPoint x: 146, startPoint y: 84, endPoint x: 170, endPoint y: 92, distance: 25.8
click at [146, 84] on span "Main Meals - Masala" at bounding box center [150, 84] width 71 height 7
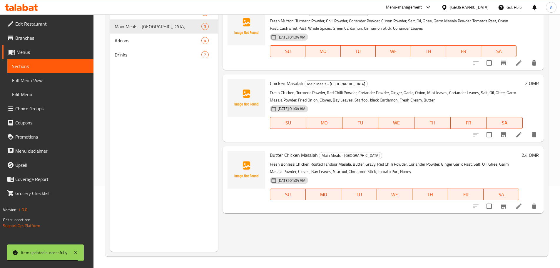
scroll to position [82, 0]
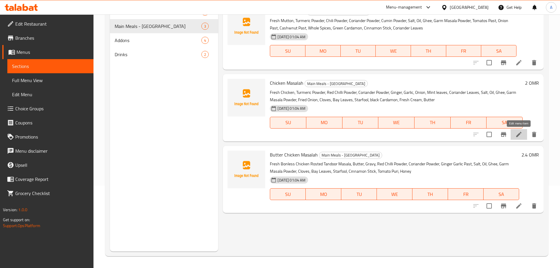
click at [520, 136] on icon at bounding box center [518, 134] width 7 height 7
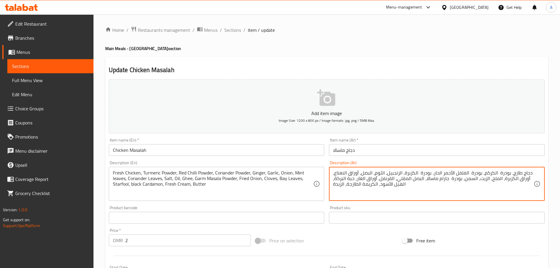
type textarea "دجاج طازج، بودرة الكركم، بودرة الفلفل الأحمر الحار، بودرة الكزبرة، الزنجبيل، ال…"
click at [433, 146] on div "Item name (Ar)   * دجاج ماسالا Item name (Ar) *" at bounding box center [437, 147] width 216 height 18
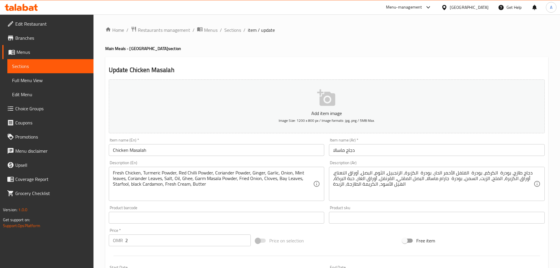
click at [432, 150] on input "دجاج ماسالا" at bounding box center [437, 150] width 216 height 12
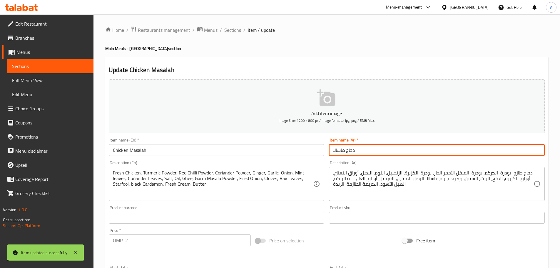
click at [229, 32] on span "Sections" at bounding box center [232, 29] width 17 height 7
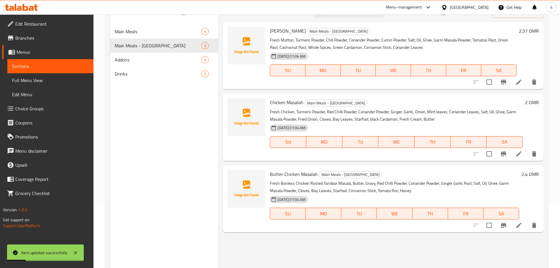
scroll to position [82, 0]
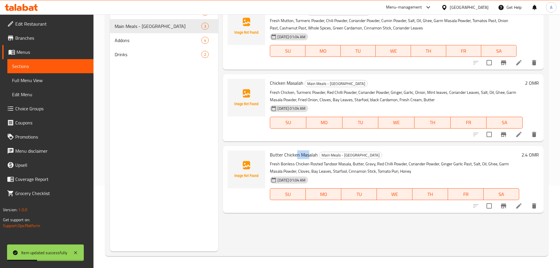
drag, startPoint x: 296, startPoint y: 155, endPoint x: 309, endPoint y: 154, distance: 13.3
click at [309, 153] on span "Butter Chicken Masalah" at bounding box center [294, 154] width 48 height 9
click at [309, 155] on span "Butter Chicken Masalah" at bounding box center [294, 154] width 48 height 9
click at [518, 205] on icon at bounding box center [518, 205] width 7 height 7
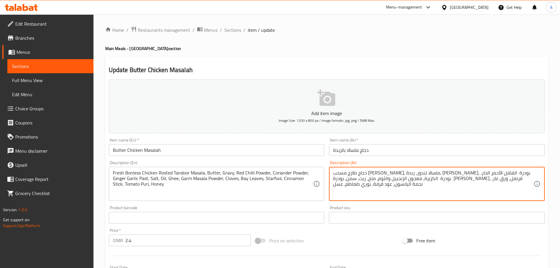
type textarea "دجاج طازج مسحب مشوي، ماسالا تندور، زبدة، جريفي، بودرة الفلفل الأحمر الحار، بودر…"
click at [420, 152] on input "دجاج ماسالا بالزبدة" at bounding box center [437, 150] width 216 height 12
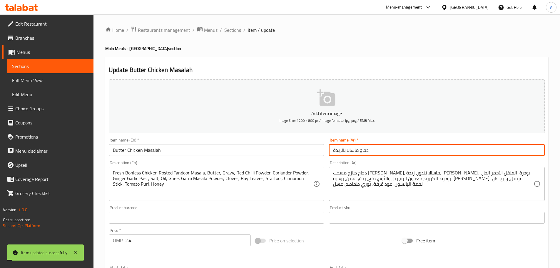
click at [234, 30] on span "Sections" at bounding box center [232, 29] width 17 height 7
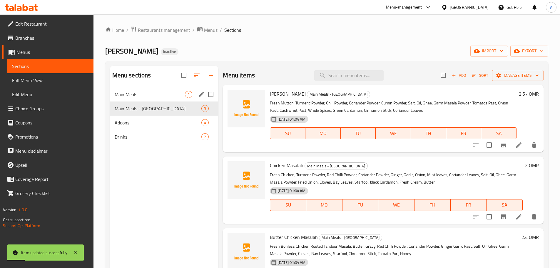
click at [141, 94] on span "Main Meals" at bounding box center [150, 94] width 71 height 7
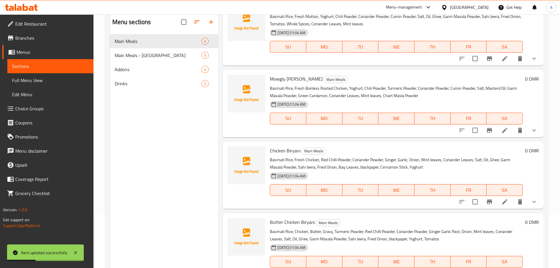
scroll to position [82, 0]
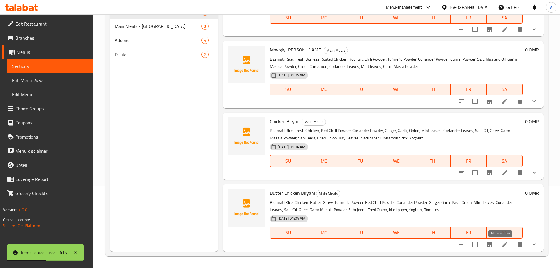
click at [501, 243] on icon at bounding box center [504, 244] width 7 height 7
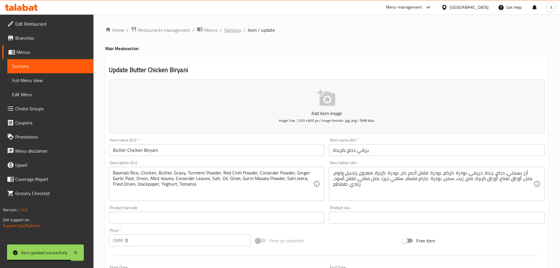
click at [232, 30] on span "Sections" at bounding box center [232, 29] width 17 height 7
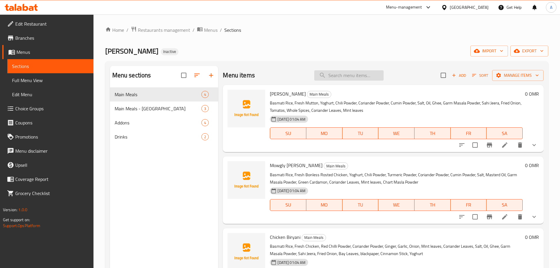
click at [337, 79] on input "search" at bounding box center [348, 75] width 69 height 10
paste input "بودرة تشات ماسالا"
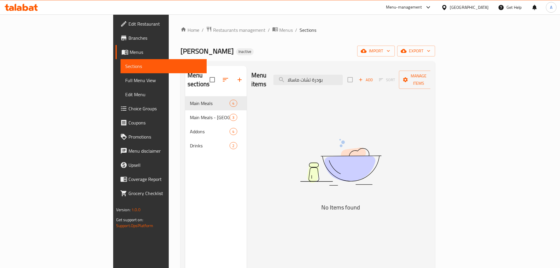
type input "بودرة تشات ماسالا"
click at [331, 59] on div "Home / Restaurants management / Menus / Sections Mowgli Biryani Inactive import…" at bounding box center [308, 182] width 255 height 312
click at [125, 77] on span "Full Menu View" at bounding box center [163, 80] width 77 height 7
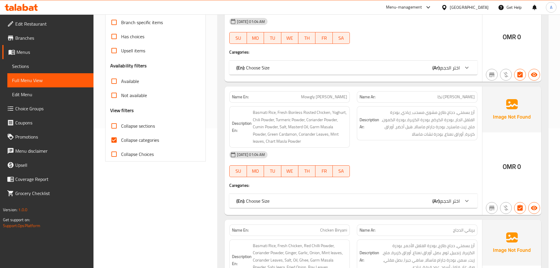
click at [317, 96] on span "Mowgly Tikka Biryani" at bounding box center [324, 97] width 46 height 6
drag, startPoint x: 317, startPoint y: 96, endPoint x: 344, endPoint y: 100, distance: 26.7
click at [351, 99] on div "Name En: Mowgly Tikka Biryani" at bounding box center [290, 97] width 128 height 19
copy span "Mowgly Tikka Biryani"
click at [46, 63] on span "Sections" at bounding box center [50, 66] width 77 height 7
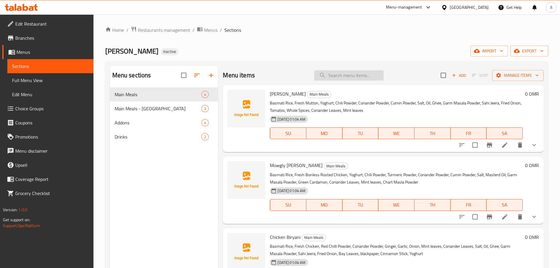
click at [356, 72] on input "search" at bounding box center [348, 75] width 69 height 10
paste input "Mowgly Tikka Biryani"
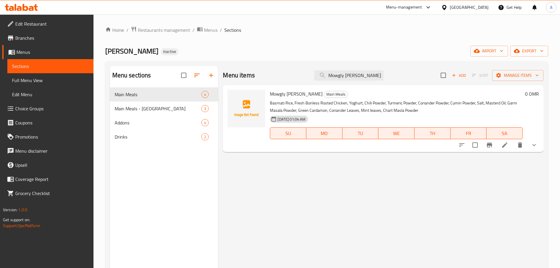
type input "Mowgly Tikka Biryani"
click at [505, 145] on icon at bounding box center [504, 144] width 5 height 5
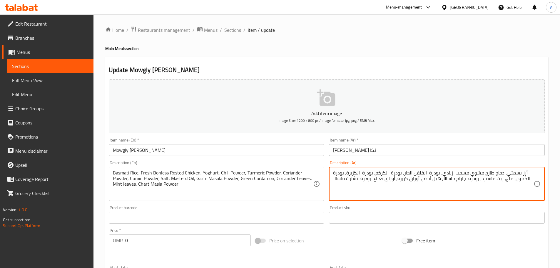
type textarea "أرز بسمتي، دجاج طازج مشوي مسحب، زبادي، بودرة الفلفل الحار، بودرة الكركم، بودرة …"
click at [418, 153] on input "برياني موغلي تكا" at bounding box center [437, 150] width 216 height 12
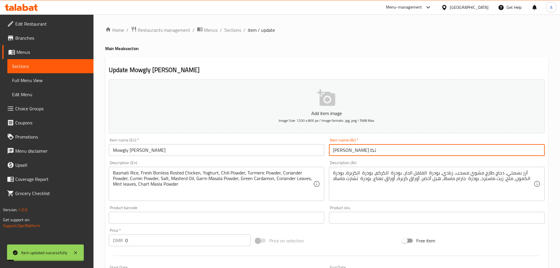
drag, startPoint x: 234, startPoint y: 30, endPoint x: 235, endPoint y: 36, distance: 6.9
click at [234, 30] on span "Sections" at bounding box center [232, 29] width 17 height 7
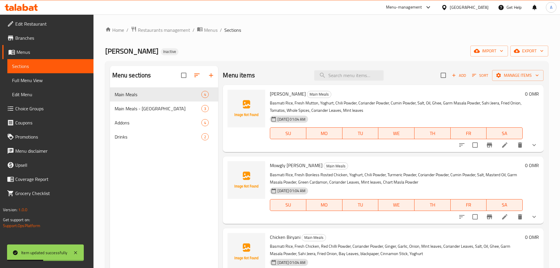
click at [48, 78] on span "Full Menu View" at bounding box center [50, 80] width 77 height 7
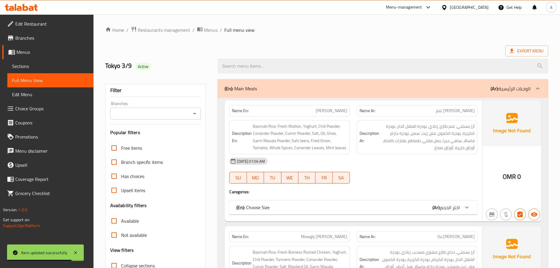
click at [318, 108] on span "Mowgli Mutton Biryani" at bounding box center [331, 111] width 31 height 6
drag, startPoint x: 318, startPoint y: 108, endPoint x: 344, endPoint y: 109, distance: 26.5
click at [344, 109] on span "Mowgli Mutton Biryani" at bounding box center [331, 111] width 31 height 6
copy span "Mowgli Mutton Biryani"
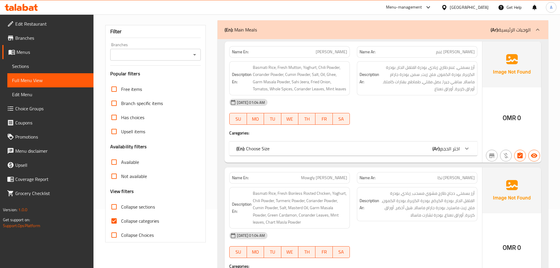
scroll to position [535, 0]
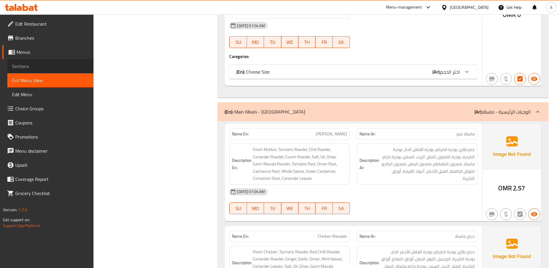
click at [21, 66] on span "Sections" at bounding box center [50, 66] width 77 height 7
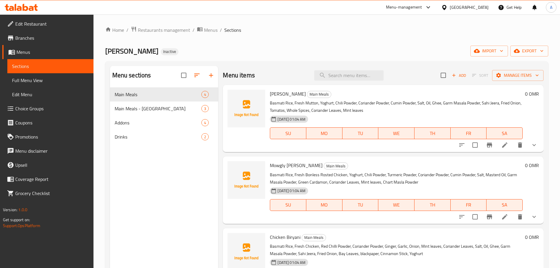
click at [349, 81] on div "Menu items Add Sort Manage items" at bounding box center [383, 75] width 321 height 19
click at [349, 74] on input "search" at bounding box center [348, 75] width 69 height 10
paste input "Mowgli Mutton Biryani"
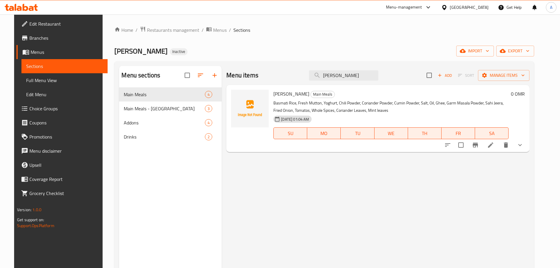
type input "Mowgli Mutton Biryani"
click at [494, 146] on icon at bounding box center [490, 144] width 7 height 7
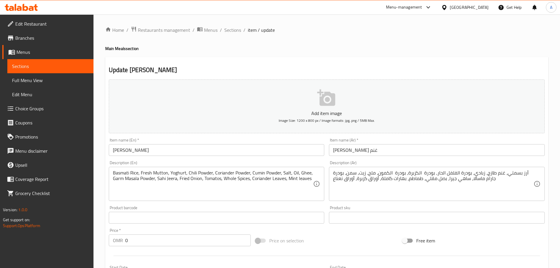
click at [342, 150] on input "برياني موغلي غنم" at bounding box center [437, 150] width 216 height 12
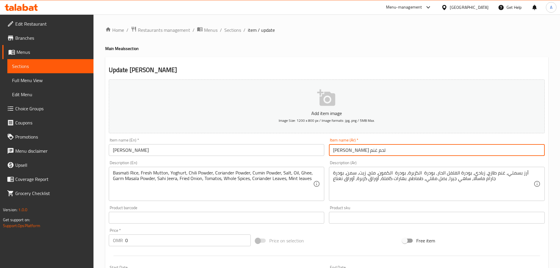
type input "برياني موغلي لحم غنم"
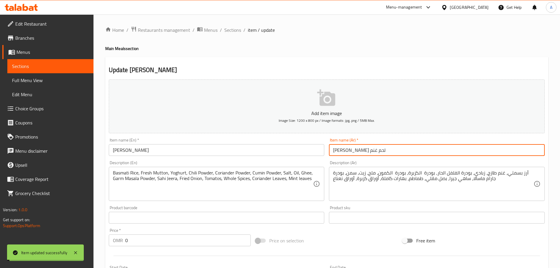
drag, startPoint x: 229, startPoint y: 29, endPoint x: 226, endPoint y: 59, distance: 29.9
click at [229, 29] on span "Sections" at bounding box center [232, 29] width 17 height 7
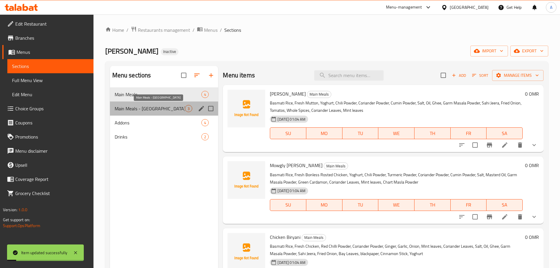
click at [131, 111] on span "Main Meals - Masala" at bounding box center [150, 108] width 71 height 7
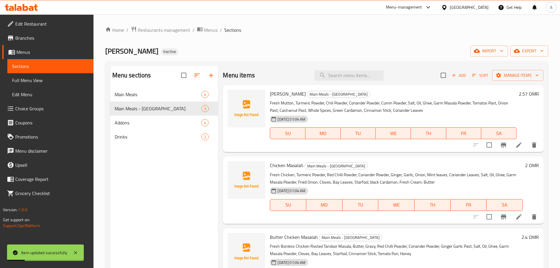
click at [516, 144] on icon at bounding box center [518, 144] width 7 height 7
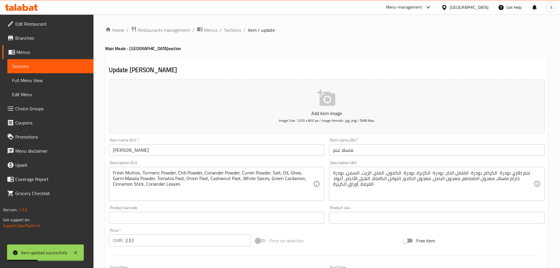
click at [340, 150] on input "ماسالا غنم" at bounding box center [437, 150] width 216 height 12
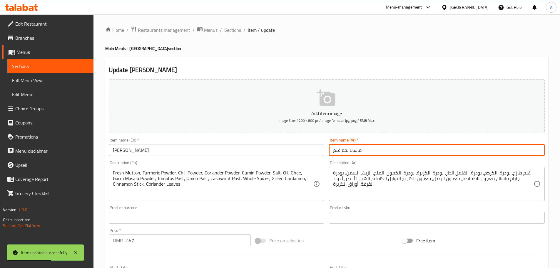
type input "ماسالا لحم غنم"
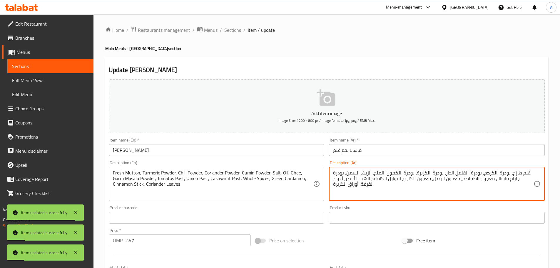
click at [522, 172] on textarea "غنم طازج، بودرة الكركم، بودرة الفلفل الحار، بودرة الكزبرة، بودرة الكمون، الملح،…" at bounding box center [433, 184] width 201 height 28
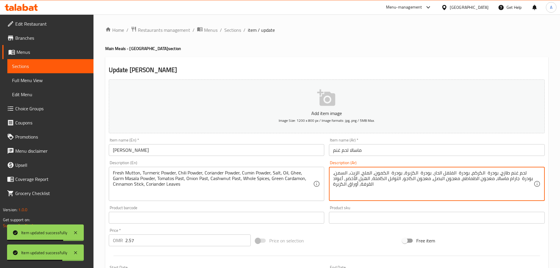
type textarea "لحم غنم طازج، بودرة الكركم، بودرة الفلفل الحار، بودرة الكزبرة، بودرة الكمون، ال…"
click at [465, 145] on input "ماسالا لحم غنم" at bounding box center [437, 150] width 216 height 12
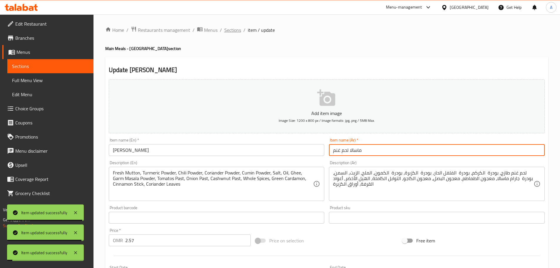
click at [233, 31] on span "Sections" at bounding box center [232, 29] width 17 height 7
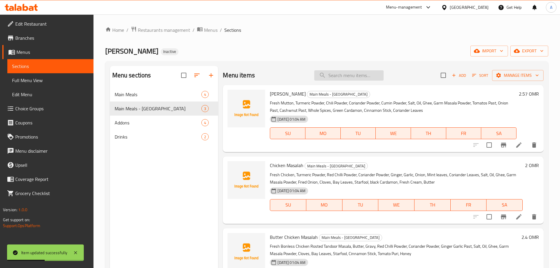
paste input "Chicken Masalah"
click at [353, 76] on input "search" at bounding box center [348, 75] width 69 height 10
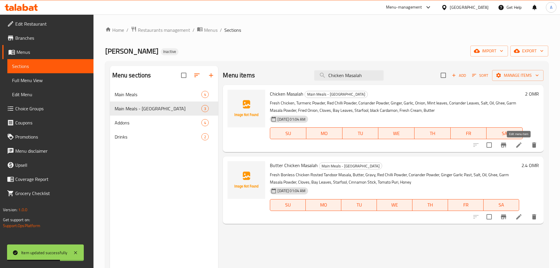
type input "Chicken Masalah"
click at [517, 143] on icon at bounding box center [518, 144] width 7 height 7
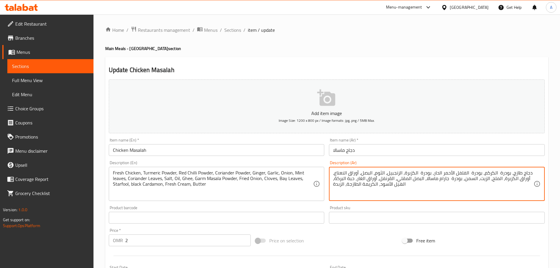
click at [381, 175] on textarea "دجاج طازج، بودرة الكركم، بودرة الفلفل الأحمر الحار، بودرة الكزبرة، الزنجبيل، ال…" at bounding box center [433, 184] width 201 height 28
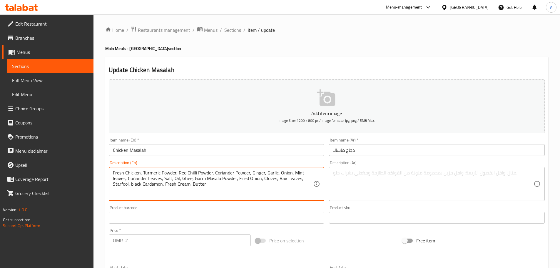
click at [223, 175] on textarea "Fresh Chicken, Turmeric Powder, Red Chilli Powder, Coriander Powder, Ginger, Ga…" at bounding box center [213, 184] width 201 height 28
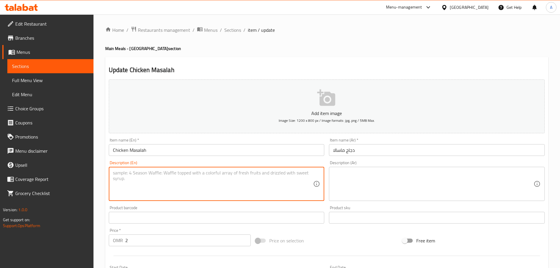
click at [186, 151] on input "Chicken Masalah" at bounding box center [217, 150] width 216 height 12
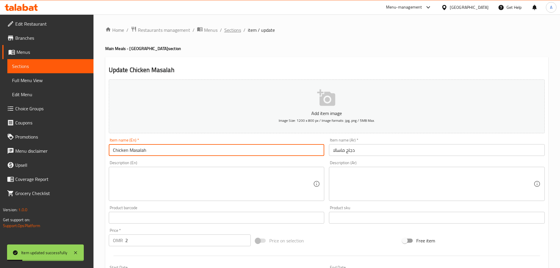
click at [226, 27] on span "Sections" at bounding box center [232, 29] width 17 height 7
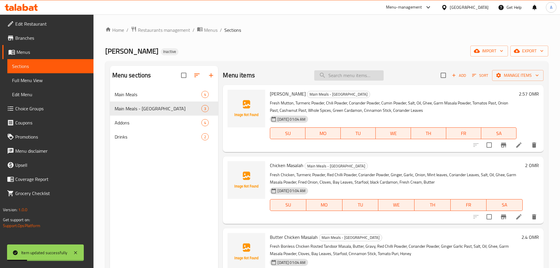
click at [339, 78] on input "search" at bounding box center [348, 75] width 69 height 10
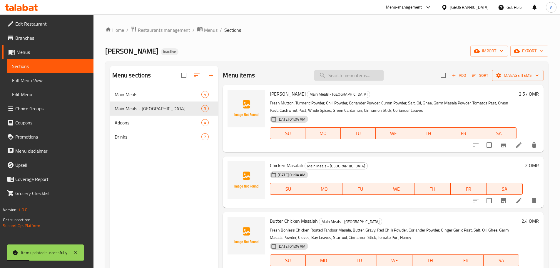
paste input "Butter Chicken Masalah"
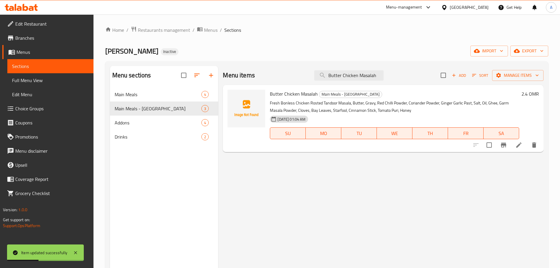
type input "Butter Chicken Masalah"
click at [521, 144] on icon at bounding box center [518, 144] width 7 height 7
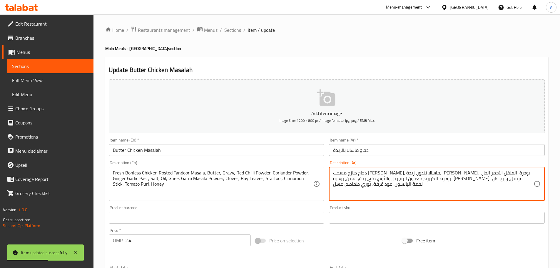
click at [360, 180] on textarea "دجاج طازج مسحب مشوي، ماسالا تندور، زبدة، جريفي، بودرة الفلفل الأحمر الحار، بودر…" at bounding box center [433, 184] width 201 height 28
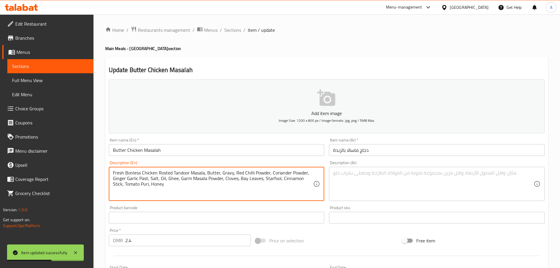
click at [271, 179] on textarea "Fresh Bonless Chicken Rosted Tandoor Masala, Butter, Gravy, Red Chilli Powder, …" at bounding box center [213, 184] width 201 height 28
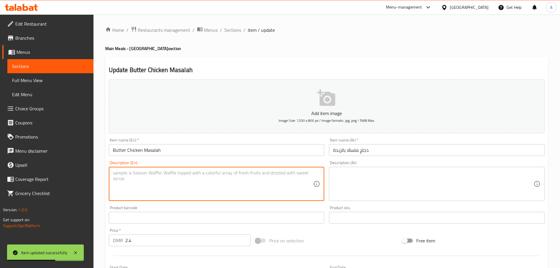
click at [262, 151] on input "Butter Chicken Masalah" at bounding box center [217, 150] width 216 height 12
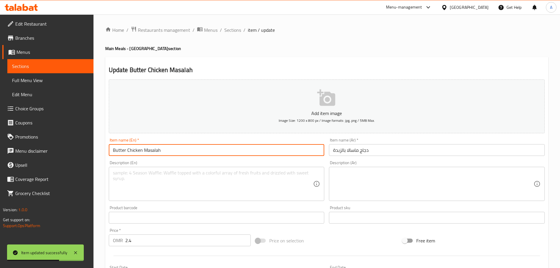
click at [235, 32] on span "Sections" at bounding box center [232, 29] width 17 height 7
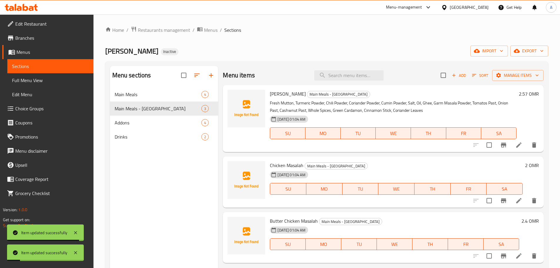
click at [329, 51] on div "Mowgli Biryani Inactive import export" at bounding box center [326, 51] width 443 height 11
click at [135, 56] on span "Mowgli Biryani" at bounding box center [131, 50] width 53 height 13
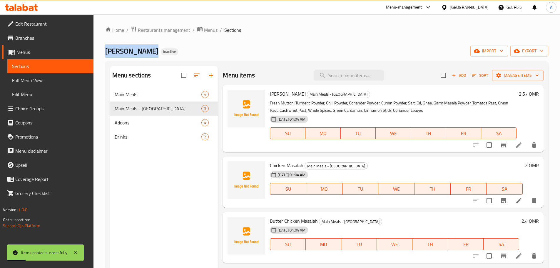
drag, startPoint x: 135, startPoint y: 56, endPoint x: 188, endPoint y: 53, distance: 53.6
click at [186, 53] on div "Mowgli Biryani Inactive import export" at bounding box center [326, 51] width 443 height 11
click at [203, 53] on div "Mowgli Biryani Inactive import export" at bounding box center [326, 51] width 443 height 11
click at [285, 69] on div "Menu items Add Sort Manage items" at bounding box center [383, 75] width 321 height 19
click at [341, 49] on div "Mowgli Biryani Inactive import export" at bounding box center [326, 51] width 443 height 11
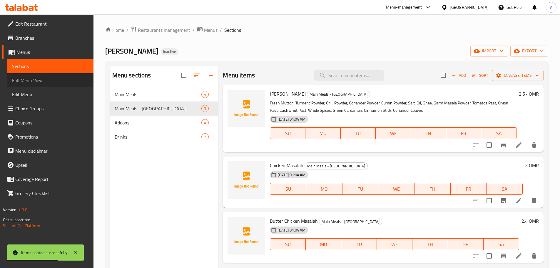
click at [17, 74] on link "Full Menu View" at bounding box center [50, 80] width 86 height 14
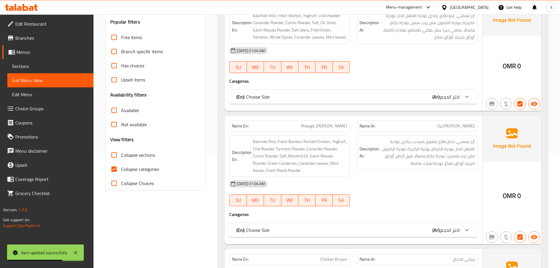
scroll to position [118, 0]
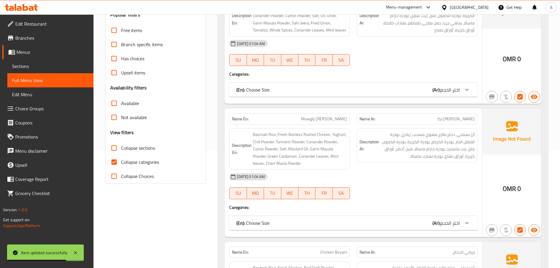
click at [121, 161] on span "Collapse categories" at bounding box center [140, 161] width 38 height 7
click at [121, 161] on input "Collapse categories" at bounding box center [114, 162] width 14 height 14
checkbox input "false"
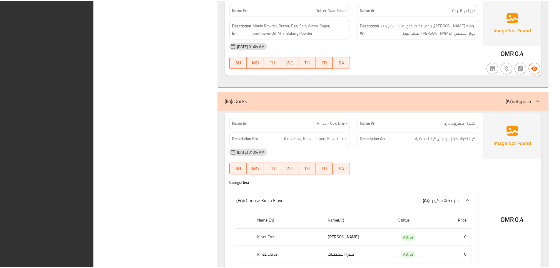
scroll to position [1586, 0]
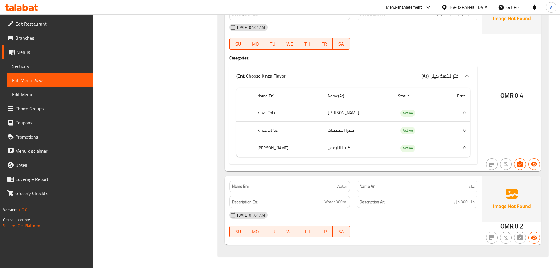
click at [437, 51] on div at bounding box center [417, 49] width 128 height 7
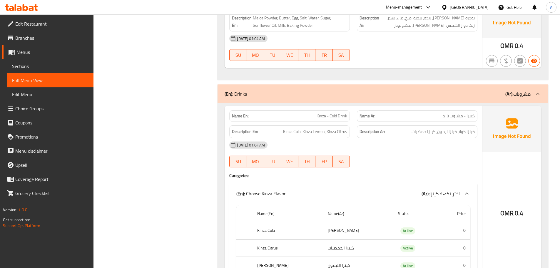
scroll to position [0, 0]
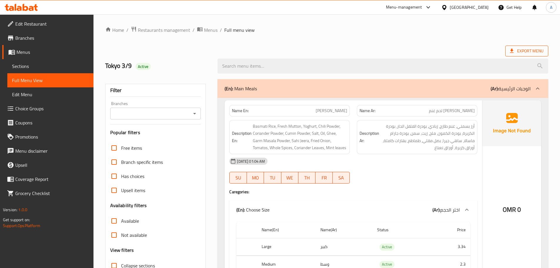
drag, startPoint x: 528, startPoint y: 60, endPoint x: 530, endPoint y: 56, distance: 4.8
click at [529, 60] on input "search" at bounding box center [383, 66] width 331 height 15
click at [531, 54] on span "Export Menu" at bounding box center [527, 50] width 34 height 7
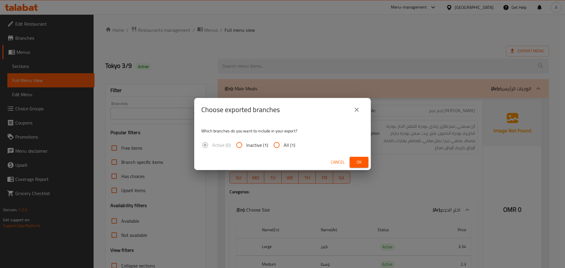
click at [285, 147] on span "All (1)" at bounding box center [288, 144] width 11 height 7
click at [353, 162] on button "Ok" at bounding box center [358, 162] width 19 height 11
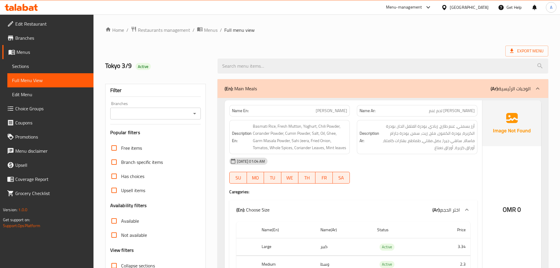
click at [438, 49] on div "Export Menu" at bounding box center [326, 51] width 443 height 11
click at [528, 52] on span "Export Menu" at bounding box center [527, 50] width 34 height 7
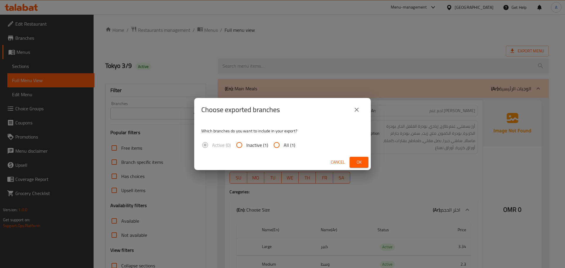
click at [359, 113] on icon "close" at bounding box center [356, 109] width 7 height 7
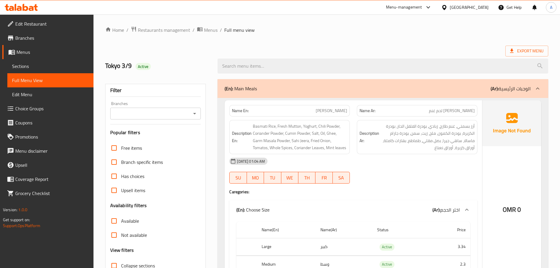
click at [126, 69] on h2 "Tokyo 3/9 Active" at bounding box center [158, 65] width 106 height 9
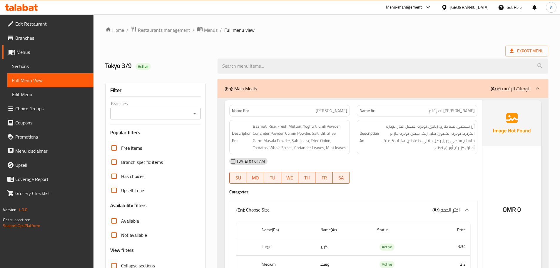
drag, startPoint x: 157, startPoint y: 68, endPoint x: 211, endPoint y: 91, distance: 58.3
click at [158, 68] on h2 "Tokyo 3/9 Active" at bounding box center [158, 65] width 106 height 9
click at [41, 24] on span "Edit Restaurant" at bounding box center [52, 23] width 74 height 7
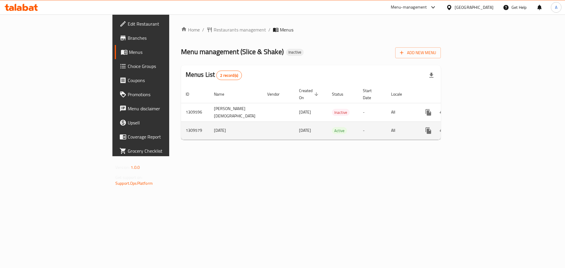
click at [478, 123] on div "enhanced table" at bounding box center [449, 130] width 56 height 14
click at [473, 128] on icon "enhanced table" at bounding box center [470, 130] width 5 height 5
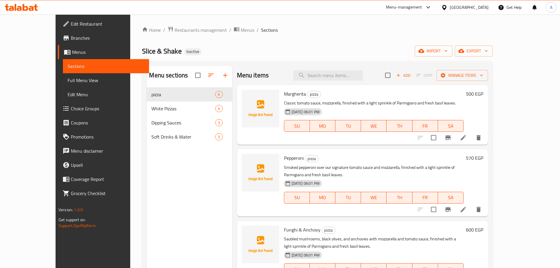
click at [68, 81] on span "Full Menu View" at bounding box center [106, 80] width 77 height 7
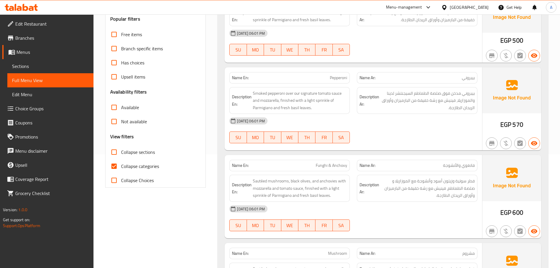
scroll to position [147, 0]
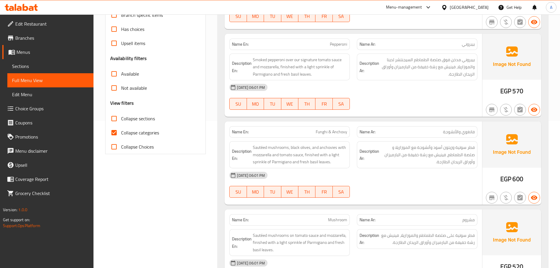
click at [117, 133] on input "Collapse categories" at bounding box center [114, 133] width 14 height 14
checkbox input "false"
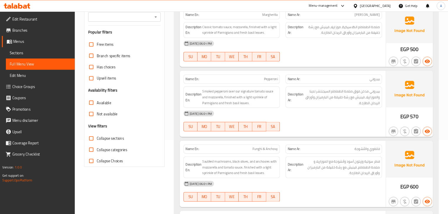
scroll to position [0, 0]
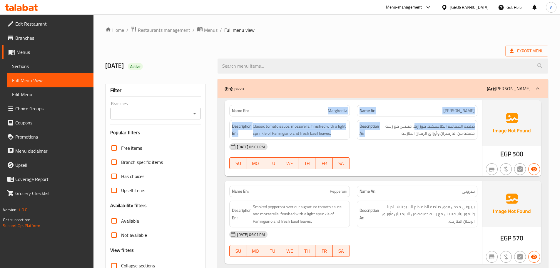
drag, startPoint x: 331, startPoint y: 112, endPoint x: 418, endPoint y: 128, distance: 89.1
click at [417, 128] on div "Name En: Margherita Name Ar: مارجريتا Description En: Classic tomato sauce, moz…" at bounding box center [354, 138] width 258 height 76
click at [421, 128] on span "صلصة الطماطم الكلاسيكية، موزاريلا، فينيش مع رشة خفيفة من البارميزان وأوراق الري…" at bounding box center [427, 130] width 94 height 14
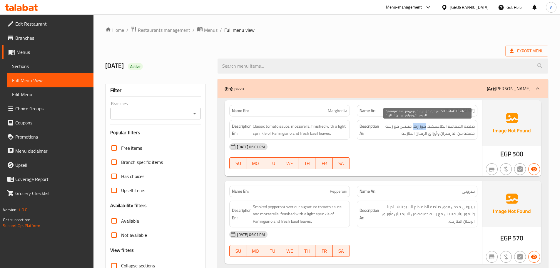
click at [421, 128] on span "صلصة الطماطم الكلاسيكية، موزاريلا، فينيش مع رشة خفيفة من البارميزان وأوراق الري…" at bounding box center [427, 130] width 94 height 14
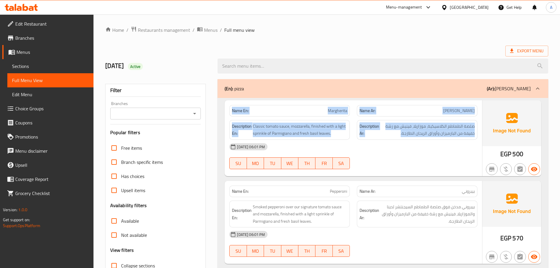
drag, startPoint x: 421, startPoint y: 128, endPoint x: 234, endPoint y: 112, distance: 187.7
click at [234, 112] on div "Name En: Margherita Name Ar: مارجريتا Description En: Classic tomato sauce, moz…" at bounding box center [354, 138] width 258 height 76
click at [234, 112] on strong "Name En:" at bounding box center [240, 111] width 17 height 6
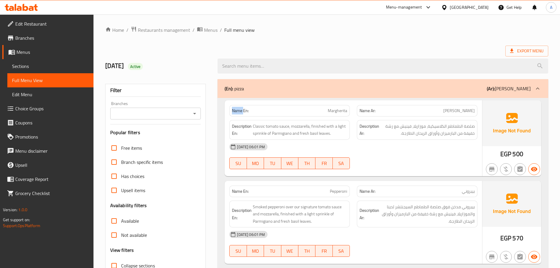
click at [234, 112] on strong "Name En:" at bounding box center [240, 111] width 17 height 6
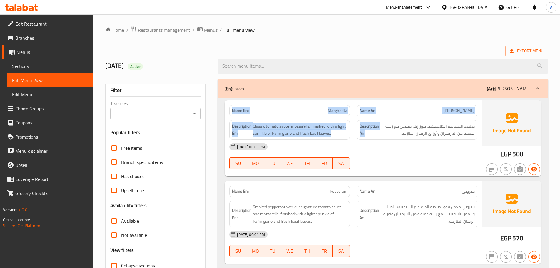
drag, startPoint x: 234, startPoint y: 112, endPoint x: 423, endPoint y: 147, distance: 192.2
click at [423, 147] on div "Name En: Margherita Name Ar: مارجريتا Description En: Classic tomato sauce, moz…" at bounding box center [354, 138] width 258 height 76
click at [424, 147] on div "[DATE] 06:01 PM" at bounding box center [353, 147] width 255 height 14
drag, startPoint x: 455, startPoint y: 166, endPoint x: 231, endPoint y: 108, distance: 231.1
click at [231, 108] on div "Name En: Margherita Name Ar: مارجريتا Description En: Classic tomato sauce, moz…" at bounding box center [354, 138] width 258 height 76
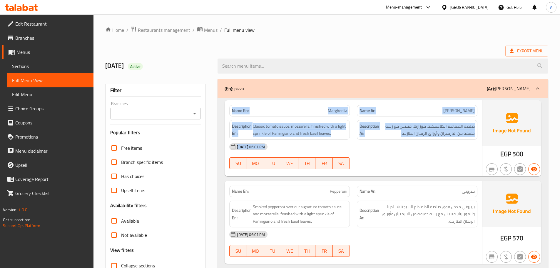
click at [454, 153] on div "[DATE] 06:01 PM" at bounding box center [353, 147] width 255 height 14
click at [413, 166] on div at bounding box center [417, 169] width 128 height 7
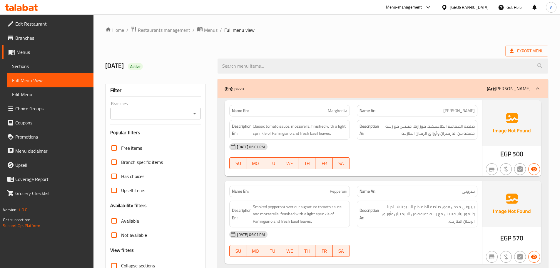
drag, startPoint x: 324, startPoint y: 108, endPoint x: 365, endPoint y: 122, distance: 43.2
click at [359, 118] on div "Name En: Margherita Name Ar: مارجريتا Description En: Classic tomato sauce, moz…" at bounding box center [354, 138] width 258 height 76
drag, startPoint x: 388, startPoint y: 141, endPoint x: 401, endPoint y: 145, distance: 13.2
click at [388, 141] on div "[DATE] 06:01 PM" at bounding box center [353, 147] width 255 height 14
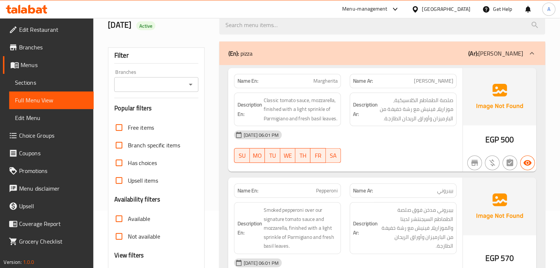
scroll to position [47, 0]
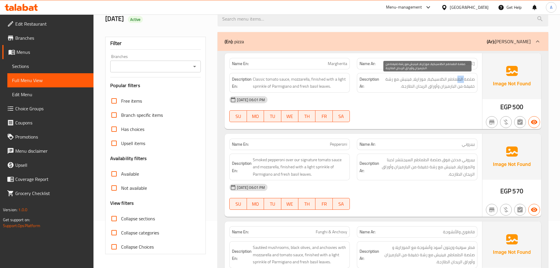
drag, startPoint x: 465, startPoint y: 81, endPoint x: 453, endPoint y: 87, distance: 13.7
click at [457, 81] on span "صلصة الطماطم الكلاسيكية، موزاريلا، فينيش مع رشة خفيفة من البارميزان وأوراق الري…" at bounding box center [427, 83] width 94 height 14
click at [449, 106] on div "[DATE] 06:01 PM" at bounding box center [353, 100] width 255 height 14
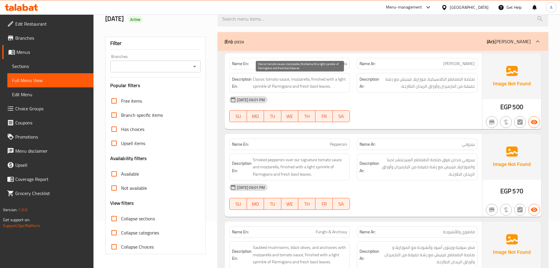
click at [301, 81] on span "Classic tomato sauce, mozzarella, finished with a light sprinkle of Parmigiano …" at bounding box center [300, 83] width 94 height 14
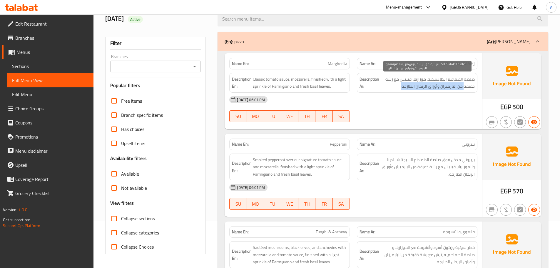
drag, startPoint x: 464, startPoint y: 87, endPoint x: 399, endPoint y: 86, distance: 64.7
click at [399, 86] on span "صلصة الطماطم الكلاسيكية، موزاريلا، فينيش مع رشة خفيفة من البارميزان وأوراق الري…" at bounding box center [427, 83] width 94 height 14
click at [413, 109] on div "[DATE] 06:01 PM SU MO TU WE TH FR SA" at bounding box center [353, 109] width 255 height 33
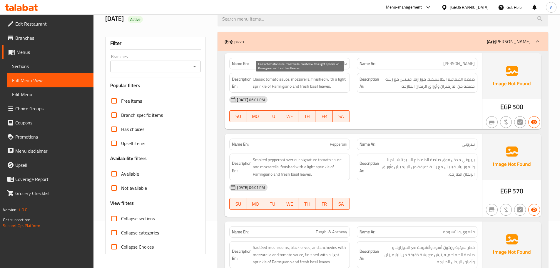
drag, startPoint x: 316, startPoint y: 83, endPoint x: 369, endPoint y: 104, distance: 57.4
click at [332, 88] on span "Classic tomato sauce, mozzarella, finished with a light sprinkle of Parmigiano …" at bounding box center [300, 83] width 94 height 14
click at [369, 104] on div "[DATE] 06:01 PM" at bounding box center [353, 100] width 255 height 14
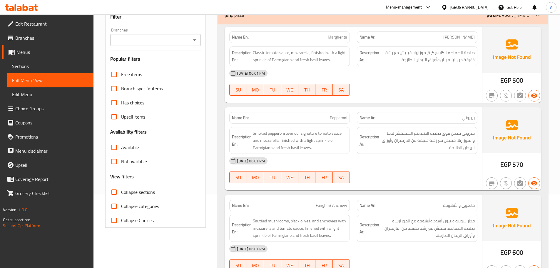
scroll to position [106, 0]
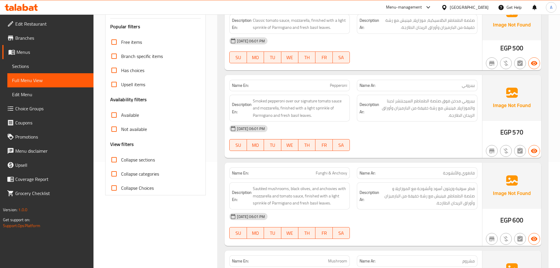
drag, startPoint x: 338, startPoint y: 87, endPoint x: 345, endPoint y: 89, distance: 6.4
click at [345, 89] on div "Name En: Pepperoni" at bounding box center [289, 85] width 121 height 11
drag, startPoint x: 421, startPoint y: 143, endPoint x: 425, endPoint y: 141, distance: 4.9
click at [421, 143] on div "[DATE] 06:01 PM SU MO TU WE TH FR SA" at bounding box center [353, 137] width 255 height 33
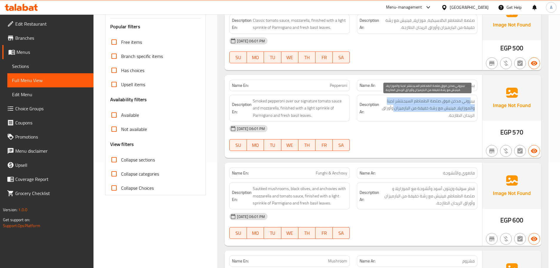
drag, startPoint x: 471, startPoint y: 99, endPoint x: 393, endPoint y: 105, distance: 78.5
click at [393, 105] on span "بيبروني مدخن فوق صلصة الطماطم السيجنتشر لدينا والموزاريلا، فينيش مع رشة خفيفة م…" at bounding box center [427, 108] width 94 height 22
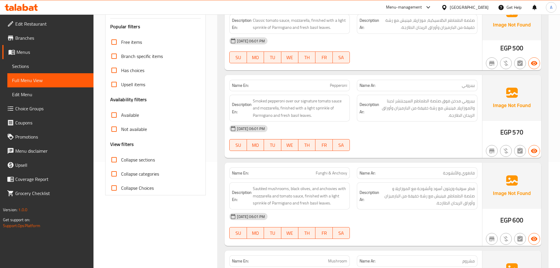
click at [405, 128] on div "[DATE] 06:01 PM" at bounding box center [353, 128] width 255 height 14
click at [397, 106] on span "بيبروني مدخن فوق صلصة الطماطم السيجنتشر لدينا والموزاريلا، فينيش مع رشة خفيفة م…" at bounding box center [427, 108] width 94 height 22
click at [399, 108] on span "بيبروني مدخن فوق صلصة الطماطم السيجنتشر لدينا والموزاريلا، فينيش مع رشة خفيفة م…" at bounding box center [427, 108] width 94 height 22
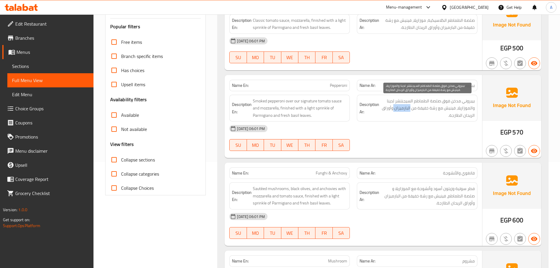
click at [399, 108] on span "بيبروني مدخن فوق صلصة الطماطم السيجنتشر لدينا والموزاريلا، فينيش مع رشة خفيفة م…" at bounding box center [427, 108] width 94 height 22
click at [426, 131] on div "[DATE] 06:01 PM" at bounding box center [353, 128] width 255 height 14
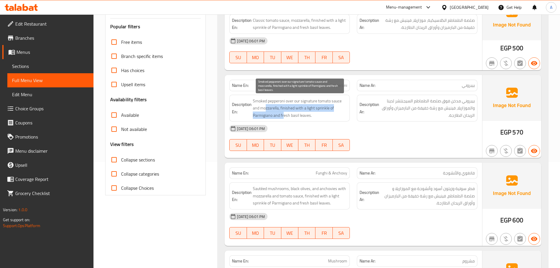
drag, startPoint x: 266, startPoint y: 111, endPoint x: 311, endPoint y: 113, distance: 44.7
click at [309, 113] on span "Smoked pepperoni over our signature tomato sauce and mozzarella, finished with …" at bounding box center [300, 108] width 94 height 22
click at [374, 136] on div "[DATE] 06:01 PM SU MO TU WE TH FR SA" at bounding box center [353, 137] width 255 height 33
click at [262, 116] on span "Smoked pepperoni over our signature tomato sauce and mozzarella, finished with …" at bounding box center [300, 108] width 94 height 22
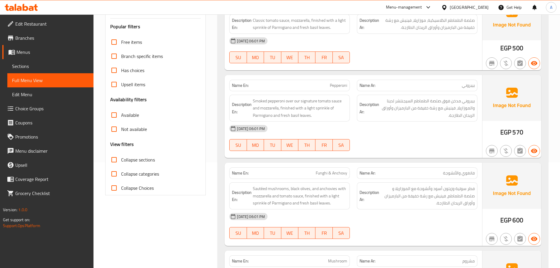
click at [379, 134] on div "[DATE] 06:01 PM" at bounding box center [353, 128] width 255 height 14
click at [263, 118] on span "Smoked pepperoni over our signature tomato sauce and mozzarella, finished with …" at bounding box center [300, 108] width 94 height 22
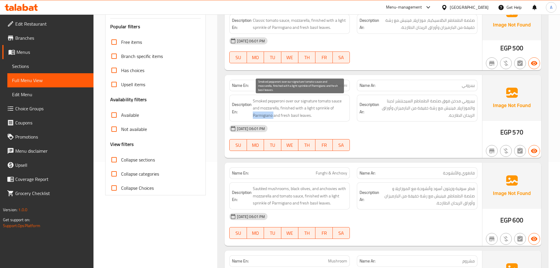
click at [263, 118] on span "Smoked pepperoni over our signature tomato sauce and mozzarella, finished with …" at bounding box center [300, 108] width 94 height 22
copy span "Parmigiano"
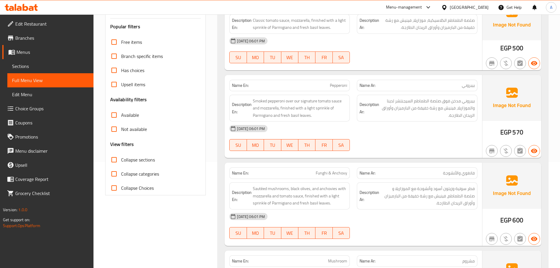
click at [403, 143] on div "[DATE] 06:01 PM SU MO TU WE TH FR SA" at bounding box center [353, 137] width 255 height 33
click at [260, 114] on span "Smoked pepperoni over our signature tomato sauce and mozzarella, finished with …" at bounding box center [300, 108] width 94 height 22
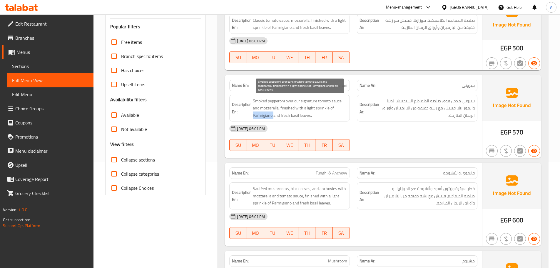
click at [260, 114] on span "Smoked pepperoni over our signature tomato sauce and mozzarella, finished with …" at bounding box center [300, 108] width 94 height 22
copy span "Parmigiano"
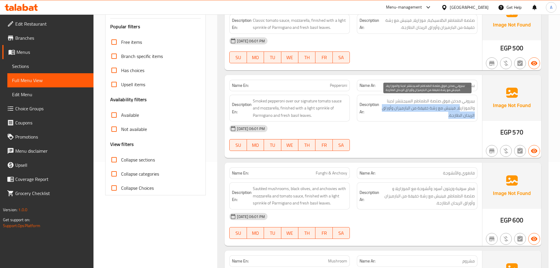
drag, startPoint x: 446, startPoint y: 109, endPoint x: 418, endPoint y: 114, distance: 28.5
click at [419, 113] on span "بيبروني مدخن فوق صلصة الطماطم السيجنتشر لدينا والموزاريلا، فينيش مع رشة خفيفة م…" at bounding box center [427, 108] width 94 height 22
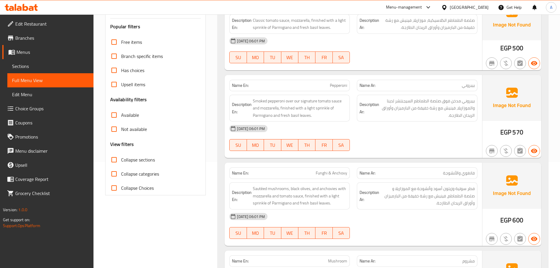
click at [426, 129] on div "[DATE] 06:01 PM" at bounding box center [353, 128] width 255 height 14
drag, startPoint x: 467, startPoint y: 114, endPoint x: 455, endPoint y: 123, distance: 14.8
click at [457, 116] on span "بيبروني مدخن فوق صلصة الطماطم السيجنتشر لدينا والموزاريلا، فينيش مع رشة خفيفة م…" at bounding box center [427, 108] width 94 height 22
drag, startPoint x: 445, startPoint y: 138, endPoint x: 413, endPoint y: 143, distance: 33.2
click at [443, 139] on div "[DATE] 06:01 PM SU MO TU WE TH FR SA" at bounding box center [353, 137] width 255 height 33
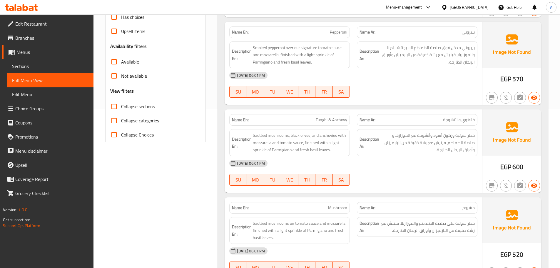
scroll to position [165, 0]
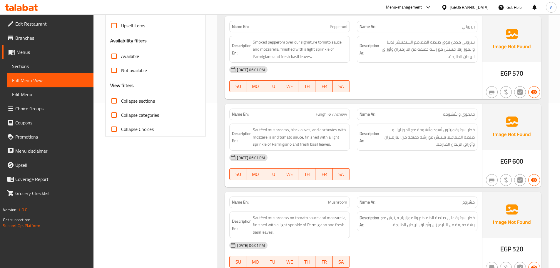
click at [467, 115] on span "فانغوي والأنشوجة" at bounding box center [459, 114] width 32 height 6
drag, startPoint x: 467, startPoint y: 115, endPoint x: 421, endPoint y: 109, distance: 46.9
click at [421, 109] on div "Name Ar: [PERSON_NAME] والأنشوجة" at bounding box center [417, 114] width 121 height 11
drag, startPoint x: 303, startPoint y: 115, endPoint x: 377, endPoint y: 131, distance: 76.4
click at [366, 122] on div "Name En: [PERSON_NAME] & Anchovy Name Ar: فانغوي والأنشوجة Description En: Saut…" at bounding box center [354, 145] width 258 height 83
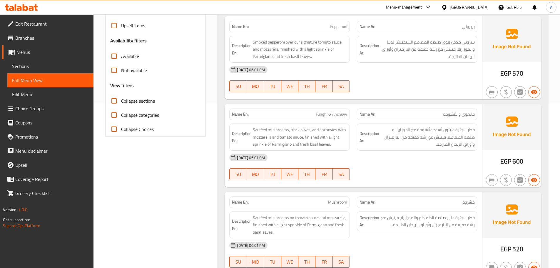
drag, startPoint x: 415, startPoint y: 160, endPoint x: 411, endPoint y: 160, distance: 4.1
click at [416, 160] on div "[DATE] 06:01 PM" at bounding box center [353, 158] width 255 height 14
click at [468, 130] on span "فطر سوتية وزيتون أسود وأنشوجة مع الموزاريلا و صلصة الطماطم، فينيش مع رشة خفيفة …" at bounding box center [427, 137] width 94 height 22
drag, startPoint x: 468, startPoint y: 130, endPoint x: 465, endPoint y: 133, distance: 4.8
click at [465, 131] on span "فطر سوتية وزيتون أسود وأنشوجة مع الموزاريلا و صلصة الطماطم، فينيش مع رشة خفيفة …" at bounding box center [427, 137] width 94 height 22
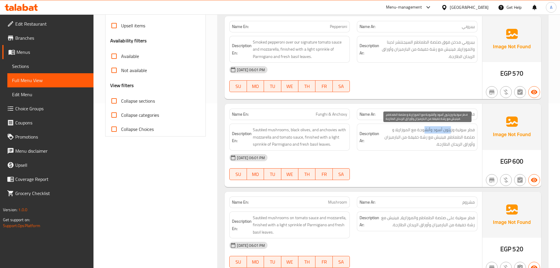
drag, startPoint x: 451, startPoint y: 130, endPoint x: 422, endPoint y: 126, distance: 29.5
click at [424, 126] on div "Description Ar: فطر سوتية وزيتون أسود وأنشوجة مع الموزاريلا و صلصة الطماطم، فين…" at bounding box center [417, 136] width 121 height 27
click at [416, 125] on div "Description Ar: فطر سوتية وزيتون أسود وأنشوجة مع الموزاريلا و صلصة الطماطم، فين…" at bounding box center [417, 136] width 121 height 27
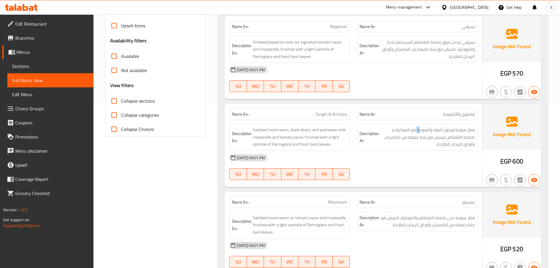
click at [416, 125] on div "Description Ar: فطر سوتية وزيتون أسود وأنشوجة مع الموزاريلا و صلصة الطماطم، فين…" at bounding box center [417, 136] width 121 height 27
drag, startPoint x: 409, startPoint y: 130, endPoint x: 405, endPoint y: 131, distance: 4.2
click at [405, 131] on span "فطر سوتية وزيتون أسود وأنشوجة مع الموزاريلا و صلصة الطماطم، فينيش مع رشة خفيفة …" at bounding box center [427, 137] width 94 height 22
drag, startPoint x: 394, startPoint y: 132, endPoint x: 386, endPoint y: 132, distance: 7.9
click at [386, 132] on span "فطر سوتية وزيتون أسود وأنشوجة مع الموزاريلا و صلصة الطماطم، فينيش مع رشة خفيفة …" at bounding box center [427, 137] width 94 height 22
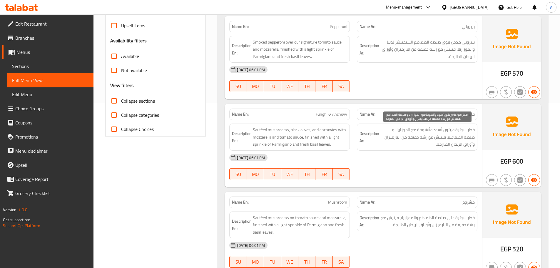
click at [473, 136] on span "فطر سوتية وزيتون أسود وأنشوجة مع الموزاريلا و صلصة الطماطم، فينيش مع رشة خفيفة …" at bounding box center [427, 137] width 94 height 22
drag, startPoint x: 473, startPoint y: 136, endPoint x: 451, endPoint y: 136, distance: 21.5
click at [468, 136] on span "فطر سوتية وزيتون أسود وأنشوجة مع الموزاريلا و صلصة الطماطم، فينيش مع رشة خفيفة …" at bounding box center [427, 137] width 94 height 22
drag, startPoint x: 451, startPoint y: 136, endPoint x: 418, endPoint y: 136, distance: 33.2
click at [418, 136] on span "فطر سوتية وزيتون أسود وأنشوجة مع الموزاريلا و صلصة الطماطم، فينيش مع رشة خفيفة …" at bounding box center [427, 137] width 94 height 22
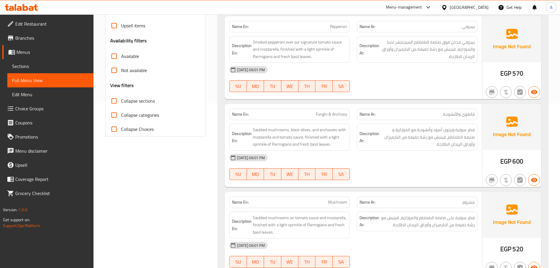
click at [417, 163] on div "[DATE] 06:01 PM" at bounding box center [353, 158] width 255 height 14
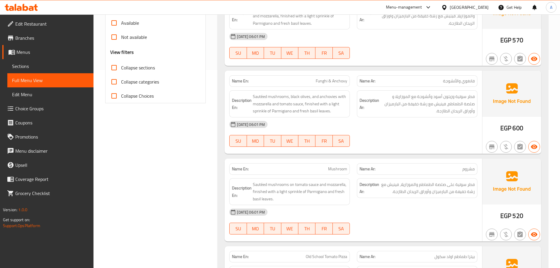
scroll to position [253, 0]
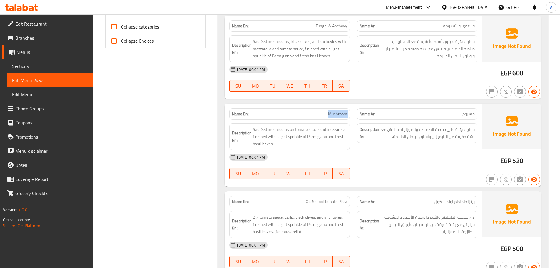
drag, startPoint x: 360, startPoint y: 115, endPoint x: 371, endPoint y: 120, distance: 12.5
click at [363, 115] on div "Name En: Mushroom Name Ar: مشروم" at bounding box center [353, 114] width 255 height 19
click at [439, 181] on div at bounding box center [417, 179] width 128 height 7
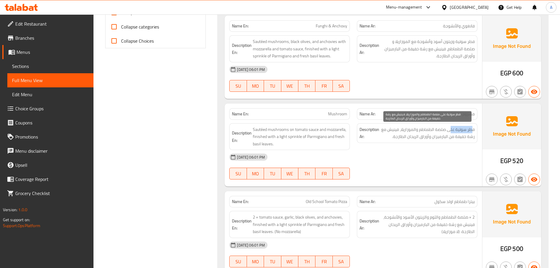
drag, startPoint x: 454, startPoint y: 131, endPoint x: 444, endPoint y: 165, distance: 35.5
click at [448, 133] on span "فطر سوتية على صلصة الطماطم والموزاريلا، فينيش مع رشة خفيفة من البارميزان وأوراق…" at bounding box center [427, 133] width 94 height 14
click at [444, 165] on div "[DATE] 06:01 PM SU MO TU WE TH FR SA" at bounding box center [353, 166] width 255 height 33
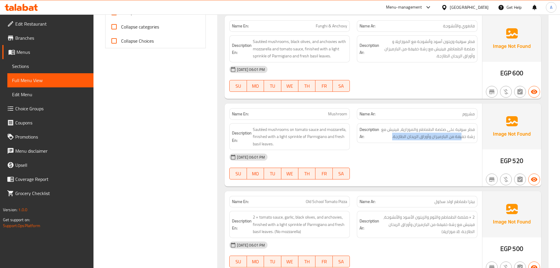
drag, startPoint x: 453, startPoint y: 136, endPoint x: 385, endPoint y: 143, distance: 68.5
click at [385, 143] on div "Description Ar: فطر سوتية على صلصة الطماطم والموزاريلا، فينيش مع رشة خفيفة من ا…" at bounding box center [417, 133] width 121 height 20
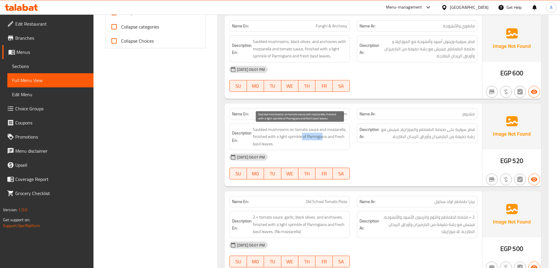
drag, startPoint x: 304, startPoint y: 135, endPoint x: 402, endPoint y: 164, distance: 101.8
click at [339, 140] on span "Sautéed mushrooms on tomato sauce and mozzarella, finished with a light sprinkl…" at bounding box center [300, 137] width 94 height 22
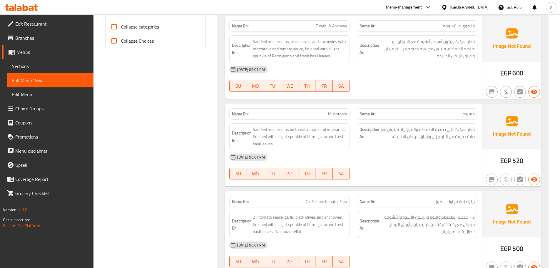
click at [427, 171] on div "[DATE] 06:01 PM SU MO TU WE TH FR SA" at bounding box center [353, 166] width 255 height 33
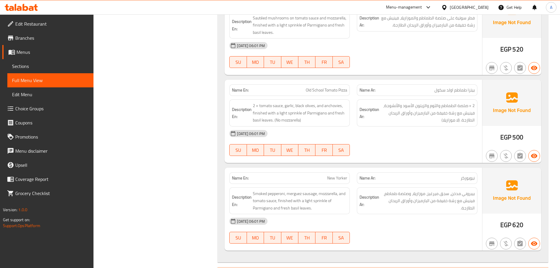
scroll to position [370, 0]
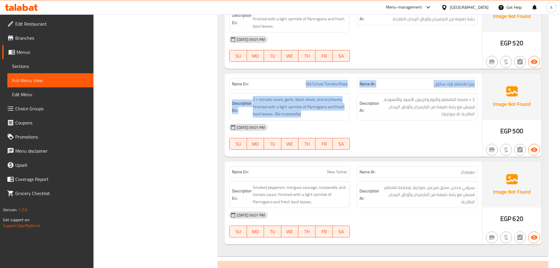
drag, startPoint x: 304, startPoint y: 81, endPoint x: 378, endPoint y: 108, distance: 78.1
click at [372, 104] on div "Name En: Old School Tomato Pizza Name Ar: بيتزا طماطم اولد سكول Description En:…" at bounding box center [354, 115] width 258 height 83
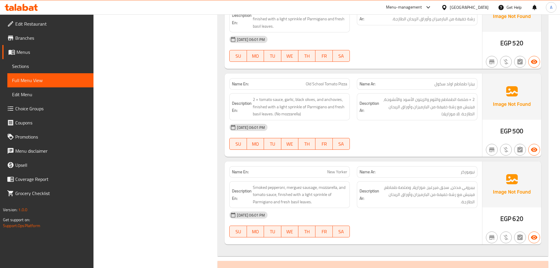
click at [390, 135] on div "[DATE] 06:01 PM SU MO TU WE TH FR SA" at bounding box center [353, 136] width 255 height 33
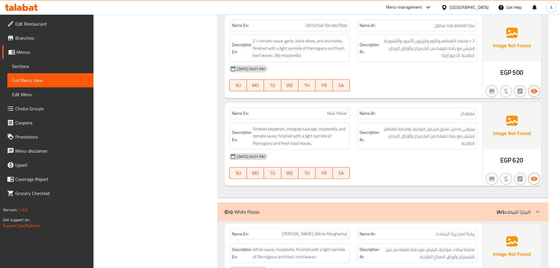
scroll to position [429, 0]
click at [402, 41] on span "2 × صلصة الطماطم والثوم والزيتون الأسود والأنشوجة، فينيش مع رشة خفيفة من البارم…" at bounding box center [427, 48] width 94 height 22
click at [397, 40] on span "2 × صلصة الطماطم والثوم والزيتون الأسود والأنشوجة، فينيش مع رشة خفيفة من البارم…" at bounding box center [427, 48] width 94 height 22
click at [472, 50] on span "2 × صلصة الطماطم والثوم والزيتون الأسود والأنشوجة، فينيش مع رشة خفيفة من البارم…" at bounding box center [427, 48] width 94 height 22
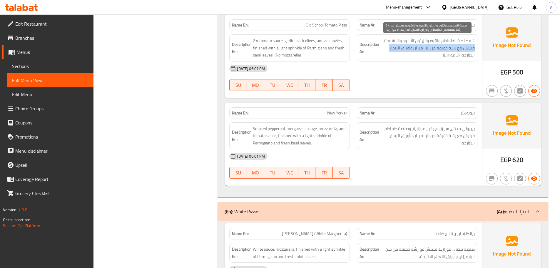
drag, startPoint x: 472, startPoint y: 50, endPoint x: 400, endPoint y: 50, distance: 72.3
click at [400, 50] on span "2 × صلصة الطماطم والثوم والزيتون الأسود والأنشوجة، فينيش مع رشة خفيفة من البارم…" at bounding box center [427, 48] width 94 height 22
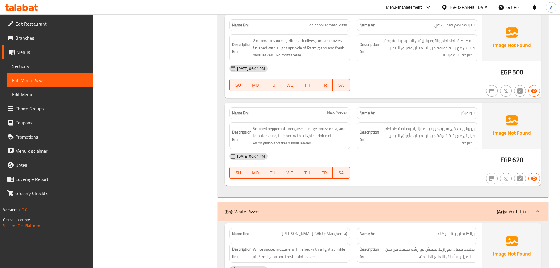
click at [416, 84] on div "[DATE] 06:01 PM SU MO TU WE TH FR SA" at bounding box center [353, 77] width 255 height 33
click at [443, 55] on span "2 × صلصة الطماطم والثوم والزيتون الأسود والأنشوجة، فينيش مع رشة خفيفة من البارم…" at bounding box center [427, 48] width 94 height 22
click at [438, 82] on div "[DATE] 06:01 PM SU MO TU WE TH FR SA" at bounding box center [353, 77] width 255 height 33
click at [446, 61] on div "[DATE] 06:01 PM" at bounding box center [353, 68] width 255 height 14
click at [448, 57] on span "2 × صلصة الطماطم والثوم والزيتون الأسود والأنشوجة، فينيش مع رشة خفيفة من البارم…" at bounding box center [427, 48] width 94 height 22
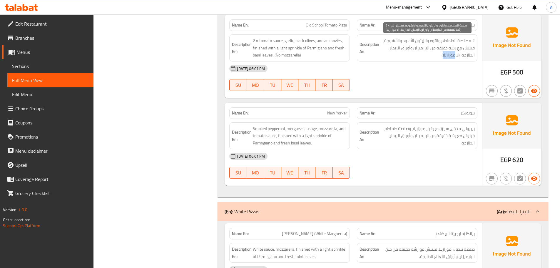
drag, startPoint x: 448, startPoint y: 57, endPoint x: 456, endPoint y: 57, distance: 7.9
click at [456, 57] on span "2 × صلصة الطماطم والثوم والزيتون الأسود والأنشوجة، فينيش مع رشة خفيفة من البارم…" at bounding box center [427, 48] width 94 height 22
click at [441, 84] on div "[DATE] 06:01 PM SU MO TU WE TH FR SA" at bounding box center [353, 77] width 255 height 33
click at [454, 57] on span "2 × صلصة الطماطم والثوم والزيتون الأسود والأنشوجة، فينيش مع رشة خفيفة من البارم…" at bounding box center [427, 48] width 94 height 22
drag, startPoint x: 454, startPoint y: 57, endPoint x: 460, endPoint y: 59, distance: 6.0
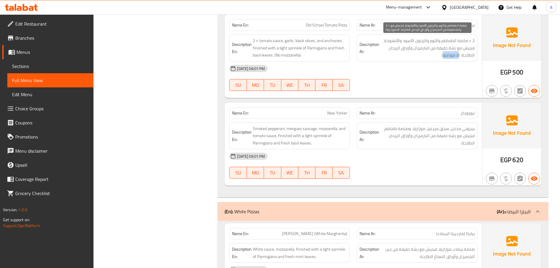
click at [460, 58] on span "2 × صلصة الطماطم والثوم والزيتون الأسود والأنشوجة، فينيش مع رشة خفيفة من البارم…" at bounding box center [427, 48] width 94 height 22
drag, startPoint x: 453, startPoint y: 84, endPoint x: 448, endPoint y: 64, distance: 20.8
click at [453, 84] on div "[DATE] 06:01 PM SU MO TU WE TH FR SA" at bounding box center [353, 77] width 255 height 33
click at [448, 57] on span "2 × صلصة الطماطم والثوم والزيتون الأسود والأنشوجة، فينيش مع رشة خفيفة من البارم…" at bounding box center [427, 48] width 94 height 22
drag, startPoint x: 448, startPoint y: 57, endPoint x: 460, endPoint y: 59, distance: 12.9
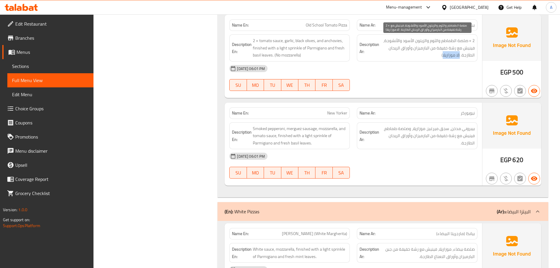
click at [460, 56] on span "2 × صلصة الطماطم والثوم والزيتون الأسود والأنشوجة، فينيش مع رشة خفيفة من البارم…" at bounding box center [427, 48] width 94 height 22
drag, startPoint x: 449, startPoint y: 85, endPoint x: 428, endPoint y: 89, distance: 21.2
click at [449, 85] on div "[DATE] 06:01 PM SU MO TU WE TH FR SA" at bounding box center [353, 77] width 255 height 33
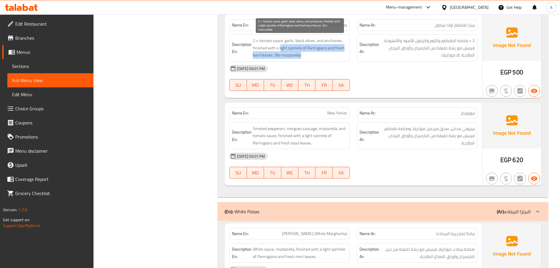
drag, startPoint x: 280, startPoint y: 49, endPoint x: 353, endPoint y: 54, distance: 73.1
click at [351, 54] on div "Description En: 2 × tomato sauce, garlic, black olives, and anchovies, finished…" at bounding box center [290, 48] width 128 height 34
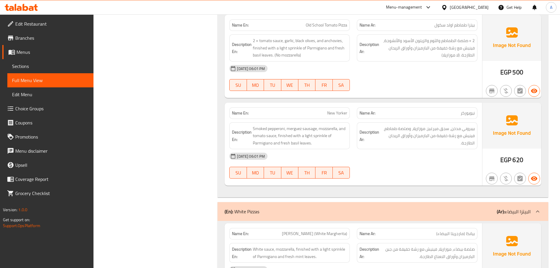
click at [455, 90] on div at bounding box center [417, 90] width 128 height 7
drag, startPoint x: 452, startPoint y: 58, endPoint x: 479, endPoint y: 74, distance: 31.9
click at [479, 74] on div "Name En: Old School Tomato Pizza Name Ar: بيتزا طماطم اولد سكول Description En:…" at bounding box center [354, 56] width 258 height 83
drag, startPoint x: 458, startPoint y: 94, endPoint x: 415, endPoint y: 96, distance: 43.0
click at [458, 94] on div "Name En: Old School Tomato Pizza Name Ar: بيتزا طماطم اولد سكول Description En:…" at bounding box center [354, 56] width 258 height 83
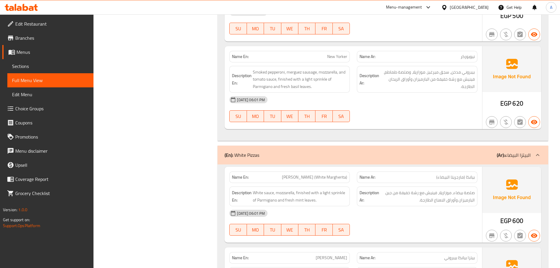
scroll to position [518, 0]
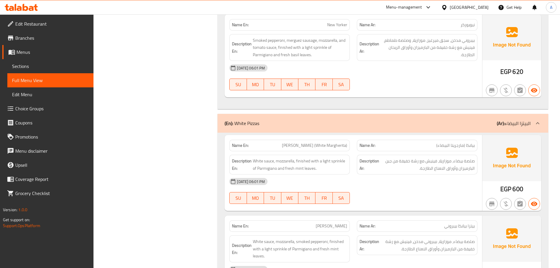
click at [391, 34] on div "Name En: New Yorker Name Ar: نيويوركر Description En: Smoked pepperoni, merguez…" at bounding box center [354, 55] width 258 height 83
click at [407, 56] on span "بيبروني مدخن، سجق ميرغيز، موزاريلا، وصلصة طماطم، فينيش مع رشة خفيفة من البارميز…" at bounding box center [427, 48] width 94 height 22
click at [465, 41] on span "بيبروني مدخن، سجق ميرغيز، موزاريلا، وصلصة طماطم، فينيش مع رشة خفيفة من البارميز…" at bounding box center [427, 48] width 94 height 22
drag, startPoint x: 465, startPoint y: 41, endPoint x: 451, endPoint y: 56, distance: 21.2
click at [460, 41] on span "بيبروني مدخن، سجق ميرغيز، موزاريلا، وصلصة طماطم، فينيش مع رشة خفيفة من البارميز…" at bounding box center [427, 48] width 94 height 22
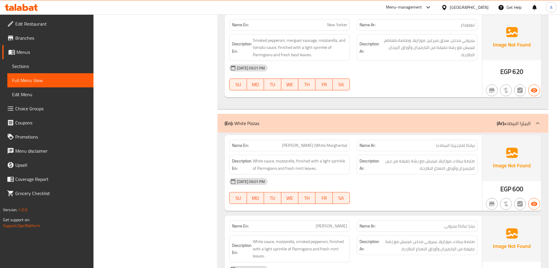
click at [440, 72] on div "[DATE] 06:01 PM" at bounding box center [353, 68] width 255 height 14
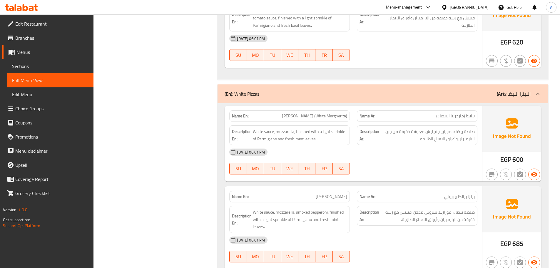
click at [432, 162] on div "[DATE] 06:01 PM SU MO TU WE TH FR SA" at bounding box center [353, 161] width 255 height 33
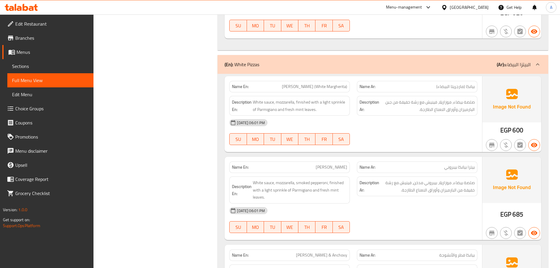
scroll to position [635, 0]
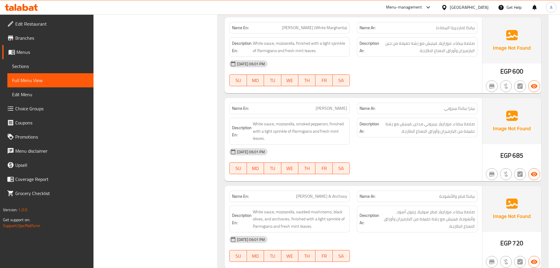
drag, startPoint x: 455, startPoint y: 111, endPoint x: 451, endPoint y: 108, distance: 5.0
click at [454, 111] on span "بيتزا بيانكا بيبروني" at bounding box center [459, 108] width 31 height 6
click at [439, 80] on div "[DATE] 06:01 PM SU MO TU WE TH FR SA" at bounding box center [353, 73] width 255 height 33
click at [452, 107] on span "بيتزا بيانكا بيبروني" at bounding box center [459, 108] width 31 height 6
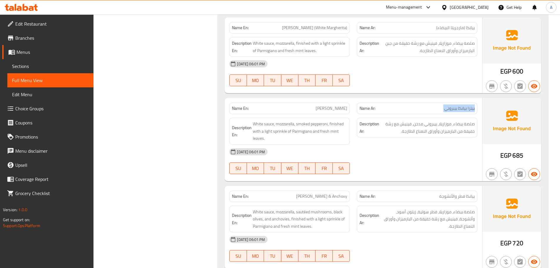
click at [452, 107] on span "بيتزا بيانكا بيبروني" at bounding box center [459, 108] width 31 height 6
click at [439, 86] on div at bounding box center [417, 86] width 128 height 7
click at [322, 108] on span "[PERSON_NAME]" at bounding box center [331, 108] width 31 height 6
drag, startPoint x: 322, startPoint y: 108, endPoint x: 338, endPoint y: 111, distance: 16.2
click at [336, 111] on span "[PERSON_NAME]" at bounding box center [331, 108] width 31 height 6
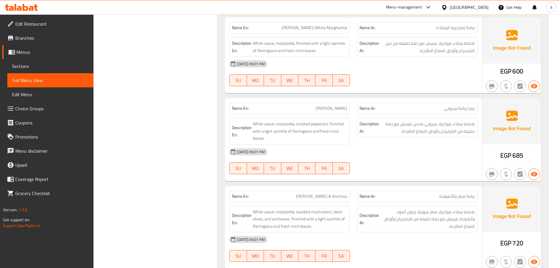
click at [475, 109] on div "Name Ar: [PERSON_NAME]" at bounding box center [417, 108] width 121 height 11
click at [467, 105] on span "بيتزا بيانكا بيبروني" at bounding box center [459, 108] width 31 height 6
click at [471, 107] on span "بيتزا بيانكا بيبروني" at bounding box center [459, 108] width 31 height 6
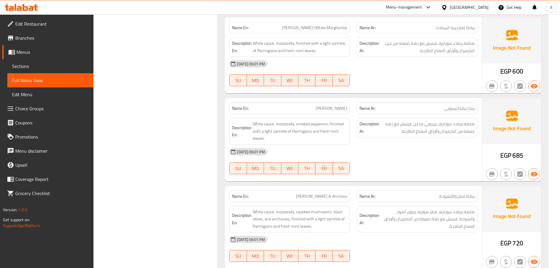
click at [458, 108] on span "بيتزا بيانكا بيبروني" at bounding box center [459, 108] width 31 height 6
copy span "بيتزا بيانكا بيبروني"
click at [428, 76] on div "[DATE] 06:01 PM SU MO TU WE TH FR SA" at bounding box center [353, 73] width 255 height 33
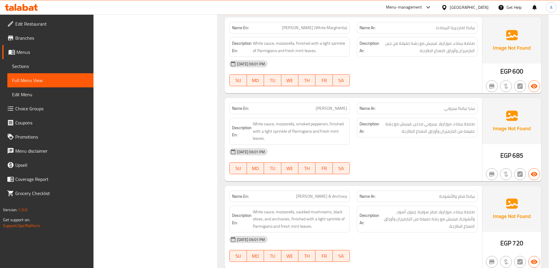
click at [453, 110] on span "بيتزا بيانكا بيبروني" at bounding box center [459, 108] width 31 height 6
copy span "بيبروني"
drag, startPoint x: 303, startPoint y: 110, endPoint x: 345, endPoint y: 117, distance: 42.4
click at [337, 112] on div "Name En: [PERSON_NAME]" at bounding box center [289, 108] width 121 height 11
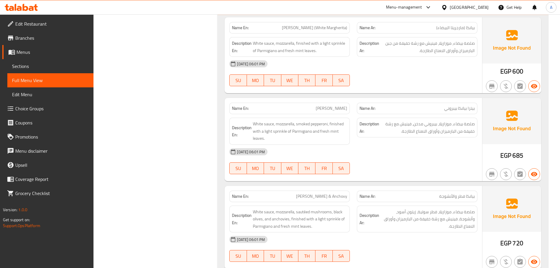
click at [388, 153] on div "[DATE] 06:01 PM" at bounding box center [353, 152] width 255 height 14
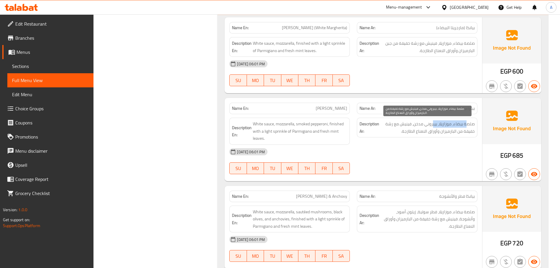
drag, startPoint x: 468, startPoint y: 126, endPoint x: 433, endPoint y: 126, distance: 35.0
click at [433, 126] on span "صلصة بيضاء، موزاريلا، بيبروني مدخن، فينيش مع رشة خفيفة من البارميزان وأوراق الن…" at bounding box center [427, 127] width 94 height 14
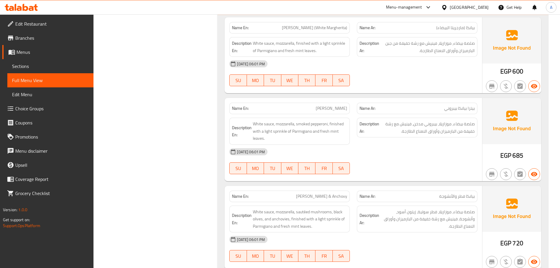
click at [434, 151] on div "[DATE] 06:01 PM" at bounding box center [353, 152] width 255 height 14
click at [443, 122] on span "صلصة بيضاء، موزاريلا، بيبروني مدخن، فينيش مع رشة خفيفة من البارميزان وأوراق الن…" at bounding box center [427, 127] width 94 height 14
click at [435, 125] on span "صلصة بيضاء، موزاريلا، بيبروني مدخن، فينيش مع رشة خفيفة من البارميزان وأوراق الن…" at bounding box center [427, 127] width 94 height 14
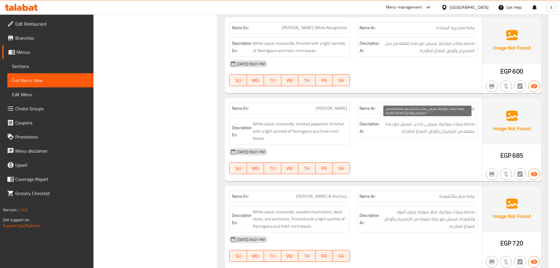
click at [410, 123] on span "صلصة بيضاء، موزاريلا، بيبروني مدخن، فينيش مع رشة خفيفة من البارميزان وأوراق الن…" at bounding box center [427, 127] width 94 height 14
drag, startPoint x: 410, startPoint y: 123, endPoint x: 391, endPoint y: 124, distance: 18.8
click at [391, 124] on span "صلصة بيضاء، موزاريلا، بيبروني مدخن، فينيش مع رشة خفيفة من البارميزان وأوراق الن…" at bounding box center [427, 127] width 94 height 14
click at [435, 158] on div "[DATE] 06:01 PM" at bounding box center [353, 152] width 255 height 14
drag, startPoint x: 470, startPoint y: 132, endPoint x: 404, endPoint y: 135, distance: 65.9
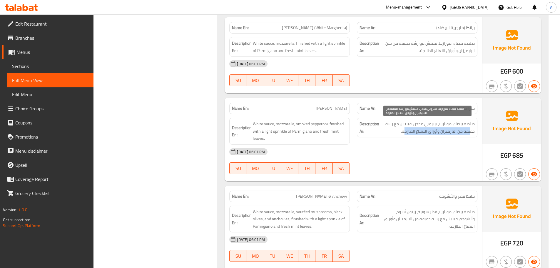
click at [404, 135] on span "صلصة بيضاء، موزاريلا، بيبروني مدخن، فينيش مع رشة خفيفة من البارميزان وأوراق الن…" at bounding box center [427, 127] width 94 height 14
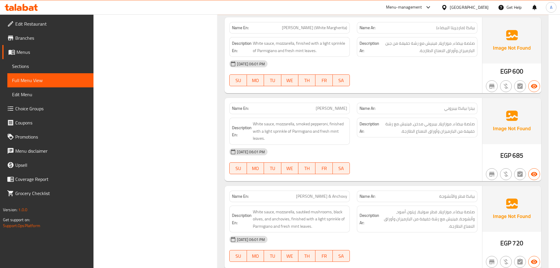
click at [415, 156] on div "[DATE] 06:01 PM" at bounding box center [353, 152] width 255 height 14
drag, startPoint x: 252, startPoint y: 133, endPoint x: 400, endPoint y: 154, distance: 149.7
click at [368, 146] on div "Name En: [PERSON_NAME] Name Ar: بيتزا بيانكا بيبروني Description En: White sauc…" at bounding box center [354, 139] width 258 height 83
click at [407, 156] on div "[DATE] 06:01 PM" at bounding box center [353, 152] width 255 height 14
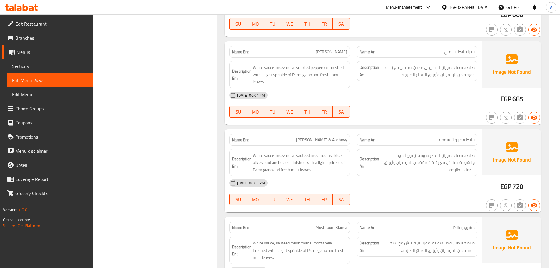
scroll to position [694, 0]
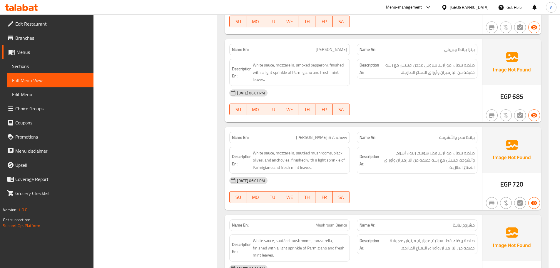
click at [399, 179] on div "[DATE] 06:01 PM" at bounding box center [353, 180] width 255 height 14
drag, startPoint x: 296, startPoint y: 139, endPoint x: 373, endPoint y: 152, distance: 77.8
click at [361, 139] on div "Name En: [PERSON_NAME] & [PERSON_NAME] Name Ar: بيانكا فطر والأنشوجة" at bounding box center [353, 137] width 255 height 19
drag, startPoint x: 401, startPoint y: 184, endPoint x: 407, endPoint y: 193, distance: 10.9
click at [402, 185] on div "[DATE] 06:01 PM" at bounding box center [353, 180] width 255 height 14
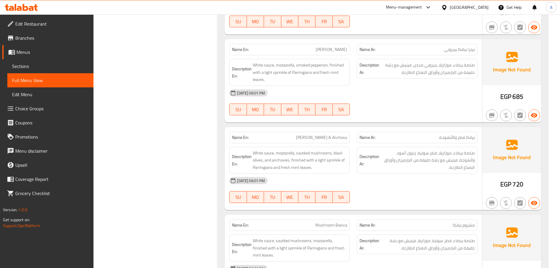
drag, startPoint x: 461, startPoint y: 138, endPoint x: 451, endPoint y: 152, distance: 17.4
click at [452, 140] on span "بيانكا فطر والأنشوجة" at bounding box center [457, 137] width 36 height 6
click at [451, 191] on div "[DATE] 06:01 PM SU MO TU WE TH FR SA" at bounding box center [353, 189] width 255 height 33
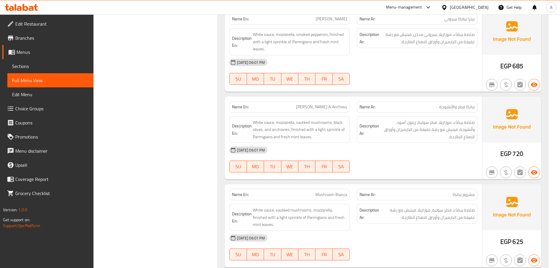
scroll to position [753, 0]
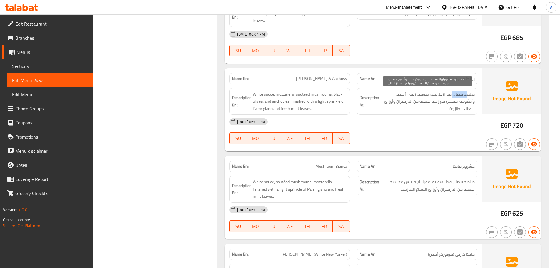
drag, startPoint x: 468, startPoint y: 93, endPoint x: 453, endPoint y: 93, distance: 15.3
click at [453, 93] on span "صلصة بيضاء، موزاريلا، فطر سوتية، زيتون أسود، وأنشوجة، فينيش مع رشة خفيفة من الب…" at bounding box center [427, 102] width 94 height 22
click at [445, 96] on span "صلصة بيضاء، موزاريلا، فطر سوتية، زيتون أسود، وأنشوجة، فينيش مع رشة خفيفة من الب…" at bounding box center [427, 102] width 94 height 22
drag, startPoint x: 445, startPoint y: 96, endPoint x: 420, endPoint y: 96, distance: 25.3
click at [420, 96] on span "صلصة بيضاء، موزاريلا، فطر سوتية، زيتون أسود، وأنشوجة، فينيش مع رشة خفيفة من الب…" at bounding box center [427, 102] width 94 height 22
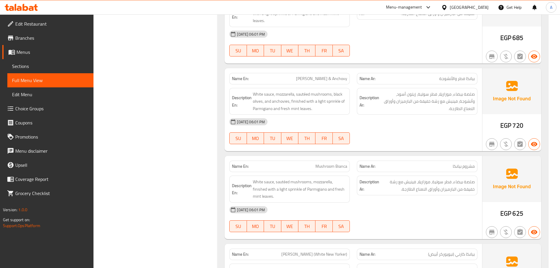
click at [458, 149] on div "Name En: [PERSON_NAME] & Anchovy Name Ar: بيانكا فطر والأنشوجة Description En: …" at bounding box center [354, 109] width 258 height 83
click at [410, 91] on span "صلصة بيضاء، موزاريلا، فطر سوتية، زيتون أسود، وأنشوجة، فينيش مع رشة خفيفة من الب…" at bounding box center [427, 102] width 94 height 22
click at [413, 94] on span "صلصة بيضاء، موزاريلا، فطر سوتية، زيتون أسود، وأنشوجة، فينيش مع رشة خفيفة من الب…" at bounding box center [427, 102] width 94 height 22
drag, startPoint x: 411, startPoint y: 95, endPoint x: 400, endPoint y: 95, distance: 11.5
click at [400, 95] on span "صلصة بيضاء، موزاريلا، فطر سوتية، زيتون أسود، وأنشوجة، فينيش مع رشة خفيفة من الب…" at bounding box center [427, 102] width 94 height 22
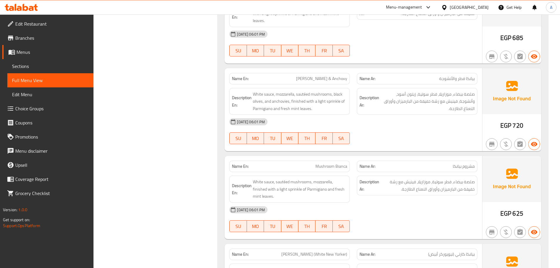
click at [450, 143] on div at bounding box center [417, 144] width 128 height 7
click at [470, 102] on span "صلصة بيضاء، موزاريلا، فطر سوتية، زيتون أسود، وأنشوجة، فينيش مع رشة خفيفة من الب…" at bounding box center [427, 102] width 94 height 22
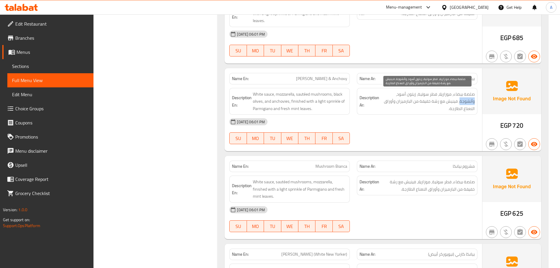
click at [470, 102] on span "صلصة بيضاء، موزاريلا، فطر سوتية، زيتون أسود، وأنشوجة، فينيش مع رشة خفيفة من الب…" at bounding box center [427, 102] width 94 height 22
click at [445, 102] on span "صلصة بيضاء، موزاريلا، فطر سوتية، زيتون أسود، وأنشوجة، فينيش مع رشة خفيفة من الب…" at bounding box center [427, 102] width 94 height 22
drag, startPoint x: 449, startPoint y: 101, endPoint x: 454, endPoint y: 126, distance: 25.4
click at [450, 101] on span "صلصة بيضاء، موزاريلا، فطر سوتية، زيتون أسود، وأنشوجة، فينيش مع رشة خفيفة من الب…" at bounding box center [427, 102] width 94 height 22
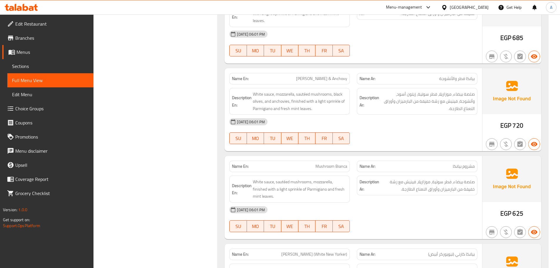
drag, startPoint x: 453, startPoint y: 134, endPoint x: 451, endPoint y: 104, distance: 31.0
click at [453, 129] on div "[DATE] 06:01 PM SU MO TU WE TH FR SA" at bounding box center [353, 131] width 255 height 33
click at [450, 102] on span "صلصة بيضاء، موزاريلا، فطر سوتية، زيتون أسود، وأنشوجة، فينيش مع رشة خفيفة من الب…" at bounding box center [427, 102] width 94 height 22
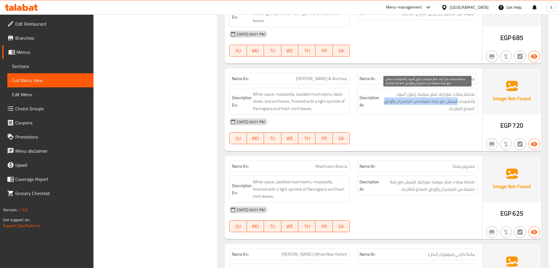
drag, startPoint x: 450, startPoint y: 102, endPoint x: 383, endPoint y: 100, distance: 67.4
click at [383, 100] on span "صلصة بيضاء، موزاريلا، فطر سوتية، زيتون أسود، وأنشوجة، فينيش مع رشة خفيفة من الب…" at bounding box center [427, 102] width 94 height 22
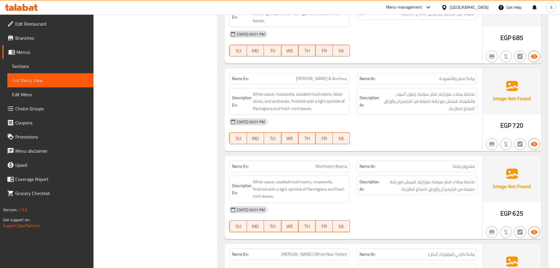
click at [419, 128] on div "[DATE] 06:01 PM" at bounding box center [353, 122] width 255 height 14
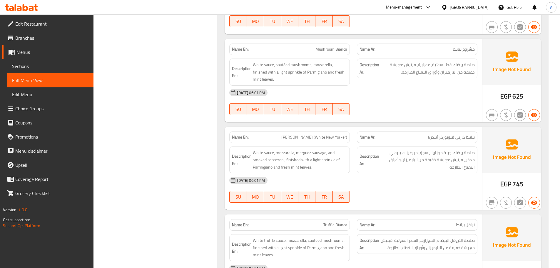
scroll to position [870, 0]
click at [470, 61] on span "صلصة بيضاء، فطر سوتية، موزاريلا، فينيش مع رشة خفيفة من البارميزان وأوراق النعنا…" at bounding box center [427, 68] width 94 height 14
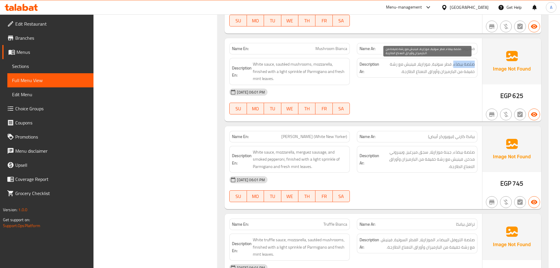
drag, startPoint x: 470, startPoint y: 61, endPoint x: 460, endPoint y: 66, distance: 11.4
click at [461, 61] on span "صلصة بيضاء، فطر سوتية، موزاريلا، فينيش مع رشة خفيفة من البارميزان وأوراق النعنا…" at bounding box center [427, 68] width 94 height 14
drag, startPoint x: 448, startPoint y: 65, endPoint x: 430, endPoint y: 65, distance: 17.3
click at [430, 65] on span "صلصة بيضاء، فطر سوتية، موزاريلا، فينيش مع رشة خفيفة من البارميزان وأوراق النعنا…" at bounding box center [427, 68] width 94 height 14
click at [423, 66] on span "صلصة بيضاء، فطر سوتية، موزاريلا، فينيش مع رشة خفيفة من البارميزان وأوراق النعنا…" at bounding box center [427, 68] width 94 height 14
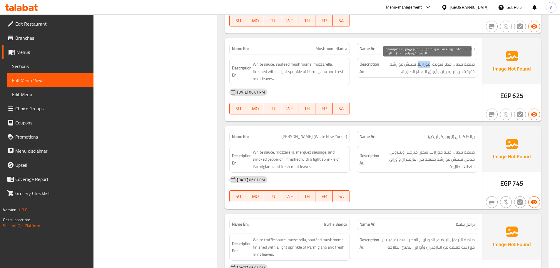
click at [423, 66] on span "صلصة بيضاء، فطر سوتية، موزاريلا، فينيش مع رشة خفيفة من البارميزان وأوراق النعنا…" at bounding box center [427, 68] width 94 height 14
click at [404, 66] on span "صلصة بيضاء، فطر سوتية، موزاريلا، فينيش مع رشة خفيفة من البارميزان وأوراق النعنا…" at bounding box center [427, 68] width 94 height 14
click at [409, 67] on span "صلصة بيضاء، فطر سوتية، موزاريلا، فينيش مع رشة خفيفة من البارميزان وأوراق النعنا…" at bounding box center [427, 68] width 94 height 14
drag, startPoint x: 409, startPoint y: 67, endPoint x: 398, endPoint y: 65, distance: 11.0
click at [398, 65] on span "صلصة بيضاء، فطر سوتية، موزاريلا، فينيش مع رشة خفيفة من البارميزان وأوراق النعنا…" at bounding box center [427, 68] width 94 height 14
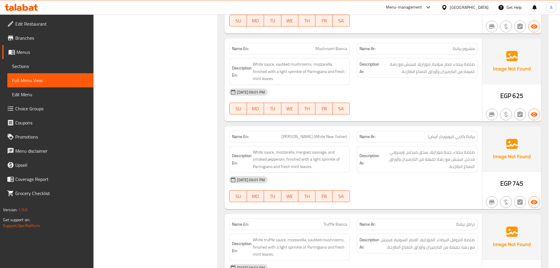
click at [432, 109] on div "[DATE] 06:01 PM SU MO TU WE TH FR SA" at bounding box center [353, 101] width 255 height 33
drag, startPoint x: 465, startPoint y: 71, endPoint x: 418, endPoint y: 71, distance: 47.6
click at [418, 71] on span "صلصة بيضاء، فطر سوتية، موزاريلا، فينيش مع رشة خفيفة من البارميزان وأوراق النعنا…" at bounding box center [427, 68] width 94 height 14
click at [433, 112] on div at bounding box center [417, 114] width 128 height 7
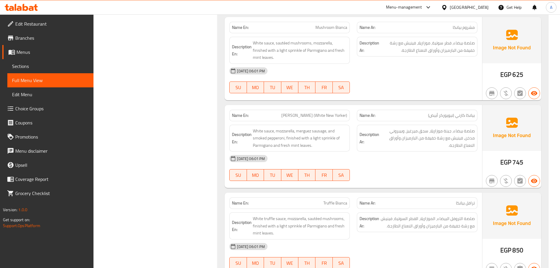
scroll to position [929, 0]
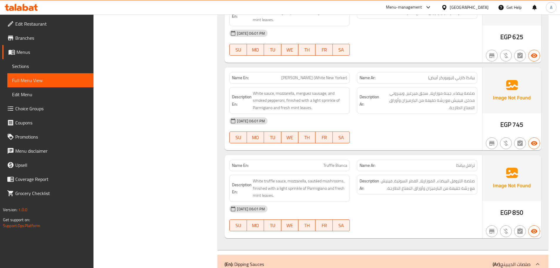
drag, startPoint x: 293, startPoint y: 72, endPoint x: 376, endPoint y: 88, distance: 85.0
click at [360, 85] on div "Name En: [PERSON_NAME] (White New Yorker) Name Ar: بيانكا كارني (نيويوركر أبيض)…" at bounding box center [354, 108] width 258 height 83
click at [427, 118] on div "[DATE] 06:01 PM" at bounding box center [353, 121] width 255 height 14
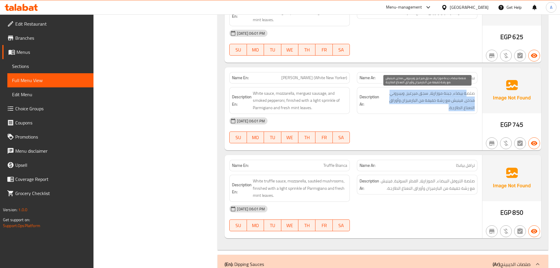
drag, startPoint x: 468, startPoint y: 92, endPoint x: 395, endPoint y: 106, distance: 74.5
click at [395, 106] on span "صلصة بيضاء، جبنة موزاريلا، سجق ميرغيز، وبيبروني مدخن، فينيش مع رشة خفيفة من الب…" at bounding box center [427, 101] width 94 height 22
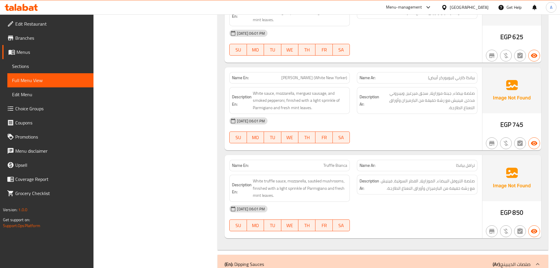
click at [415, 128] on div "[DATE] 06:01 PM SU MO TU WE TH FR SA" at bounding box center [353, 130] width 255 height 33
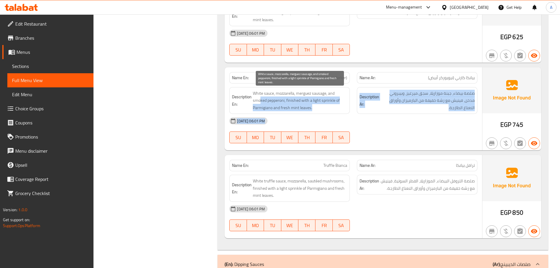
drag, startPoint x: 260, startPoint y: 104, endPoint x: 437, endPoint y: 147, distance: 182.1
click at [408, 142] on div "Name En: [PERSON_NAME] (White New Yorker) Name Ar: بيانكا كارني (نيويوركر أبيض)…" at bounding box center [354, 108] width 258 height 83
click at [423, 141] on div at bounding box center [417, 143] width 128 height 7
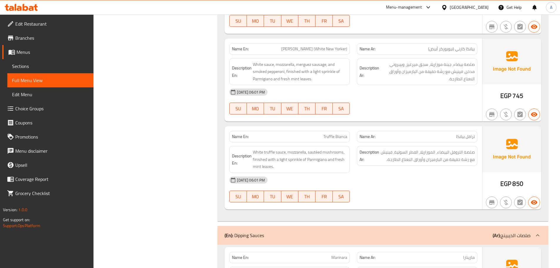
scroll to position [1017, 0]
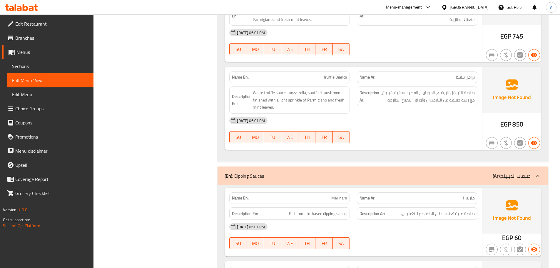
click at [471, 129] on div "[DATE] 06:01 PM SU MO TU WE TH FR SA" at bounding box center [353, 130] width 255 height 33
drag, startPoint x: 473, startPoint y: 75, endPoint x: 292, endPoint y: 76, distance: 180.8
click at [292, 76] on div "Name En: Truffle Bianca Name Ar: ترافل بيانكا" at bounding box center [353, 77] width 255 height 19
click at [420, 137] on div "[DATE] 06:01 PM SU MO TU WE TH FR SA" at bounding box center [353, 130] width 255 height 33
click at [471, 91] on span "صلصة التروفل البيضاء، الموزاريلا، الفطر السوتية، فينيش مع رشة خفيفة من البارميز…" at bounding box center [427, 96] width 94 height 14
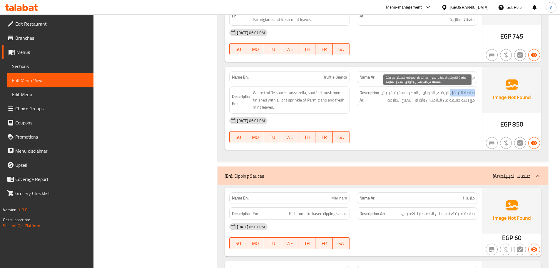
drag, startPoint x: 471, startPoint y: 91, endPoint x: 448, endPoint y: 91, distance: 22.6
click at [450, 91] on span "صلصة التروفل البيضاء، الموزاريلا، الفطر السوتية، فينيش مع رشة خفيفة من البارميز…" at bounding box center [427, 96] width 94 height 14
click at [417, 92] on span "صلصة التروفل البيضاء، الموزاريلا، الفطر السوتية، فينيش مع رشة خفيفة من البارميز…" at bounding box center [427, 96] width 94 height 14
drag, startPoint x: 417, startPoint y: 92, endPoint x: 400, endPoint y: 93, distance: 17.4
click at [400, 92] on span "صلصة التروفل البيضاء، الموزاريلا، الفطر السوتية، فينيش مع رشة خفيفة من البارميز…" at bounding box center [427, 96] width 94 height 14
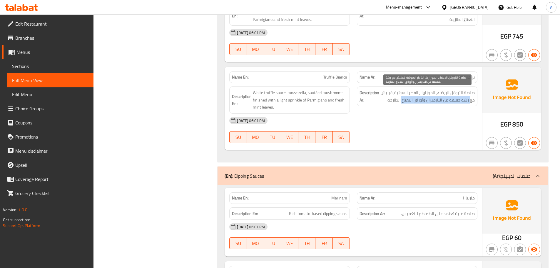
drag, startPoint x: 470, startPoint y: 100, endPoint x: 401, endPoint y: 102, distance: 68.8
click at [401, 102] on span "صلصة التروفل البيضاء، الموزاريلا، الفطر السوتية، فينيش مع رشة خفيفة من البارميز…" at bounding box center [427, 96] width 94 height 14
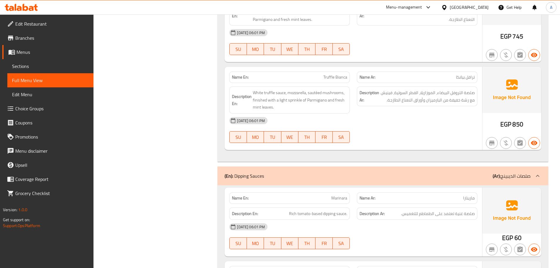
click at [432, 143] on div at bounding box center [417, 142] width 128 height 7
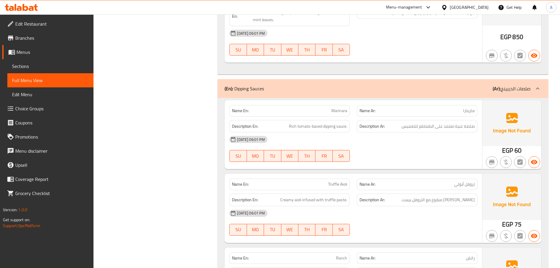
scroll to position [1106, 0]
click at [438, 150] on div "[DATE] 06:01 PM SU MO TU WE TH FR SA" at bounding box center [353, 147] width 255 height 33
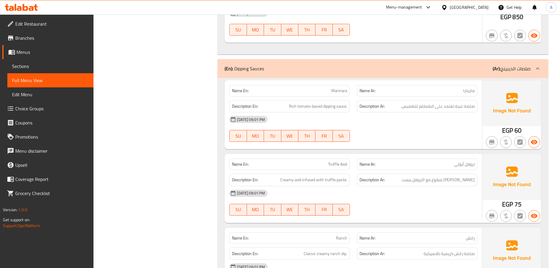
scroll to position [1135, 0]
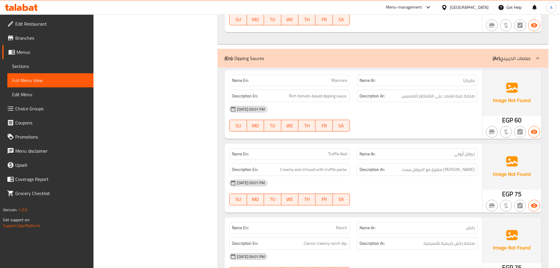
drag, startPoint x: 326, startPoint y: 82, endPoint x: 380, endPoint y: 101, distance: 57.4
click at [355, 87] on div "Name En: Marinara Name Ar: مارينارا Description En: Rich tomato-based dipping s…" at bounding box center [354, 104] width 258 height 69
click at [391, 110] on div "[DATE] 06:01 PM" at bounding box center [353, 109] width 255 height 14
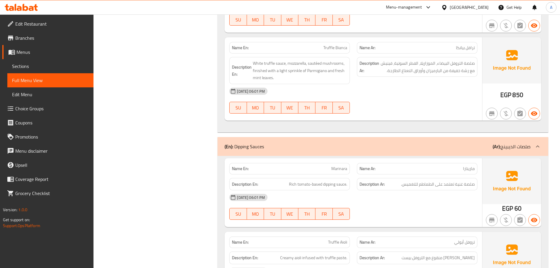
click at [328, 47] on span "Truffle Bianca" at bounding box center [335, 48] width 24 height 6
drag, startPoint x: 328, startPoint y: 47, endPoint x: 346, endPoint y: 47, distance: 18.5
click at [346, 47] on span "Truffle Bianca" at bounding box center [335, 48] width 24 height 6
copy span "Truffle Bianca"
click at [388, 88] on div "[DATE] 06:01 PM" at bounding box center [353, 91] width 255 height 14
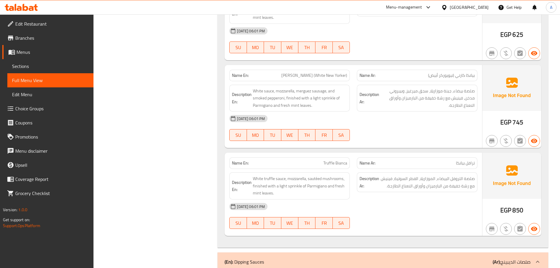
scroll to position [929, 0]
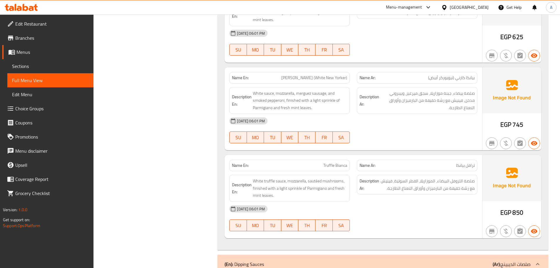
drag, startPoint x: 303, startPoint y: 77, endPoint x: 297, endPoint y: 77, distance: 5.6
click at [302, 78] on span "[PERSON_NAME] (White New Yorker)" at bounding box center [314, 78] width 66 height 6
click at [297, 77] on span "[PERSON_NAME] (White New Yorker)" at bounding box center [314, 78] width 66 height 6
drag, startPoint x: 297, startPoint y: 77, endPoint x: 311, endPoint y: 77, distance: 14.1
click at [311, 77] on span "[PERSON_NAME] (White New Yorker)" at bounding box center [314, 78] width 66 height 6
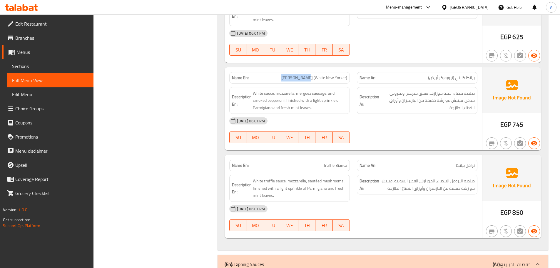
copy span "[PERSON_NAME]"
click at [398, 133] on div "[DATE] 06:01 PM SU MO TU WE TH FR SA" at bounding box center [353, 130] width 255 height 33
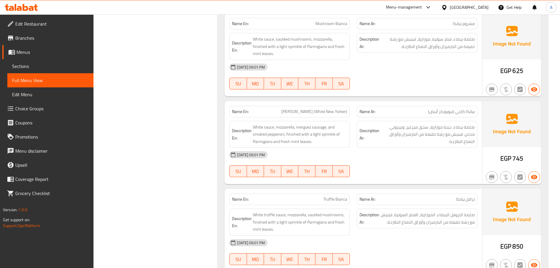
scroll to position [812, 0]
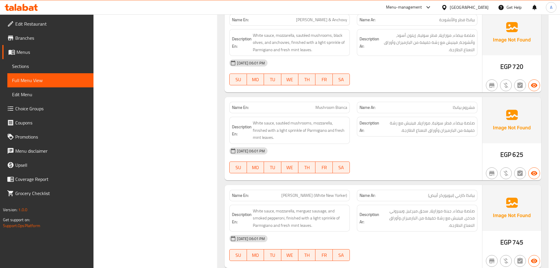
click at [322, 109] on span "Mushroom Bianca" at bounding box center [332, 107] width 32 height 6
drag, startPoint x: 322, startPoint y: 109, endPoint x: 340, endPoint y: 109, distance: 17.3
click at [340, 109] on span "Mushroom Bianca" at bounding box center [332, 107] width 32 height 6
copy span "Mushroom Bianca"
click at [394, 168] on div "[DATE] 06:01 PM SU MO TU WE TH FR SA" at bounding box center [353, 160] width 255 height 33
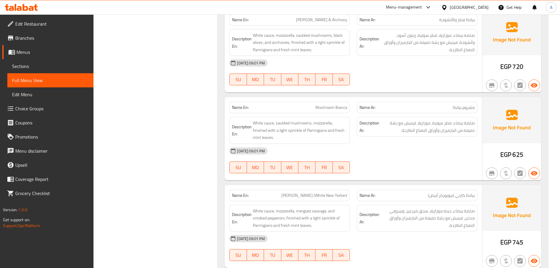
click at [307, 23] on span "[PERSON_NAME] & Anchovy" at bounding box center [321, 20] width 51 height 6
drag, startPoint x: 307, startPoint y: 23, endPoint x: 375, endPoint y: 56, distance: 76.0
click at [335, 21] on span "[PERSON_NAME] & Anchovy" at bounding box center [321, 20] width 51 height 6
copy span "[PERSON_NAME] & Anchovy"
click at [396, 81] on div "[DATE] 06:01 PM SU MO TU WE TH FR SA" at bounding box center [353, 72] width 255 height 33
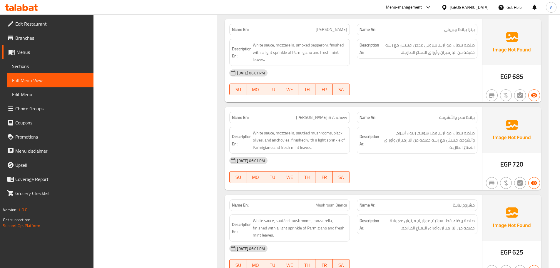
scroll to position [694, 0]
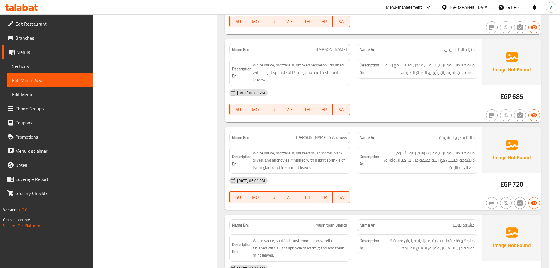
click at [325, 45] on div "Name En: [PERSON_NAME]" at bounding box center [289, 49] width 121 height 11
click at [326, 50] on span "[PERSON_NAME]" at bounding box center [331, 49] width 31 height 6
drag, startPoint x: 328, startPoint y: 50, endPoint x: 332, endPoint y: 51, distance: 4.0
click at [332, 51] on span "[PERSON_NAME]" at bounding box center [331, 49] width 31 height 6
copy span "[PERSON_NAME]"
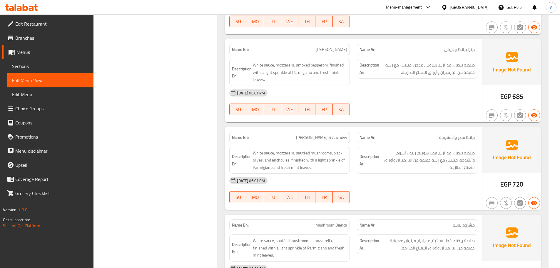
click at [385, 110] on div "[DATE] 06:01 PM SU MO TU WE TH FR SA" at bounding box center [353, 102] width 255 height 33
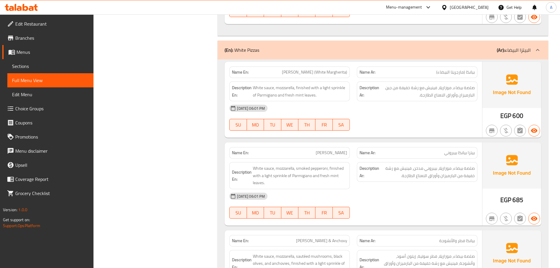
scroll to position [576, 0]
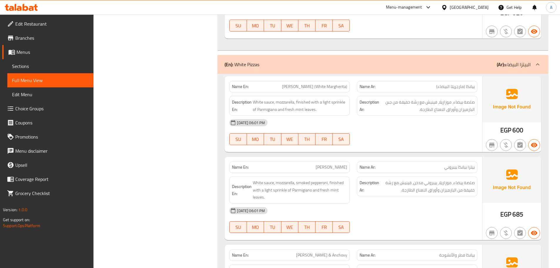
click at [311, 85] on span "[PERSON_NAME] (White Margherita)" at bounding box center [314, 87] width 65 height 6
drag, startPoint x: 311, startPoint y: 85, endPoint x: 345, endPoint y: 89, distance: 34.0
click at [345, 89] on span "[PERSON_NAME] (White Margherita)" at bounding box center [314, 87] width 65 height 6
copy span "[PERSON_NAME] (White Margherita"
click at [372, 128] on div "[DATE] 06:01 PM" at bounding box center [353, 123] width 255 height 14
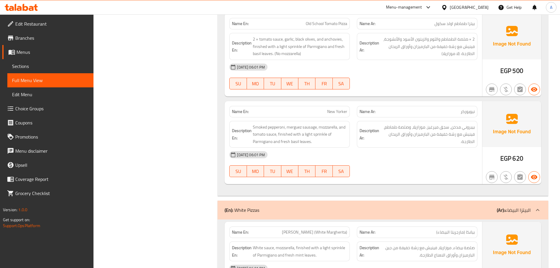
scroll to position [429, 0]
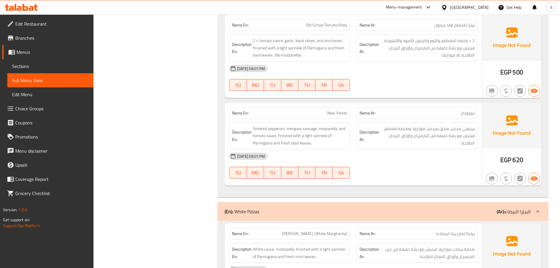
click at [334, 114] on span "New Yorker" at bounding box center [337, 113] width 20 height 6
drag, startPoint x: 334, startPoint y: 114, endPoint x: 340, endPoint y: 113, distance: 6.2
click at [340, 113] on span "New Yorker" at bounding box center [337, 113] width 20 height 6
click at [378, 156] on div "[DATE] 06:01 PM" at bounding box center [353, 156] width 255 height 14
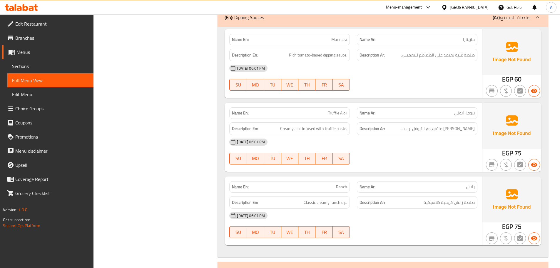
scroll to position [1176, 0]
drag, startPoint x: 470, startPoint y: 53, endPoint x: 438, endPoint y: 78, distance: 41.1
click at [440, 56] on span "صلصة غنية تعتمد على الطماطم للتغميس." at bounding box center [438, 54] width 74 height 7
click at [438, 90] on div at bounding box center [417, 90] width 128 height 7
click at [404, 52] on span "صلصة غنية تعتمد على الطماطم للتغميس." at bounding box center [438, 54] width 74 height 7
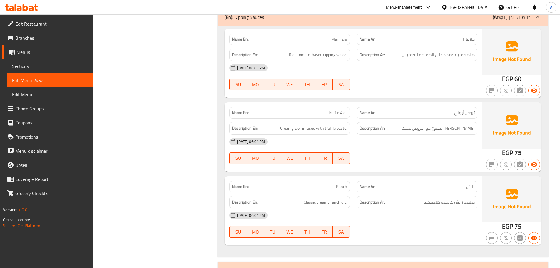
click at [405, 69] on div "[DATE] 06:01 PM" at bounding box center [353, 68] width 255 height 14
drag, startPoint x: 291, startPoint y: 56, endPoint x: 341, endPoint y: 56, distance: 50.0
click at [340, 56] on span "Rich tomato-based dipping sauce." at bounding box center [318, 54] width 58 height 7
drag, startPoint x: 384, startPoint y: 74, endPoint x: 403, endPoint y: 88, distance: 24.1
click at [389, 78] on div "[DATE] 06:01 PM SU MO TU WE TH FR SA" at bounding box center [353, 77] width 255 height 33
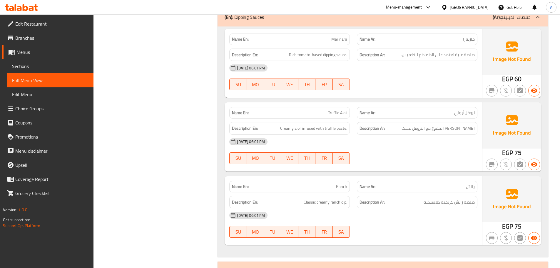
scroll to position [1206, 0]
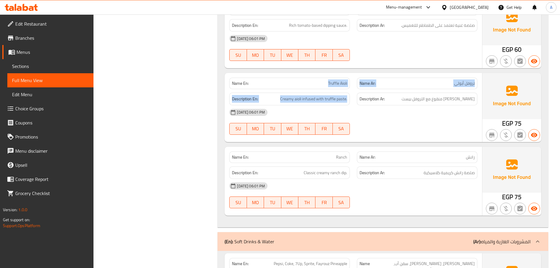
drag, startPoint x: 308, startPoint y: 86, endPoint x: 358, endPoint y: 92, distance: 50.3
click at [358, 91] on div "Name En: [PERSON_NAME] Name Ar: تروفل أيولي Description En: Creamy aioli infuse…" at bounding box center [354, 107] width 258 height 69
click at [428, 156] on p "Name Ar: رانش" at bounding box center [417, 157] width 115 height 6
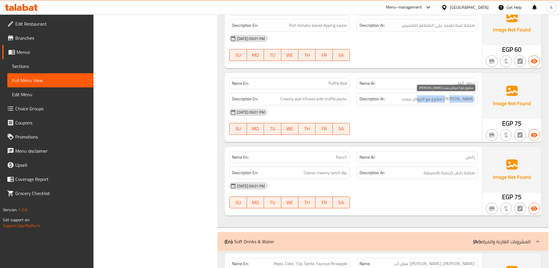
drag, startPoint x: 470, startPoint y: 100, endPoint x: 421, endPoint y: 99, distance: 48.8
click at [421, 99] on span "[PERSON_NAME] منقوع مع التروفل بيست" at bounding box center [438, 98] width 73 height 7
click at [420, 128] on div "[DATE] 06:01 PM SU MO TU WE TH FR SA" at bounding box center [353, 121] width 255 height 33
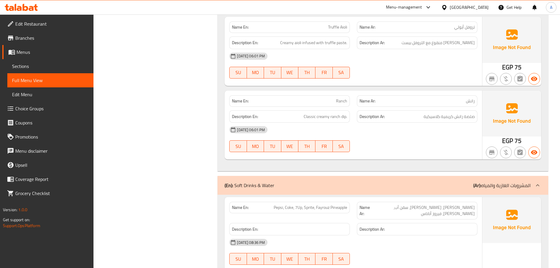
scroll to position [1264, 0]
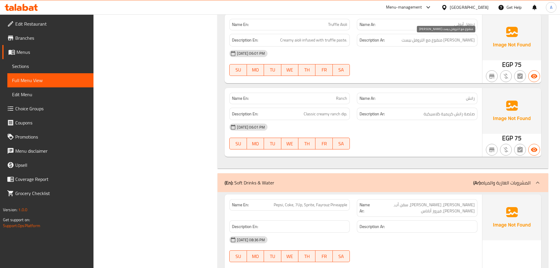
click at [426, 41] on span "[PERSON_NAME] منقوع مع التروفل بيست" at bounding box center [438, 39] width 73 height 7
drag, startPoint x: 426, startPoint y: 41, endPoint x: 411, endPoint y: 41, distance: 15.0
click at [411, 41] on span "[PERSON_NAME] منقوع مع التروفل بيست" at bounding box center [438, 39] width 73 height 7
click at [419, 77] on div at bounding box center [417, 75] width 128 height 7
click at [327, 40] on span "Creamy aioli infused with truffle paste." at bounding box center [313, 39] width 67 height 7
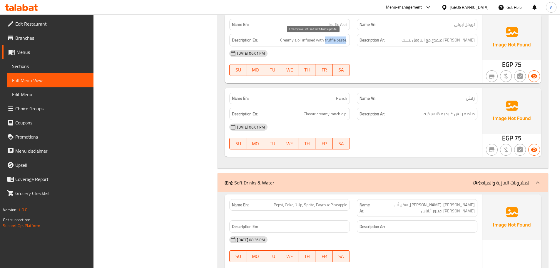
click at [338, 41] on span "Creamy aioli infused with truffle paste." at bounding box center [313, 39] width 67 height 7
click at [428, 42] on span "[PERSON_NAME] منقوع مع التروفل بيست" at bounding box center [438, 39] width 73 height 7
drag, startPoint x: 428, startPoint y: 42, endPoint x: 418, endPoint y: 40, distance: 10.7
click at [418, 40] on span "[PERSON_NAME] منقوع مع التروفل بيست" at bounding box center [438, 39] width 73 height 7
drag, startPoint x: 447, startPoint y: 115, endPoint x: 430, endPoint y: 133, distance: 24.6
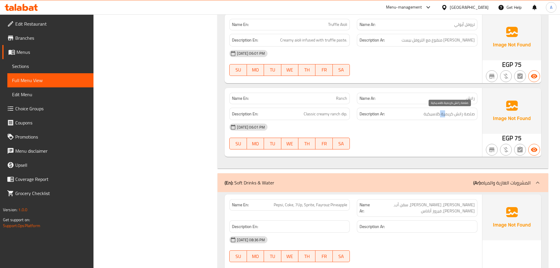
click at [434, 114] on span "صلصة رانش كريمية كلاسيكية" at bounding box center [449, 113] width 51 height 7
click at [430, 133] on div "[DATE] 06:01 PM" at bounding box center [353, 127] width 255 height 14
click at [458, 44] on div "Description Ar: [PERSON_NAME] منقوع مع التروفل بيست" at bounding box center [417, 40] width 121 height 13
drag, startPoint x: 331, startPoint y: 98, endPoint x: 383, endPoint y: 89, distance: 53.4
click at [378, 92] on div "Name En: Ranch Name Ar: رانش" at bounding box center [353, 98] width 255 height 19
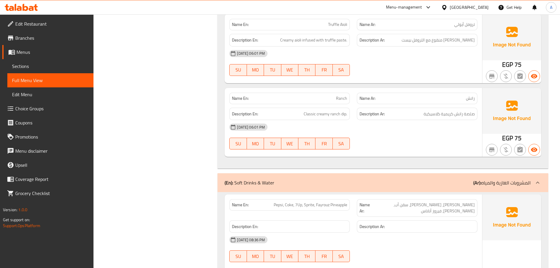
click at [390, 84] on div "Name En: Marinara Name Ar: مارينارا Description En: Rich tomato-based dipping s…" at bounding box center [383, 53] width 331 height 230
drag, startPoint x: 466, startPoint y: 117, endPoint x: 415, endPoint y: 117, distance: 51.2
click at [415, 117] on h6 "Description Ar: صلصة رانش كريمية كلاسيكية" at bounding box center [417, 113] width 115 height 7
drag, startPoint x: 311, startPoint y: 114, endPoint x: 406, endPoint y: 145, distance: 100.6
click at [345, 117] on span "Classic creamy ranch dip." at bounding box center [326, 113] width 44 height 7
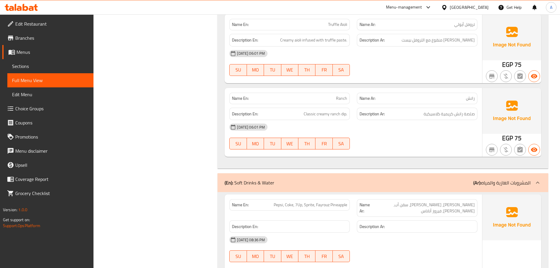
click at [406, 145] on div "[DATE] 06:01 PM SU MO TU WE TH FR SA" at bounding box center [353, 136] width 255 height 33
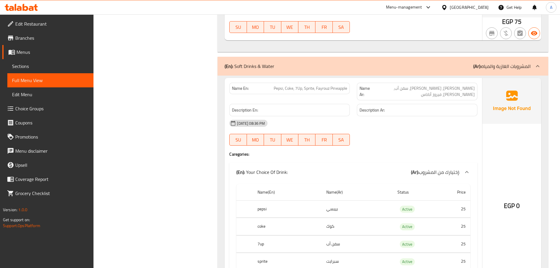
scroll to position [1382, 0]
click at [414, 127] on div "[DATE] 08:36 PM SU MO TU WE TH FR SA" at bounding box center [353, 131] width 255 height 33
drag, startPoint x: 269, startPoint y: 87, endPoint x: 288, endPoint y: 88, distance: 19.1
click at [283, 87] on p "Name En: Pepsi, Coke, 7Up, Sprite, Fayrouz Pineapple" at bounding box center [289, 87] width 115 height 6
click at [457, 87] on span "[PERSON_NAME]، [PERSON_NAME]، سقن أب، [PERSON_NAME]، فيروز أناناس" at bounding box center [423, 90] width 103 height 12
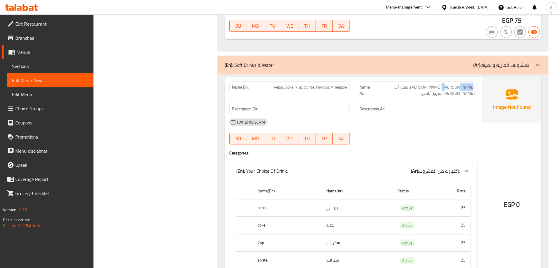
drag, startPoint x: 458, startPoint y: 87, endPoint x: 444, endPoint y: 101, distance: 19.8
click at [446, 88] on span "[PERSON_NAME]، [PERSON_NAME]، سقن أب، [PERSON_NAME]، فيروز أناناس" at bounding box center [423, 90] width 103 height 12
click at [446, 92] on div "Name Ar: [PERSON_NAME]، [PERSON_NAME]، سقن أب، [PERSON_NAME]، فيروز أناناس" at bounding box center [417, 90] width 121 height 18
click at [449, 86] on span "[PERSON_NAME]، [PERSON_NAME]، سقن أب، [PERSON_NAME]، فيروز أناناس" at bounding box center [423, 90] width 103 height 12
drag, startPoint x: 449, startPoint y: 86, endPoint x: 448, endPoint y: 92, distance: 5.9
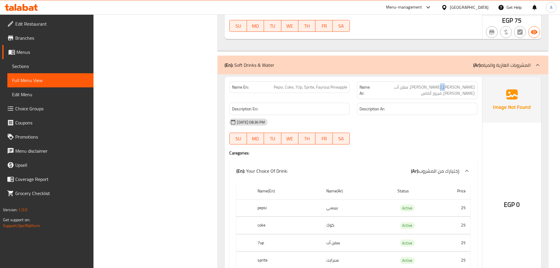
click at [449, 89] on span "[PERSON_NAME]، [PERSON_NAME]، سقن أب، [PERSON_NAME]، فيروز أناناس" at bounding box center [423, 90] width 103 height 12
click at [440, 90] on span "[PERSON_NAME]، [PERSON_NAME]، سقن أب، [PERSON_NAME]، فيروز أناناس" at bounding box center [423, 90] width 103 height 12
click at [443, 90] on span "[PERSON_NAME]، [PERSON_NAME]، سقن أب، [PERSON_NAME]، فيروز أناناس" at bounding box center [423, 90] width 103 height 12
click at [447, 89] on span "[PERSON_NAME]، [PERSON_NAME]، سقن أب، [PERSON_NAME]، فيروز أناناس" at bounding box center [423, 90] width 103 height 12
drag, startPoint x: 447, startPoint y: 89, endPoint x: 440, endPoint y: 90, distance: 6.8
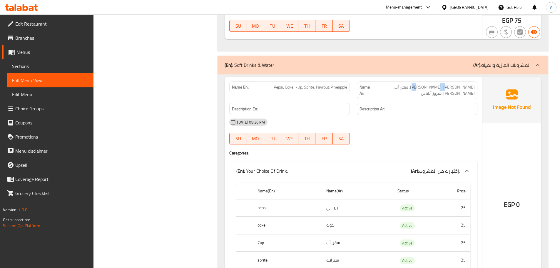
click at [440, 90] on span "[PERSON_NAME]، [PERSON_NAME]، سقن أب، [PERSON_NAME]، فيروز أناناس" at bounding box center [423, 90] width 103 height 12
click at [431, 88] on span "[PERSON_NAME]، [PERSON_NAME]، سقن أب، [PERSON_NAME]، فيروز أناناس" at bounding box center [423, 90] width 103 height 12
drag, startPoint x: 431, startPoint y: 88, endPoint x: 395, endPoint y: 89, distance: 36.8
click at [395, 89] on p "Name Ar: [PERSON_NAME]، [PERSON_NAME]، سقن أب، [PERSON_NAME]، فيروز أناناس" at bounding box center [417, 90] width 115 height 12
click at [308, 89] on span "Pepsi, Coke, 7Up, Sprite, Fayrouz Pineapple" at bounding box center [311, 87] width 74 height 6
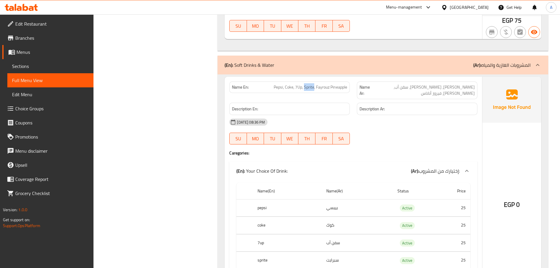
drag, startPoint x: 308, startPoint y: 89, endPoint x: 314, endPoint y: 88, distance: 5.9
click at [310, 88] on span "Pepsi, Coke, 7Up, Sprite, Fayrouz Pineapple" at bounding box center [311, 87] width 74 height 6
click at [318, 88] on span "Pepsi, Coke, 7Up, Sprite, Fayrouz Pineapple" at bounding box center [311, 87] width 74 height 6
drag, startPoint x: 318, startPoint y: 88, endPoint x: 350, endPoint y: 87, distance: 31.5
click at [350, 87] on div "Name En: Pepsi, Coke, 7Up, Sprite, Fayrouz Pineapple" at bounding box center [289, 86] width 121 height 11
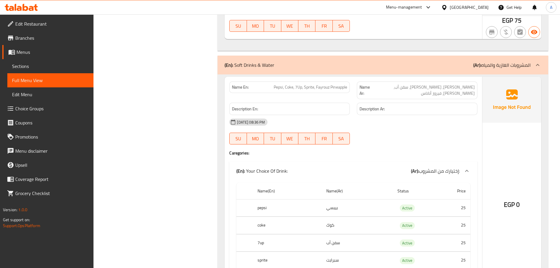
drag, startPoint x: 413, startPoint y: 123, endPoint x: 442, endPoint y: 111, distance: 31.2
click at [415, 123] on div "[DATE] 08:36 PM SU MO TU WE TH FR SA" at bounding box center [353, 131] width 255 height 33
click at [442, 84] on span "[PERSON_NAME]، [PERSON_NAME]، سقن أب، [PERSON_NAME]، فيروز أناناس" at bounding box center [423, 90] width 103 height 12
click at [444, 89] on span "[PERSON_NAME]، [PERSON_NAME]، سقن أب، [PERSON_NAME]، فيروز أناناس" at bounding box center [423, 90] width 103 height 12
click at [448, 87] on span "[PERSON_NAME]، [PERSON_NAME]، سقن أب، [PERSON_NAME]، فيروز أناناس" at bounding box center [423, 90] width 103 height 12
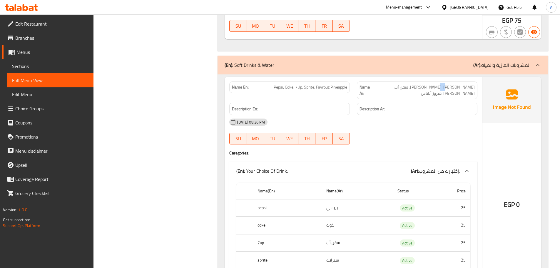
drag, startPoint x: 448, startPoint y: 87, endPoint x: 442, endPoint y: 89, distance: 5.7
click at [443, 89] on span "[PERSON_NAME]، [PERSON_NAME]، سقن أب، [PERSON_NAME]، فيروز أناناس" at bounding box center [423, 90] width 103 height 12
click at [432, 89] on span "[PERSON_NAME]، [PERSON_NAME]، سقن أب، [PERSON_NAME]، فيروز أناناس" at bounding box center [423, 90] width 103 height 12
drag, startPoint x: 432, startPoint y: 89, endPoint x: 421, endPoint y: 89, distance: 11.5
click at [421, 89] on span "[PERSON_NAME]، [PERSON_NAME]، سقن أب، [PERSON_NAME]، فيروز أناناس" at bounding box center [423, 90] width 103 height 12
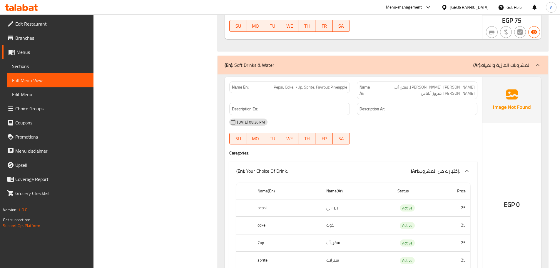
click at [427, 106] on h6 "Description Ar:" at bounding box center [417, 108] width 115 height 7
click at [408, 84] on span "[PERSON_NAME]، [PERSON_NAME]، سقن أب، [PERSON_NAME]، فيروز أناناس" at bounding box center [423, 90] width 103 height 12
drag, startPoint x: 408, startPoint y: 84, endPoint x: 409, endPoint y: 100, distance: 16.2
click at [408, 84] on span "[PERSON_NAME]، [PERSON_NAME]، سقن أب، [PERSON_NAME]، فيروز أناناس" at bounding box center [423, 90] width 103 height 12
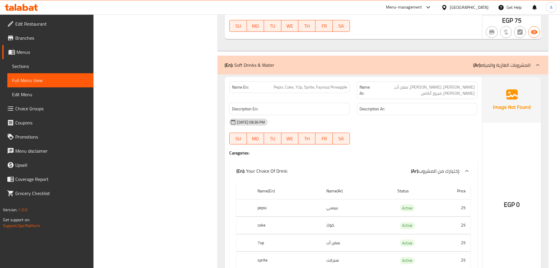
click at [414, 121] on div "[DATE] 08:36 PM" at bounding box center [353, 122] width 255 height 14
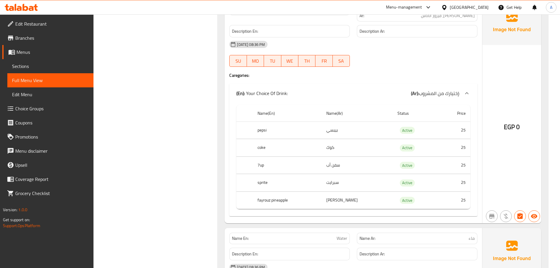
scroll to position [1470, 0]
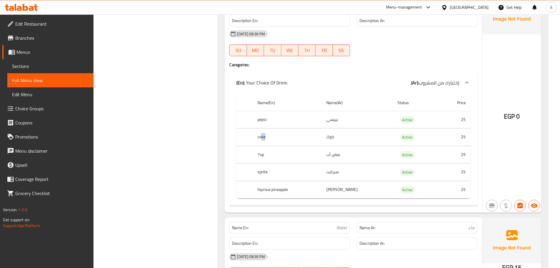
drag, startPoint x: 282, startPoint y: 131, endPoint x: 283, endPoint y: 141, distance: 10.1
click at [282, 131] on th "coke" at bounding box center [287, 136] width 69 height 17
click at [278, 148] on th "7up" at bounding box center [287, 154] width 69 height 17
drag, startPoint x: 253, startPoint y: 168, endPoint x: 275, endPoint y: 170, distance: 21.9
click at [273, 168] on tr "sprite سبرايت Active 25" at bounding box center [353, 171] width 234 height 17
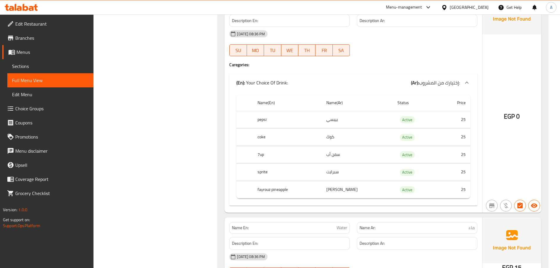
click at [267, 184] on th "fayrouz pineapple" at bounding box center [287, 189] width 69 height 17
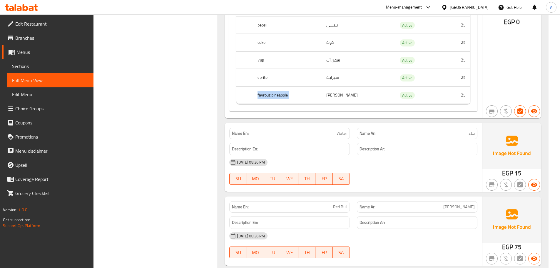
scroll to position [1580, 0]
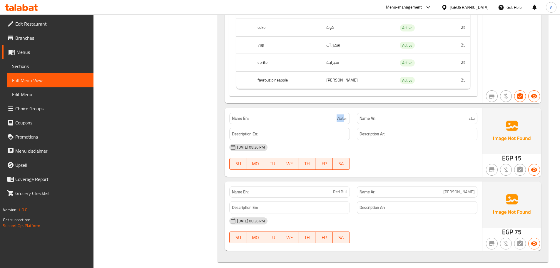
drag, startPoint x: 358, startPoint y: 114, endPoint x: 400, endPoint y: 173, distance: 72.1
click at [370, 122] on div "Name En: Water Name Ar: ماء Description En: Description Ar: [DATE] 08:36 PM SU …" at bounding box center [354, 142] width 258 height 69
click at [400, 173] on div "Name En: Pepsi, Coke, 7Up, Sprite, Fayrouz Pineapple Name Ar: بيبسي، كوك، سقن أ…" at bounding box center [383, 69] width 331 height 385
drag, startPoint x: 333, startPoint y: 182, endPoint x: 384, endPoint y: 173, distance: 51.7
click at [368, 183] on div "Name En: Red Bull Name Ar: [PERSON_NAME]" at bounding box center [353, 192] width 255 height 19
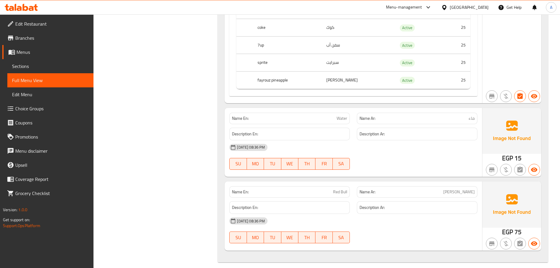
click at [406, 152] on div "[DATE] 08:36 PM SU MO TU WE TH FR SA" at bounding box center [353, 156] width 255 height 33
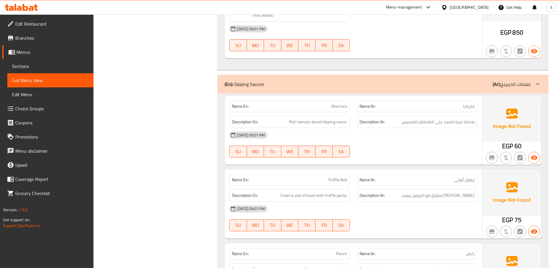
scroll to position [1, 0]
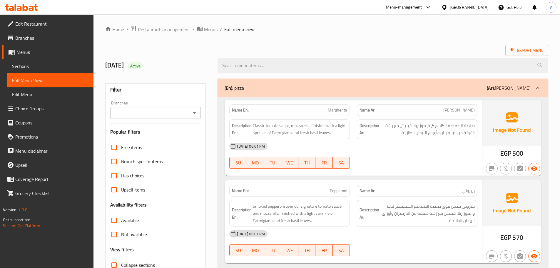
click at [381, 52] on div "Export Menu" at bounding box center [326, 50] width 443 height 11
click at [114, 64] on h2 "[DATE] Active" at bounding box center [158, 65] width 106 height 9
drag, startPoint x: 114, startPoint y: 64, endPoint x: 198, endPoint y: 81, distance: 85.2
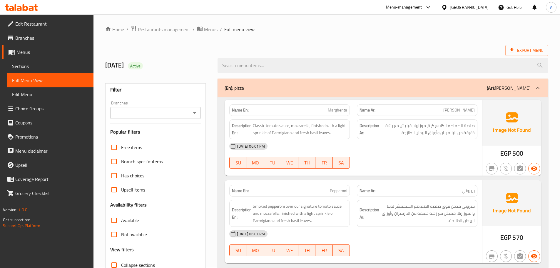
drag, startPoint x: 366, startPoint y: 40, endPoint x: 168, endPoint y: 59, distance: 198.8
click at [115, 66] on h2 "[DATE] Active" at bounding box center [158, 65] width 106 height 9
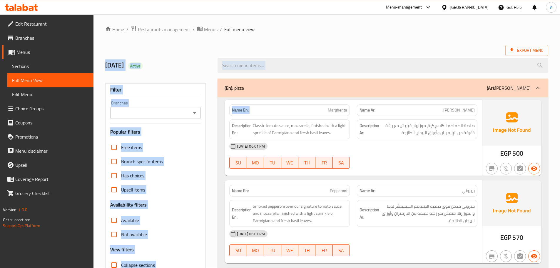
drag, startPoint x: 115, startPoint y: 66, endPoint x: 281, endPoint y: 84, distance: 167.1
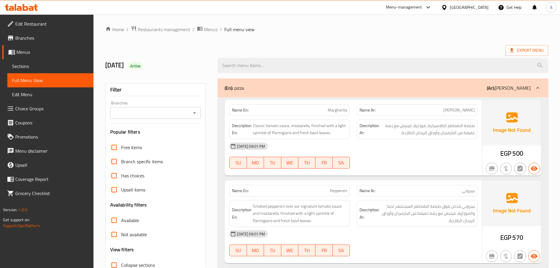
click at [360, 50] on div "Export Menu" at bounding box center [326, 50] width 443 height 11
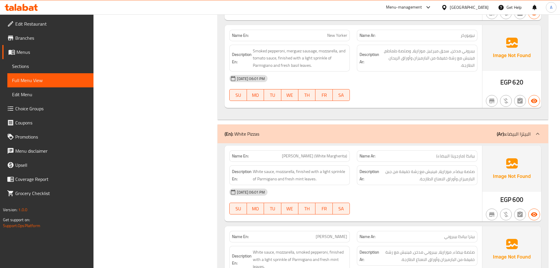
scroll to position [0, 0]
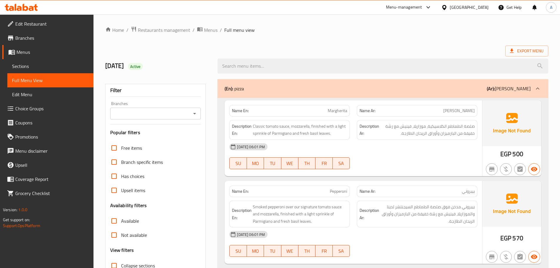
drag, startPoint x: 450, startPoint y: 36, endPoint x: 411, endPoint y: 44, distance: 40.0
click at [353, 52] on div "Export Menu" at bounding box center [326, 51] width 443 height 11
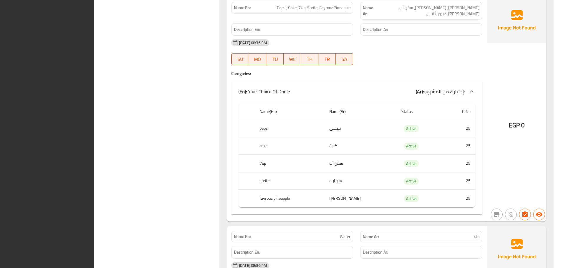
click at [443, 101] on div "Name(En) Name(Ar) Status Price pepsi بيبسي Active 25 coke كوك Active 25 7up سفن…" at bounding box center [356, 158] width 251 height 114
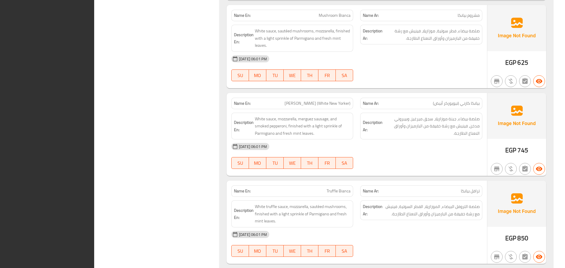
scroll to position [967, 0]
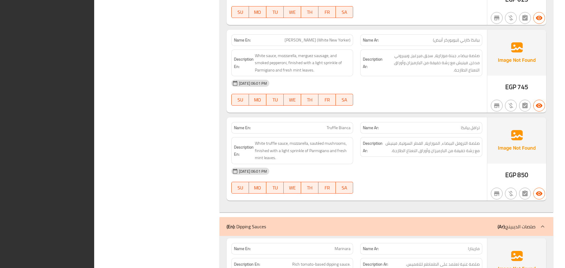
drag, startPoint x: 139, startPoint y: 86, endPoint x: 33, endPoint y: 23, distance: 123.7
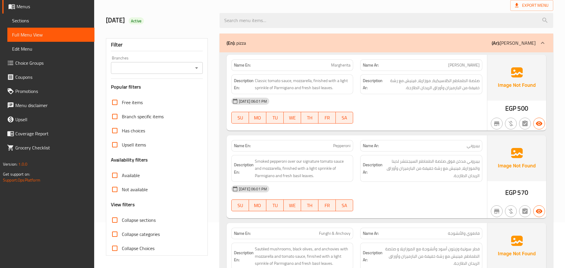
scroll to position [0, 0]
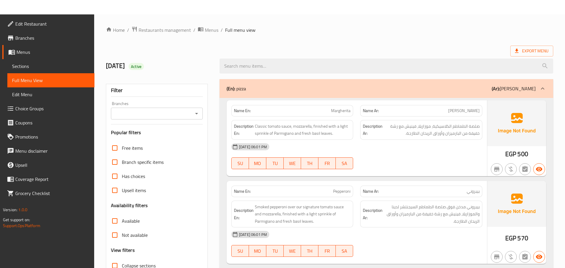
click at [35, 66] on span "Sections" at bounding box center [51, 66] width 78 height 7
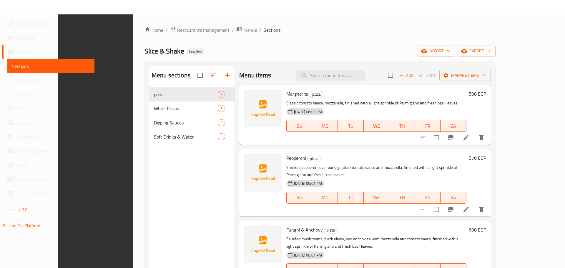
click at [335, 46] on div "Slice & Shake Inactive import export" at bounding box center [319, 51] width 351 height 11
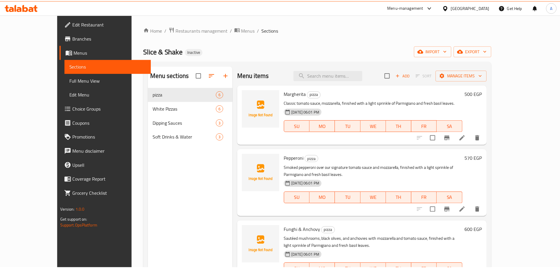
scroll to position [82, 0]
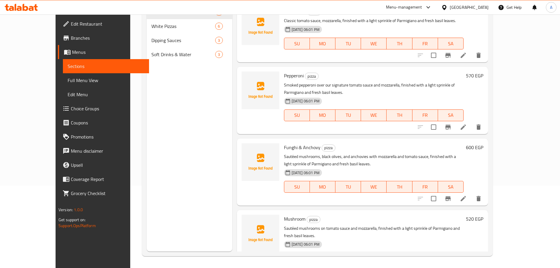
click at [151, 54] on span "Soft Drinks & Water" at bounding box center [183, 54] width 64 height 7
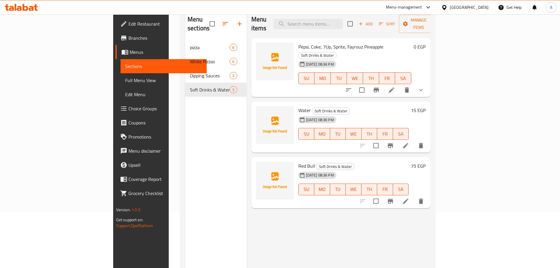
scroll to position [24, 0]
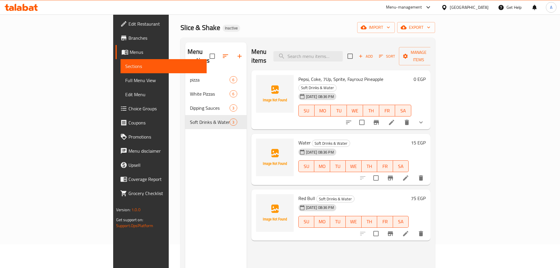
click at [400, 117] on li at bounding box center [391, 122] width 16 height 11
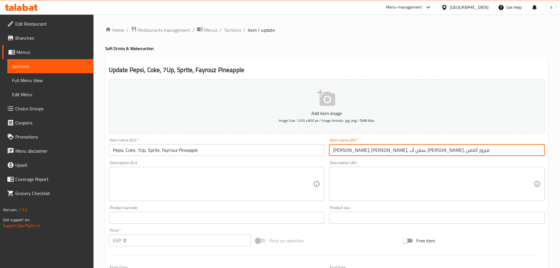
click at [385, 149] on input "[PERSON_NAME]، [PERSON_NAME]، سقن أب، [PERSON_NAME]، فيروز أناناس" at bounding box center [437, 150] width 216 height 12
click at [428, 150] on input "[PERSON_NAME]، [PERSON_NAME]، سفن أب، [PERSON_NAME]، فيروز أناناس" at bounding box center [437, 150] width 216 height 12
type input "[PERSON_NAME]، [PERSON_NAME]، سفن أب، [PERSON_NAME]، فيروز أناناس"
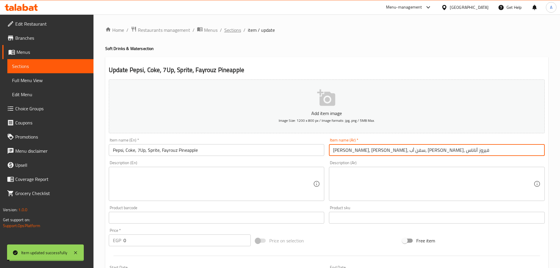
click at [230, 30] on span "Sections" at bounding box center [232, 29] width 17 height 7
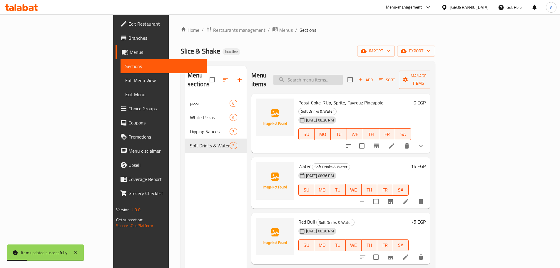
click at [343, 76] on input "search" at bounding box center [307, 80] width 69 height 10
paste input "truffle paste"
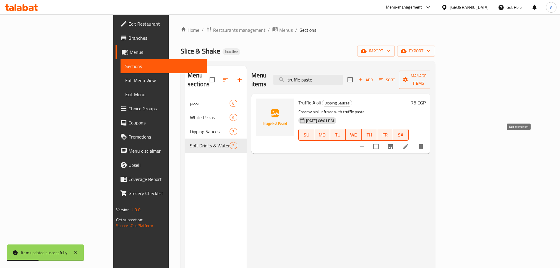
type input "truffle paste"
click at [409, 143] on icon at bounding box center [405, 146] width 7 height 7
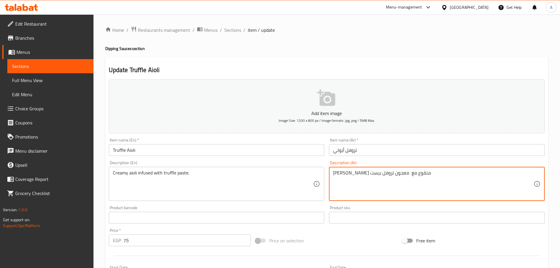
click at [338, 174] on textarea "[PERSON_NAME] منقوع مع معجون تروفل بيست" at bounding box center [433, 184] width 201 height 28
type textarea "[PERSON_NAME] منقوع مع [PERSON_NAME]"
click at [386, 150] on input "تروفل أيولي" at bounding box center [437, 150] width 216 height 12
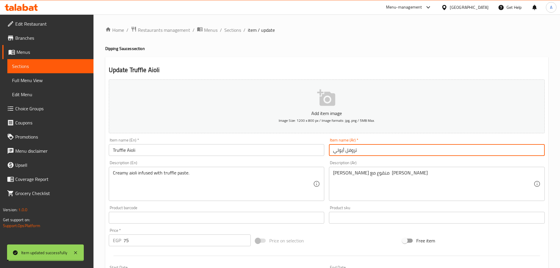
drag, startPoint x: 232, startPoint y: 31, endPoint x: 239, endPoint y: 41, distance: 12.2
click at [232, 31] on span "Sections" at bounding box center [232, 29] width 17 height 7
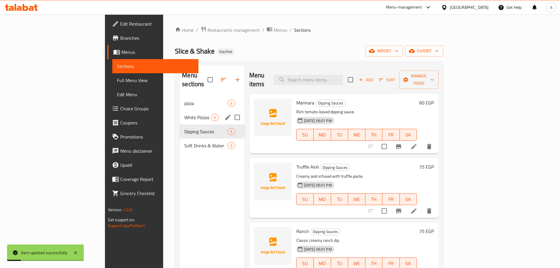
click at [180, 98] on div "pizza 6" at bounding box center [212, 103] width 65 height 14
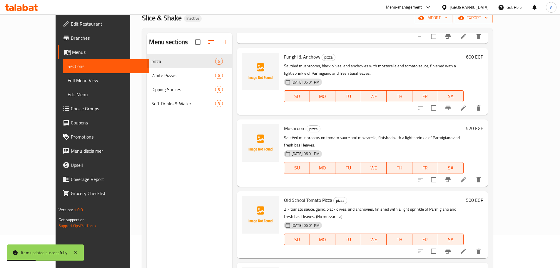
scroll to position [82, 0]
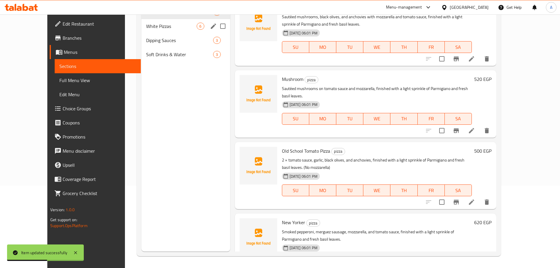
click at [146, 24] on span "White Pizzas" at bounding box center [171, 26] width 51 height 7
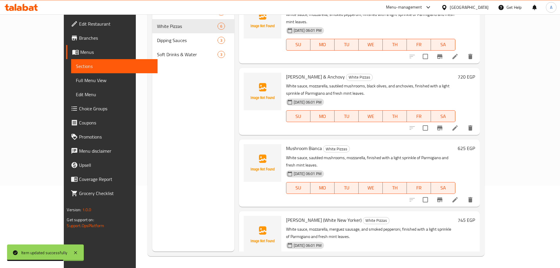
scroll to position [44, 0]
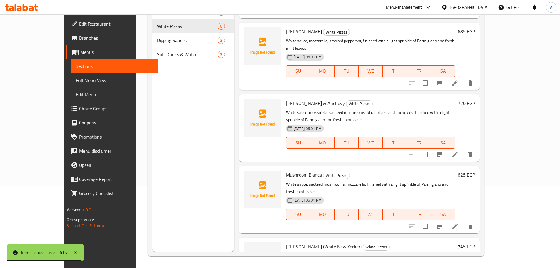
click at [463, 78] on li at bounding box center [455, 83] width 16 height 11
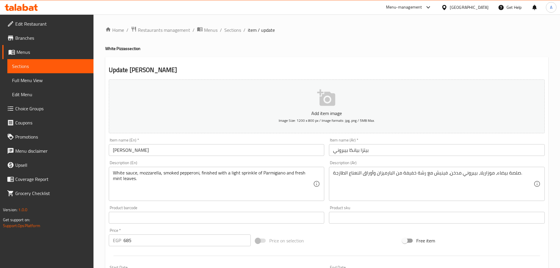
click at [205, 155] on input "[PERSON_NAME]" at bounding box center [217, 150] width 216 height 12
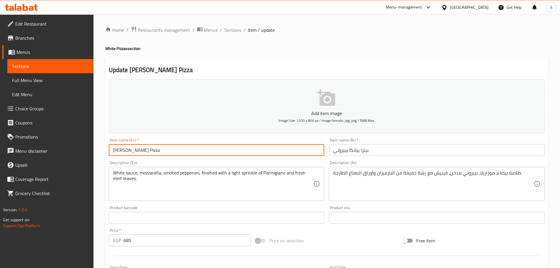
type input "[PERSON_NAME] Pizza"
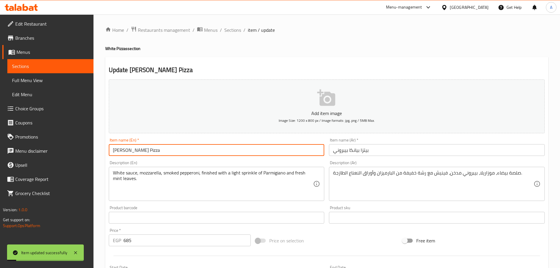
click at [237, 31] on span "Sections" at bounding box center [232, 29] width 17 height 7
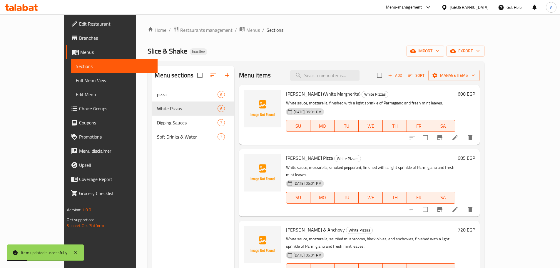
click at [76, 81] on span "Full Menu View" at bounding box center [114, 80] width 77 height 7
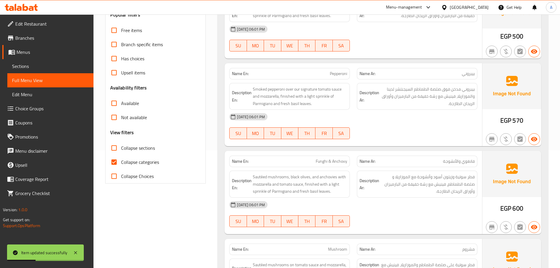
click at [128, 165] on span "Collapse categories" at bounding box center [140, 161] width 38 height 7
click at [121, 165] on input "Collapse categories" at bounding box center [114, 162] width 14 height 14
checkbox input "false"
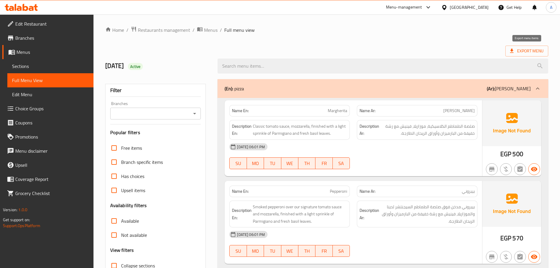
click at [523, 57] on div at bounding box center [383, 66] width 338 height 22
click at [524, 54] on span "Export Menu" at bounding box center [527, 50] width 34 height 7
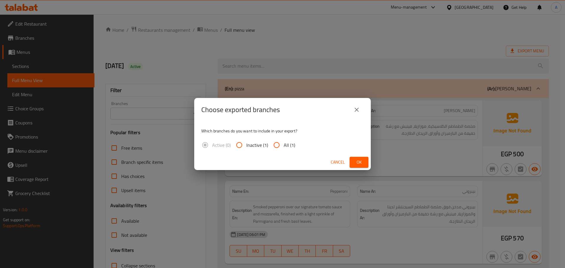
drag, startPoint x: 277, startPoint y: 144, endPoint x: 351, endPoint y: 166, distance: 77.6
click at [278, 144] on input "All (1)" at bounding box center [276, 145] width 14 height 14
radio input "true"
click at [360, 165] on span "Ok" at bounding box center [358, 161] width 9 height 7
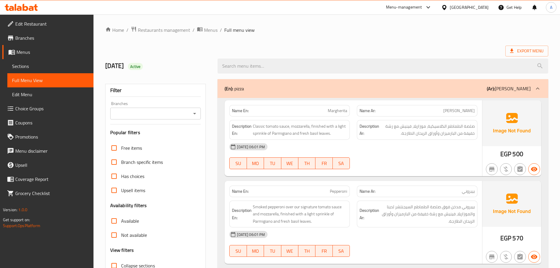
click at [346, 48] on div "Export Menu" at bounding box center [326, 51] width 443 height 11
